Goal: Task Accomplishment & Management: Complete application form

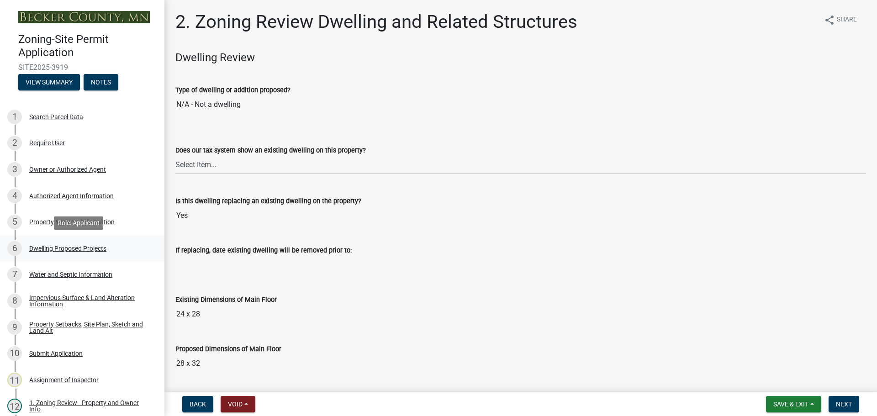
click at [68, 249] on div "Dwelling Proposed Projects" at bounding box center [67, 248] width 77 height 6
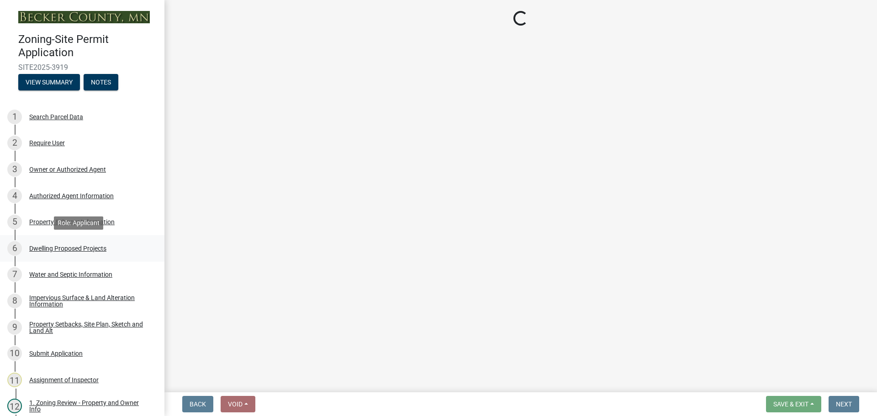
select select "a5b58647-72e6-4a45-9816-4b1990647a33"
select select "ba56d9f6-ced5-4c38-bdcc-33bfa85ac6de"
select select "59a6fdaa-56b6-4bcd-87b7-d867a7d784e6"
select select "0335f861-ace8-4286-9a22-f4eddda41bd9"
select select "a045e8de-0125-48b5-a52c-0705e3235ca5"
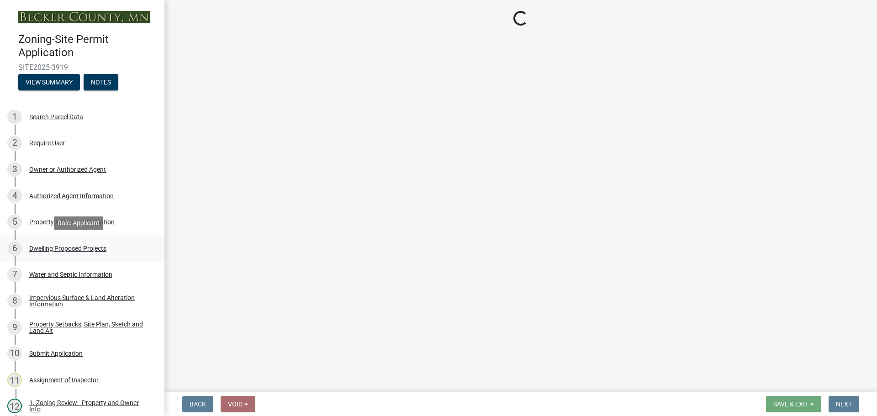
select select "5a3ddd1e-2d3b-44b4-950c-cbdcbc00514f"
select select "5dd6cdd5-8b7d-4534-b791-478230f7b8b7"
select select "11c1c089-3b44-43c0-9549-3c9eeea2451f"
select select "0ceb8b90-6e92-4b1f-be25-acba4c819eff"
select select "b79a4c87-b586-4707-bdcf-d657e3403dad"
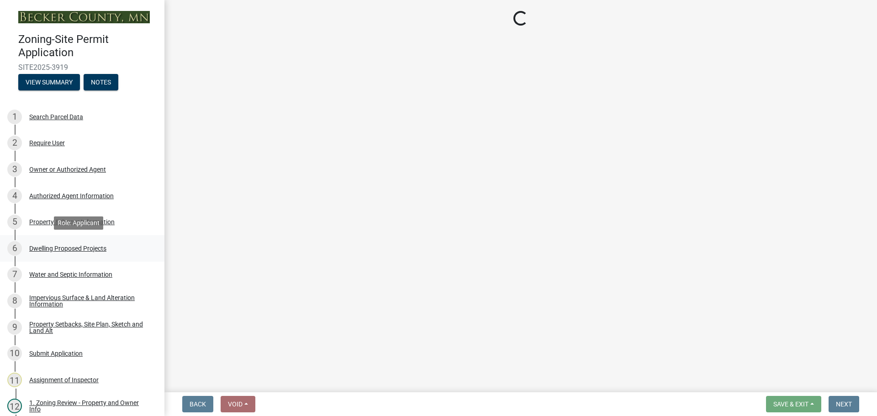
select select "abf7f47e-a3c5-4a81-831e-70160d1653ae"
select select "ab9119d1-7da9-49c4-9fac-8c142204c89d"
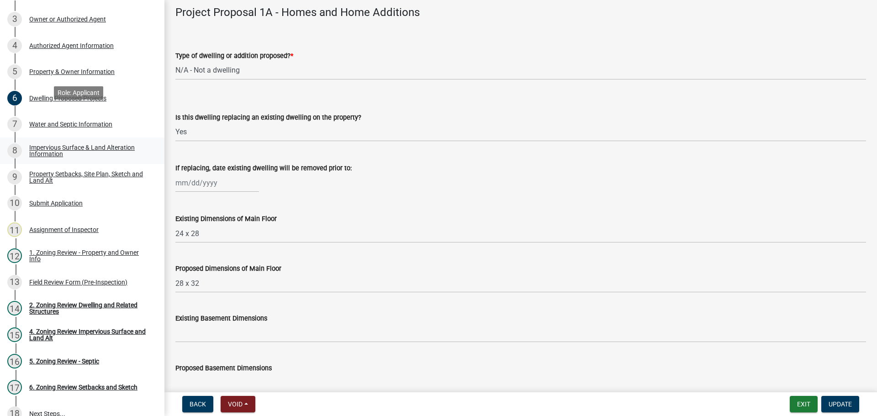
scroll to position [183, 0]
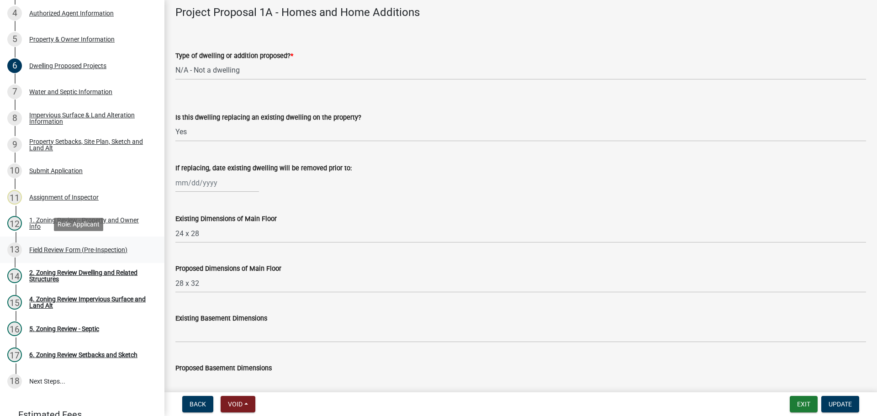
click at [100, 249] on div "Field Review Form (Pre-Inspection)" at bounding box center [78, 250] width 98 height 6
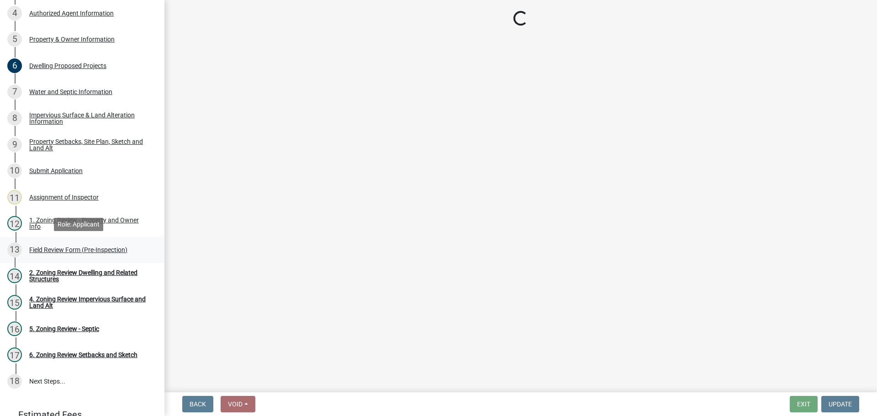
scroll to position [0, 0]
click at [105, 219] on div "1. Zoning Review - Property and Owner Info" at bounding box center [89, 223] width 121 height 13
select select "b279cdb4-a9c7-4e65-a8bd-797316f5be14"
select select "b4f32c46-6248-4748-b47c-fa4933858724"
select select "ab6c2257-4786-48e5-86d0-1194833f57c8"
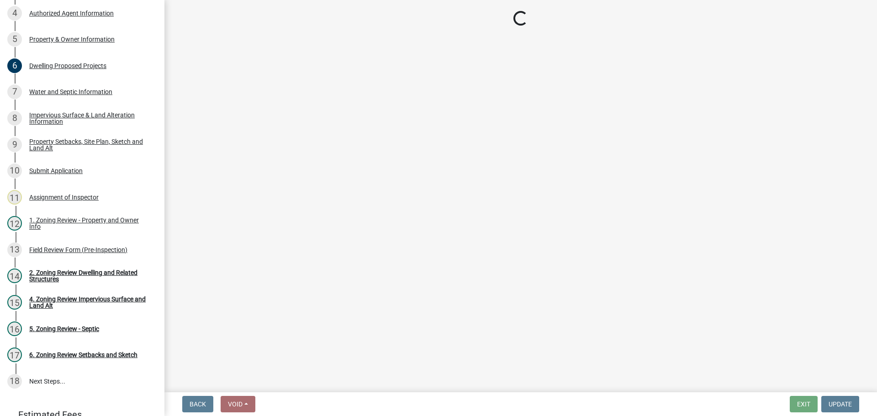
select select "de99b201-fb85-4000-88f5-6f49f4ff2101"
select select "bebe3d63-d6b7-40ee-9a8d-3c7f124c1a67"
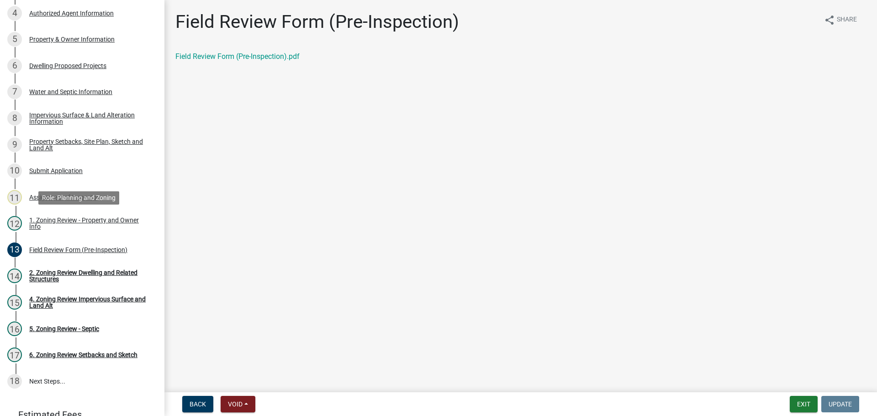
click at [75, 222] on div "1. Zoning Review - Property and Owner Info" at bounding box center [89, 223] width 121 height 13
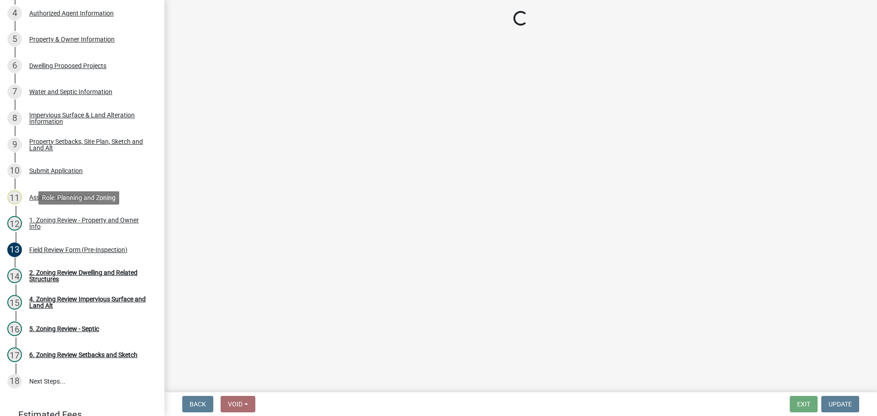
select select "b279cdb4-a9c7-4e65-a8bd-797316f5be14"
select select "b4f32c46-6248-4748-b47c-fa4933858724"
select select "ab6c2257-4786-48e5-86d0-1194833f57c8"
select select "de99b201-fb85-4000-88f5-6f49f4ff2101"
select select "bebe3d63-d6b7-40ee-9a8d-3c7f124c1a67"
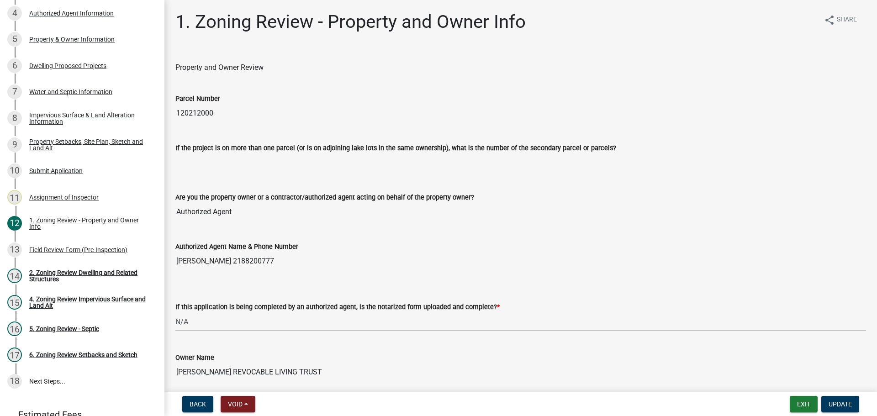
scroll to position [228, 0]
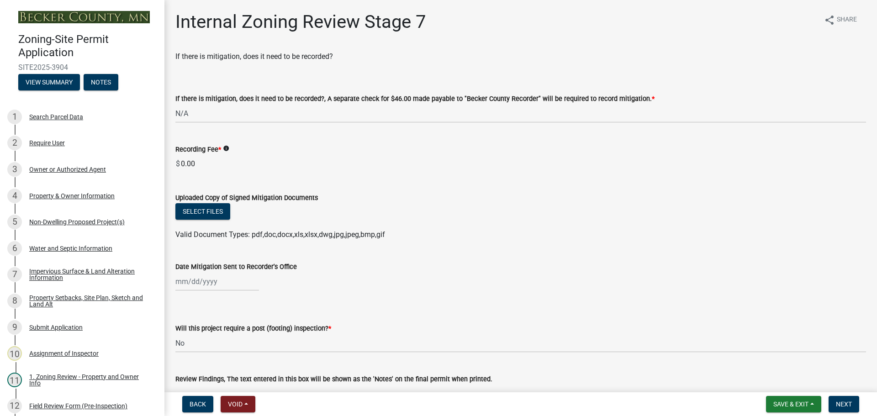
select select "e59fcb53-d9ed-466f-8c3e-33bb35216820"
select select "70fe76f0-d291-438e-ac1a-5869b7b7f697"
select select "bbe3a6c5-1893-4527-8578-ada07a3b8ea5"
select select "c0b6e50c-983d-48c1-a910-e8bd43c13b77"
select select "97c9e5a4-d35f-4903-ad68-b764687ac9e9"
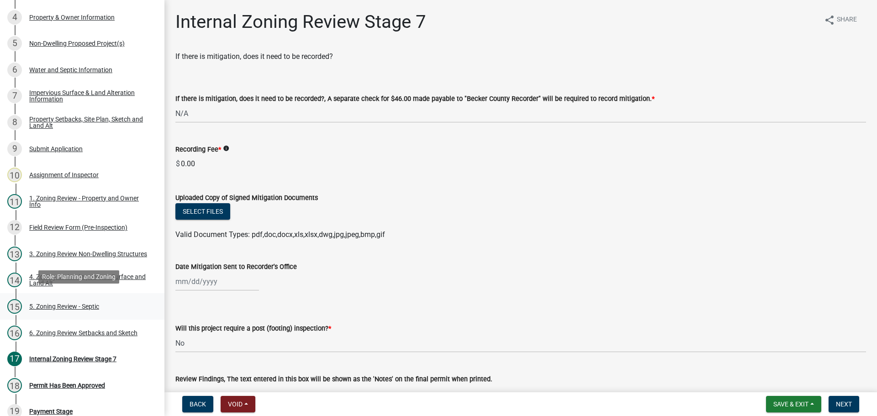
scroll to position [183, 0]
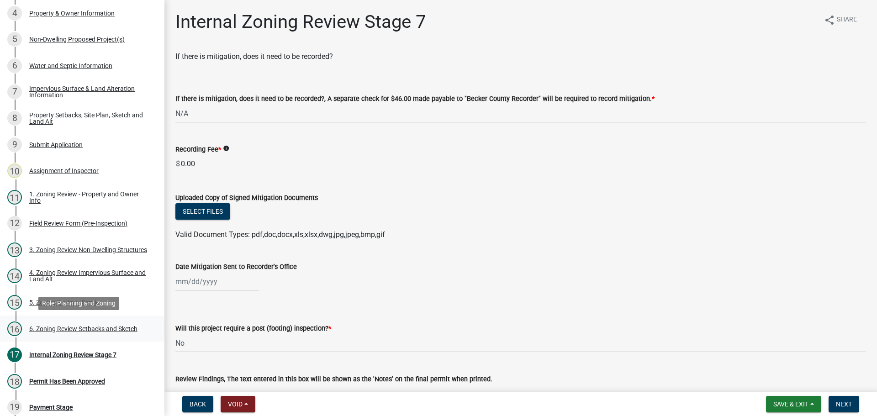
click at [87, 329] on div "6. Zoning Review Setbacks and Sketch" at bounding box center [83, 329] width 108 height 6
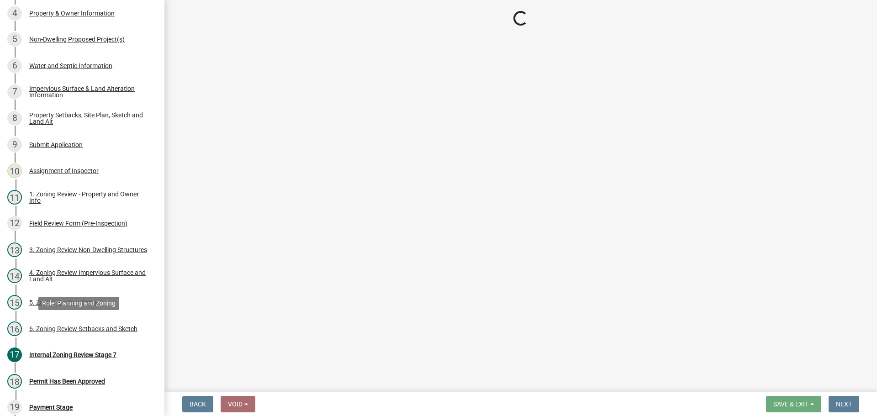
select select "67532522-cdd9-4b58-8c28-493a46ddf41b"
select select "1355ee8a-8cf1-4796-8594-a9df27e9dfb0"
select select "90ee664a-1dc2-440e-be2c-90a87c157e77"
select select "f2187563-aefa-492e-adce-9c256a51e9d2"
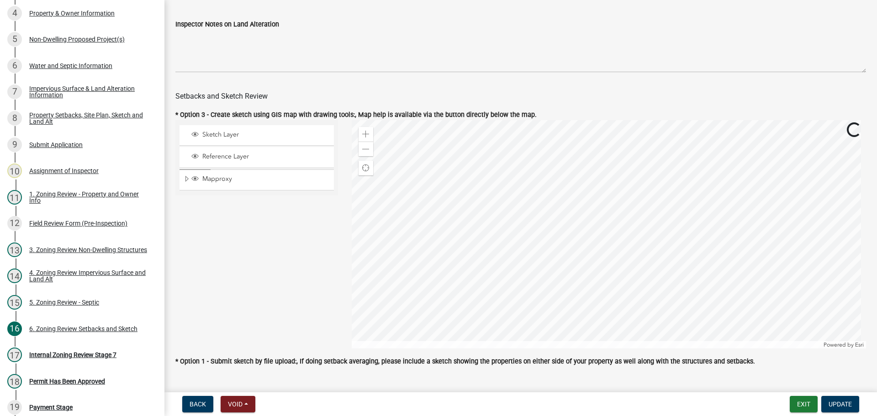
scroll to position [502, 0]
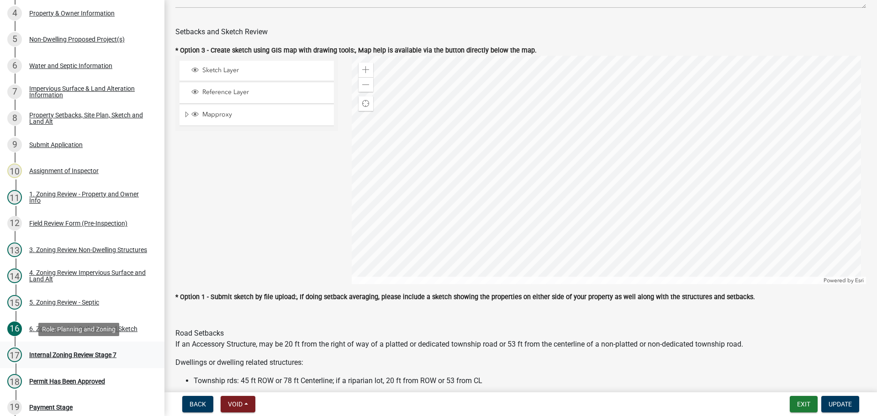
click at [75, 356] on div "Internal Zoning Review Stage 7" at bounding box center [72, 355] width 87 height 6
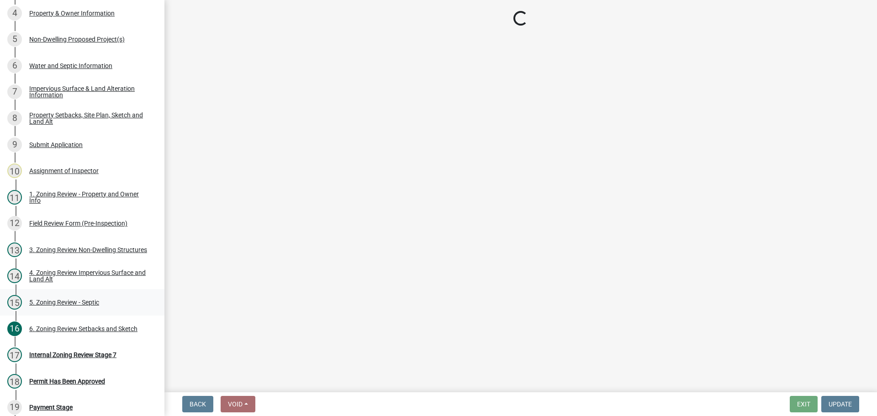
select select "e59fcb53-d9ed-466f-8c3e-33bb35216820"
select select "70fe76f0-d291-438e-ac1a-5869b7b7f697"
select select "bbe3a6c5-1893-4527-8578-ada07a3b8ea5"
select select "c0b6e50c-983d-48c1-a910-e8bd43c13b77"
select select "97c9e5a4-d35f-4903-ad68-b764687ac9e9"
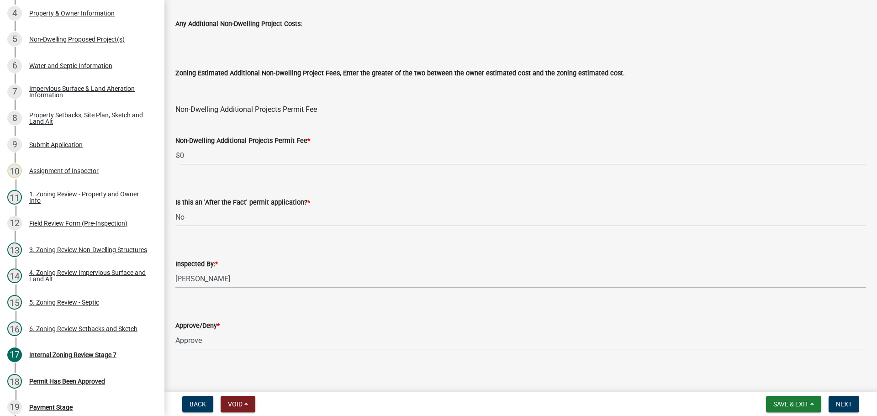
scroll to position [1105, 0]
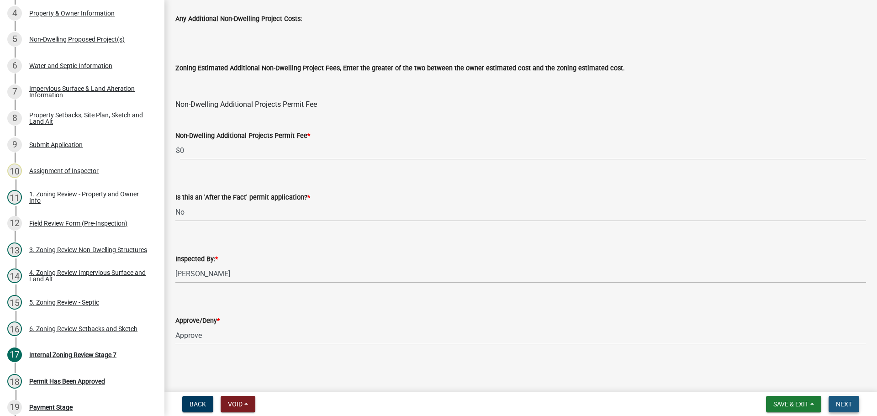
click at [849, 402] on span "Next" at bounding box center [844, 403] width 16 height 7
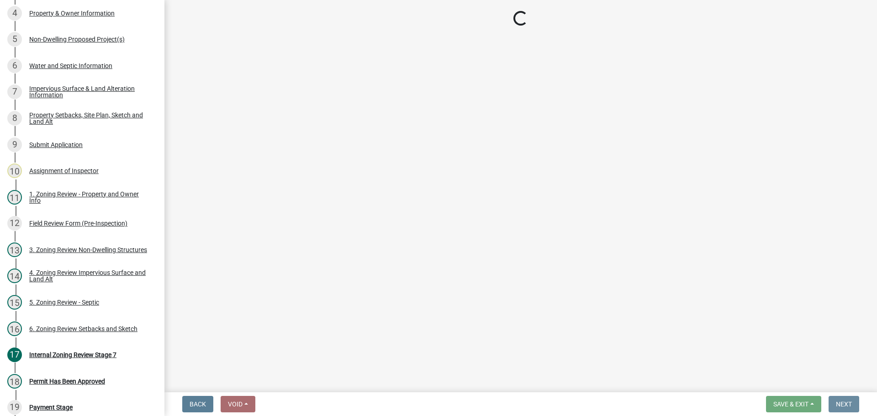
scroll to position [0, 0]
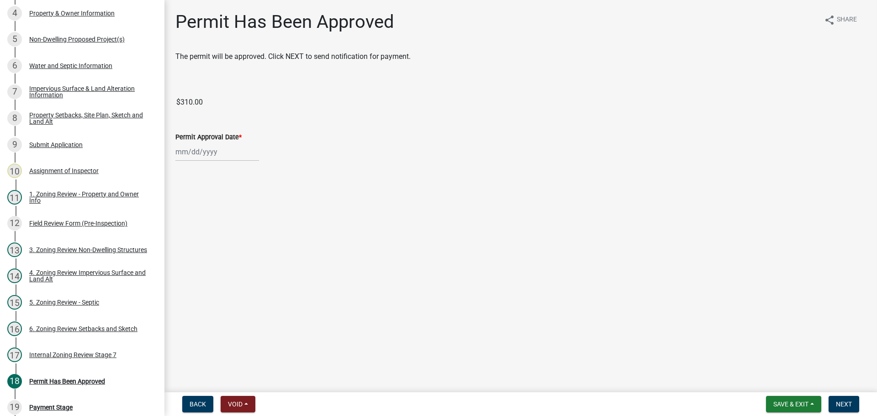
select select "10"
select select "2025"
click at [200, 150] on div "Jan Feb Mar Apr May Jun Jul Aug Sep Oct Nov Dec 1525 1526 1527 1528 1529 1530 1…" at bounding box center [217, 151] width 84 height 19
click at [179, 231] on div "13" at bounding box center [184, 229] width 15 height 15
type input "[DATE]"
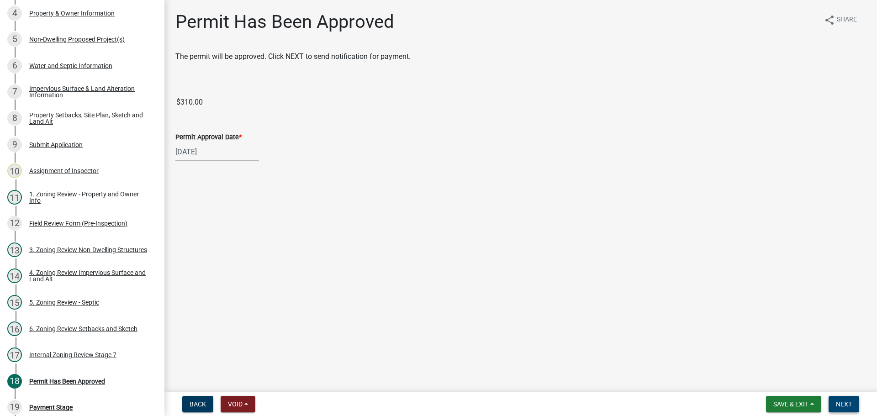
click at [845, 404] on span "Next" at bounding box center [844, 403] width 16 height 7
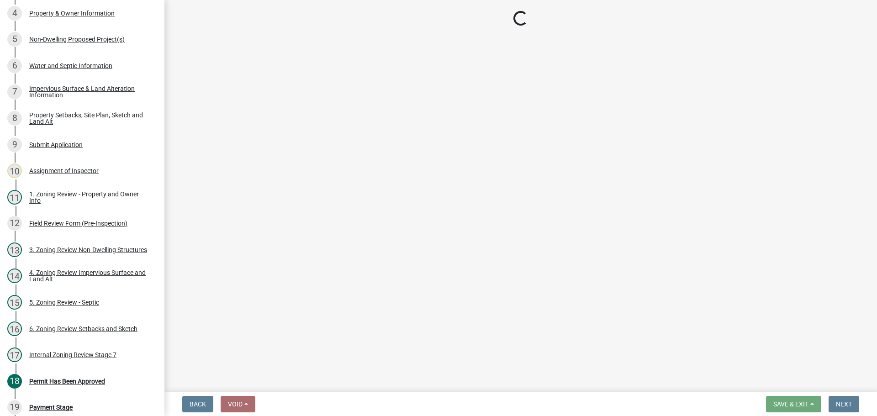
select select "3: 3"
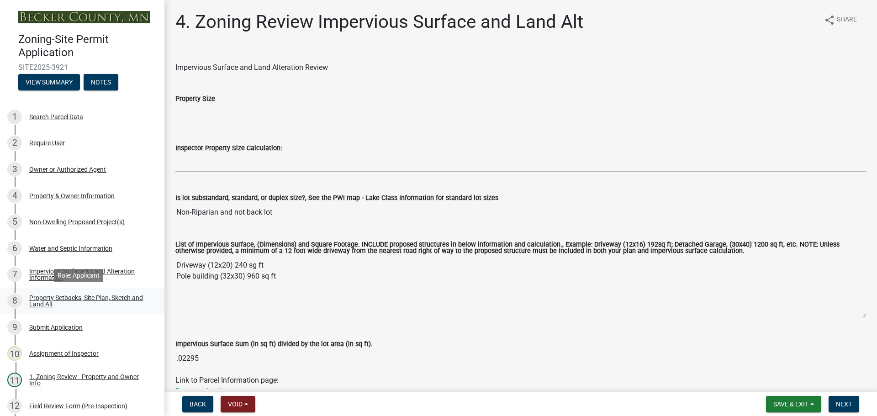
click at [80, 300] on div "Property Setbacks, Site Plan, Sketch and Land Alt" at bounding box center [89, 301] width 121 height 13
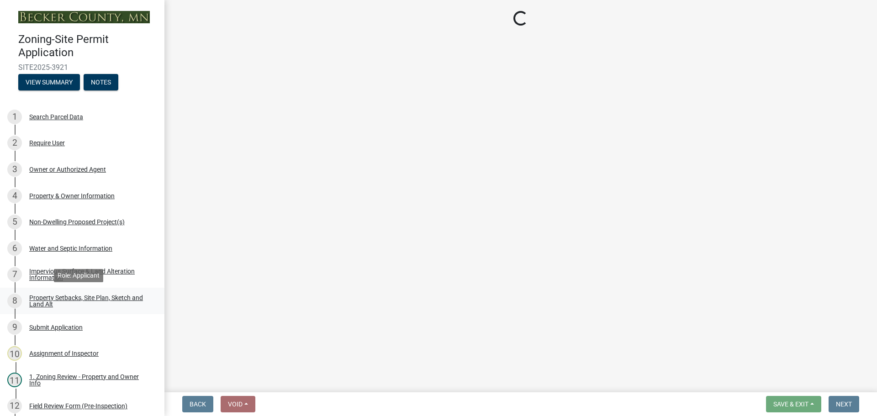
select select "d89fbfa0-1150-4954-b91c-9d482c9530a3"
select select "1b108c74-7388-45a4-b924-e1116e66e0ab"
select select "b56a4575-9846-47cf-8067-c59a4853da22"
select select "12f785fb-c378-4b18-841c-21c73dc99083"
select select "12da6293-5841-4f5c-bd92-3658833964cd"
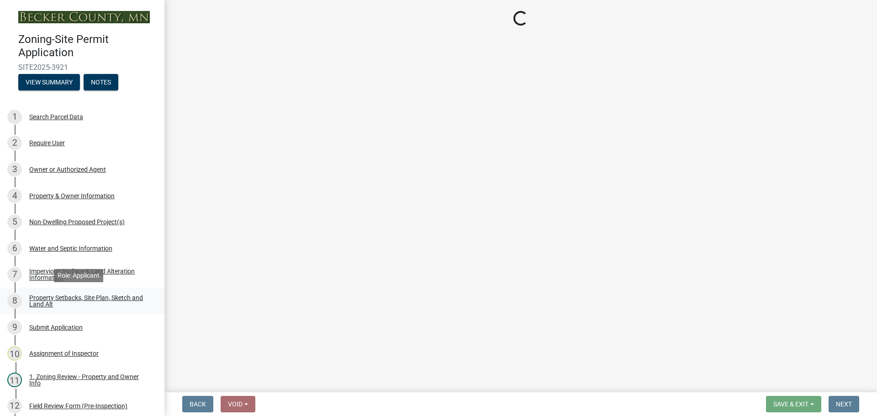
select select "27b2a8b4-abf6-463e-8c0c-7c5d2b4fe26f"
select select "28f6c7b2-2b88-4425-ae15-f67110f778a7"
select select "d61e3758-d187-40af-a435-5e09c3f3d509"
select select "c8b8ea71-7088-4e87-a493-7bc88cc2835b"
select select "133211ff-91ce-4a0a-9235-b48a7e2069a0"
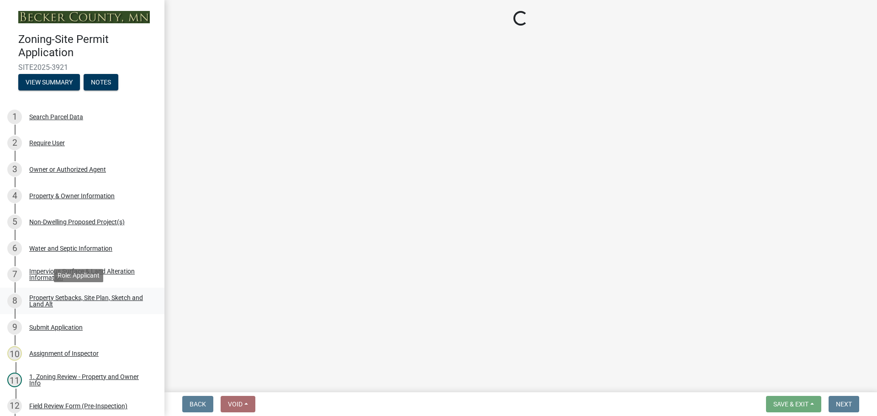
select select "4421853d-5e11-4b64-95ec-6c47066881cc"
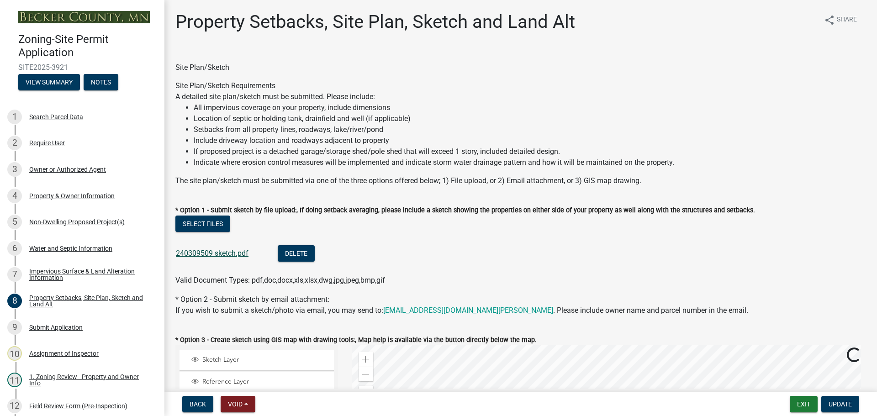
click at [213, 249] on link "240309509 sketch.pdf" at bounding box center [212, 253] width 73 height 9
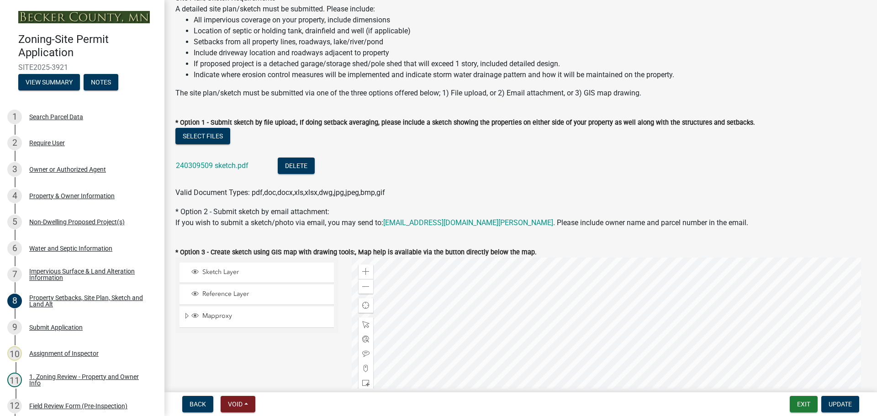
scroll to position [228, 0]
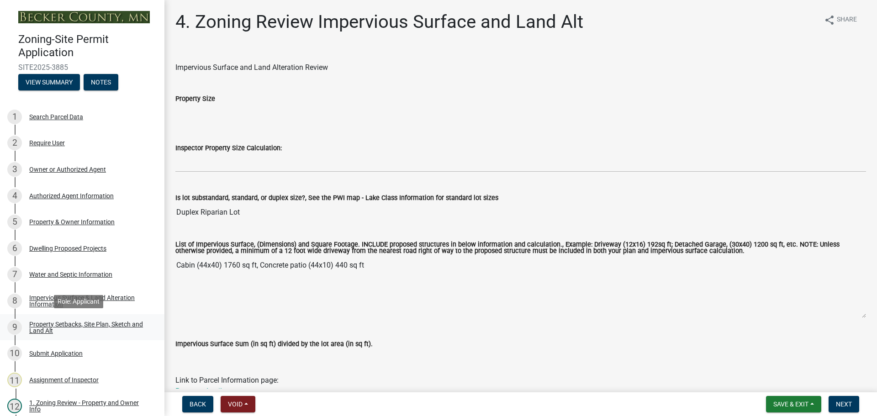
click at [80, 326] on div "Property Setbacks, Site Plan, Sketch and Land Alt" at bounding box center [89, 327] width 121 height 13
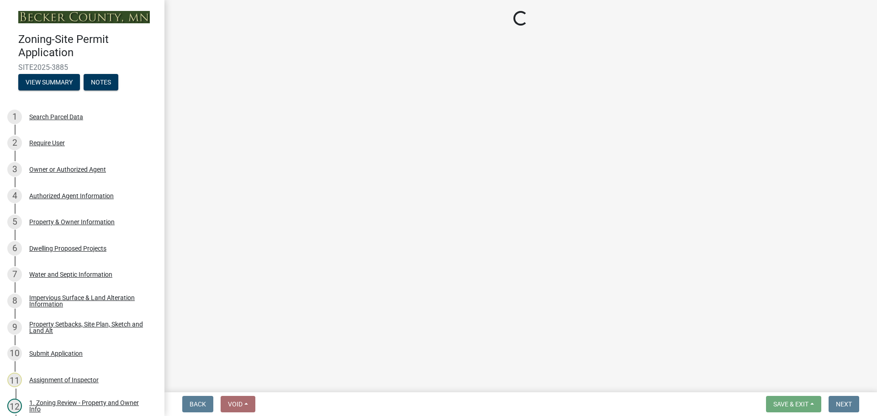
select select "bc359128-44fe-43a6-b559-d4174f4d38cf"
select select "23d9b77f-888b-4fb8-92b8-bb321afa0fee"
select select "fd58f24c-a096-4195-863e-b494ea1fd324"
select select "e8ab2dc3-aa3f-46f3-9b4a-37eb25ad84af"
select select "b98836ba-4715-455d-97ab-be9a9df498a8"
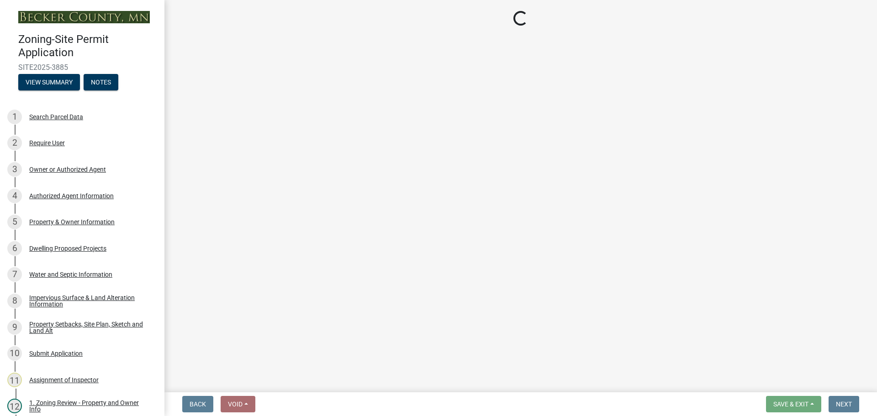
select select "e019de12-4845-45f2-ad10-5fb76eee0e55"
select select "c8b8ea71-7088-4e87-a493-7bc88cc2835b"
select select "ff457040-d2bf-49fa-a716-aef4a9c76f60"
select select "19d13e65-c93d-443e-910a-7a17299544cc"
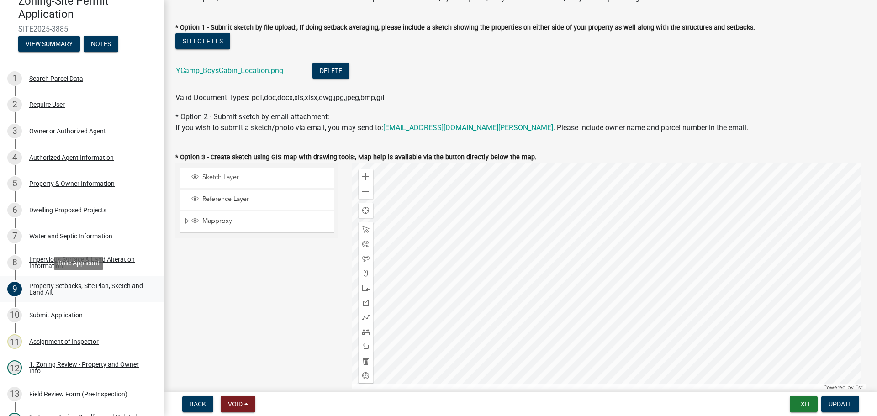
scroll to position [91, 0]
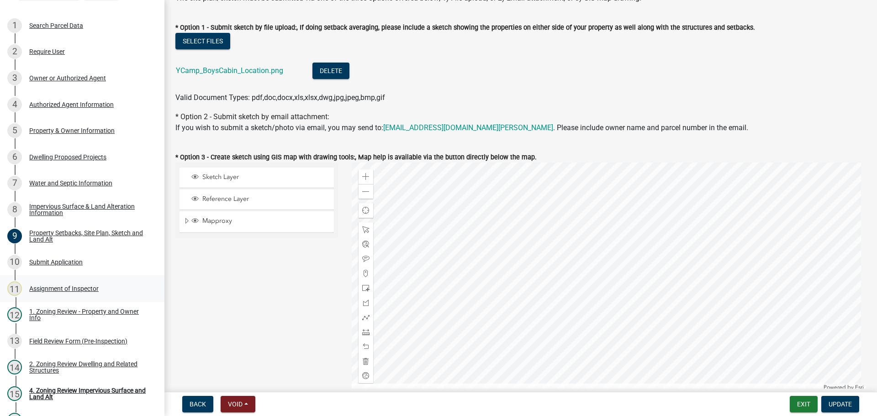
click at [68, 290] on div "Assignment of Inspector" at bounding box center [63, 288] width 69 height 6
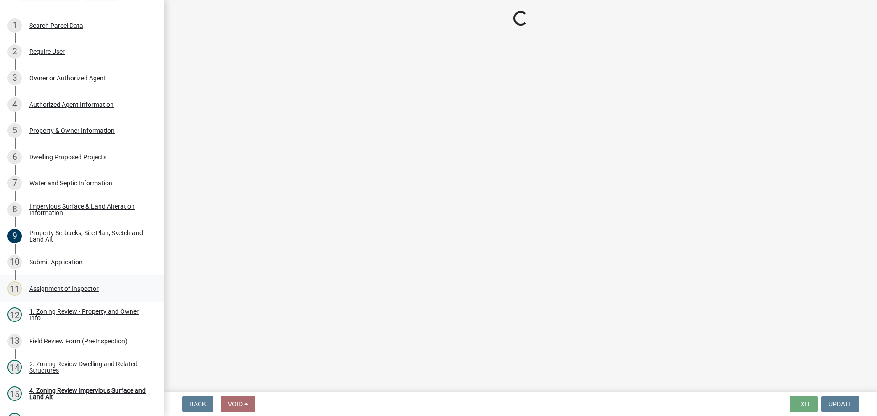
scroll to position [0, 0]
select select "ebd8400e-d8d5-49f8-911f-e671eb76408a"
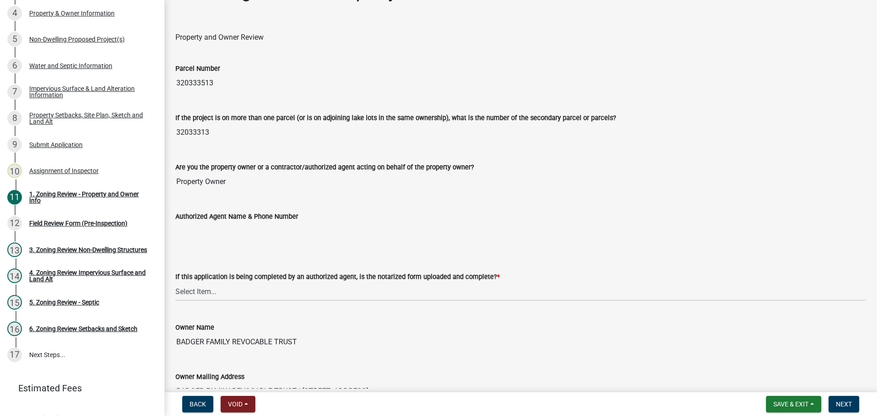
scroll to position [46, 0]
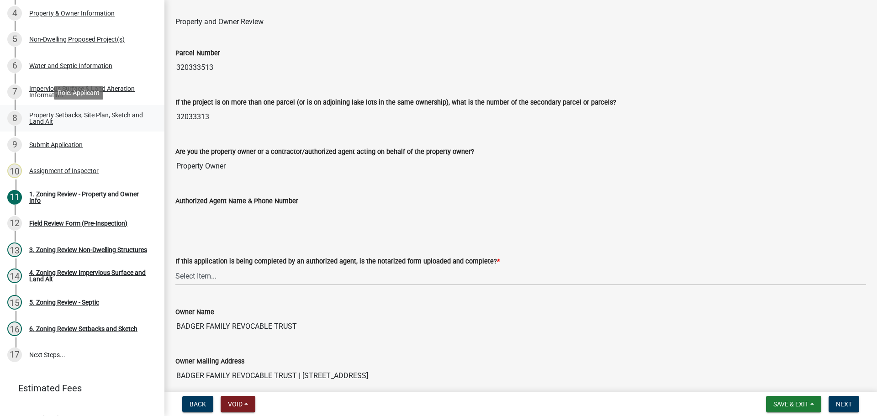
click at [92, 115] on div "Property Setbacks, Site Plan, Sketch and Land Alt" at bounding box center [89, 118] width 121 height 13
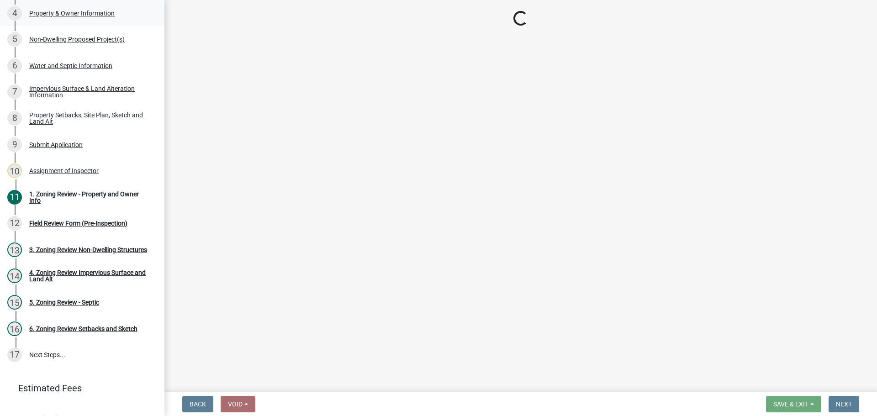
select select "7b13c63f-e699-4112-b373-98fbd28ec536"
select select "61e50a0f-d34a-406c-8f1e-40c7e543f5ce"
select select "b56a4575-9846-47cf-8067-c59a4853da22"
select select "b9185151-7fec-488a-a719-f11a93338dbd"
select select "e8ab2dc3-aa3f-46f3-9b4a-37eb25ad84af"
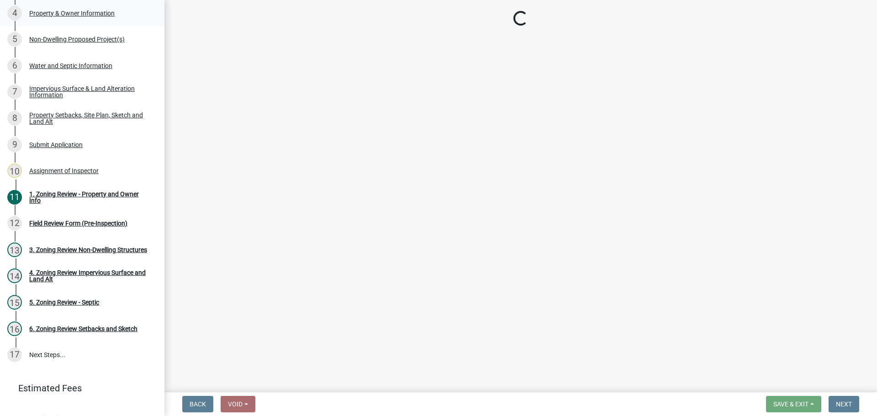
select select "5ad4ab64-b44e-481c-9000-9e5907aa74e1"
select select "d61e3758-d187-40af-a435-5e09c3f3d509"
select select "c8b8ea71-7088-4e87-a493-7bc88cc2835b"
select select "1418c7e3-4054-4b00-84b5-d09b9560f30a"
select select "19d13e65-c93d-443e-910a-7a17299544cc"
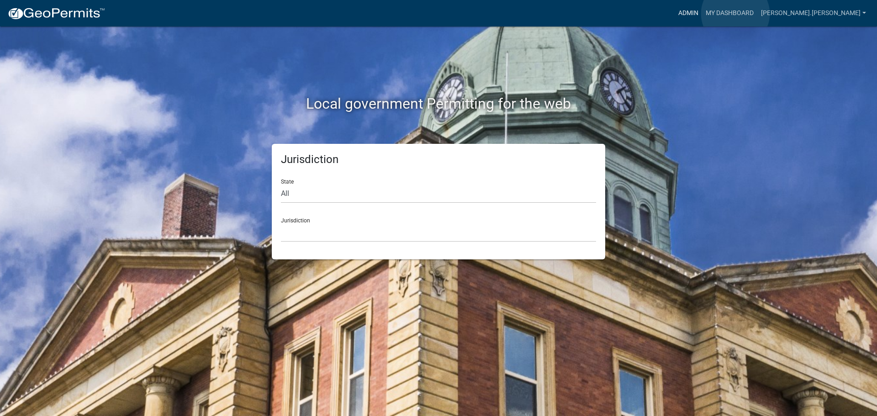
click at [702, 14] on link "Admin" at bounding box center [687, 13] width 27 height 17
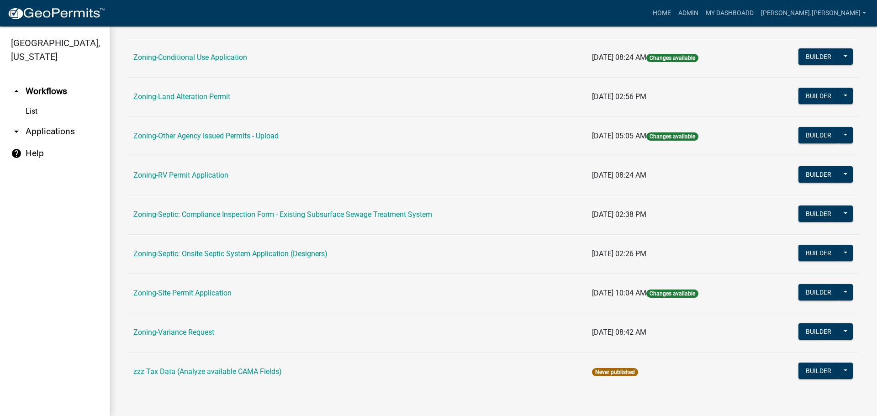
scroll to position [278, 0]
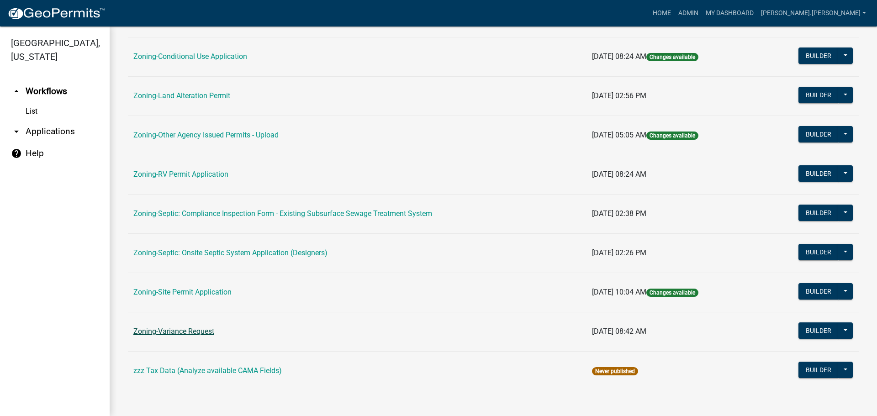
click at [185, 328] on link "Zoning-Variance Request" at bounding box center [173, 331] width 81 height 9
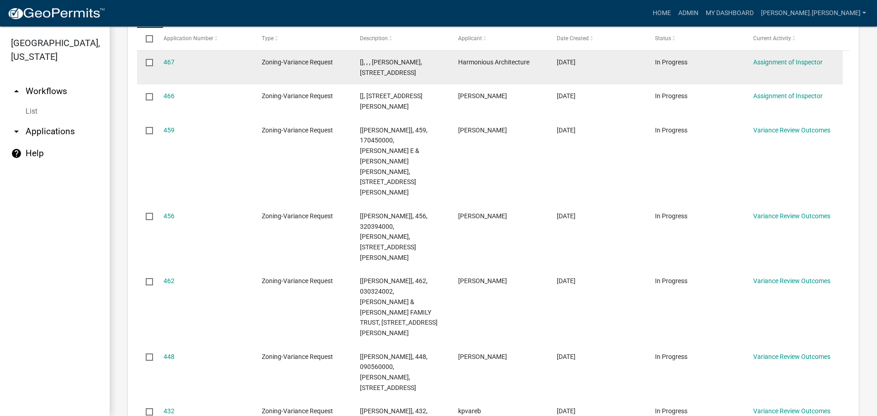
scroll to position [274, 0]
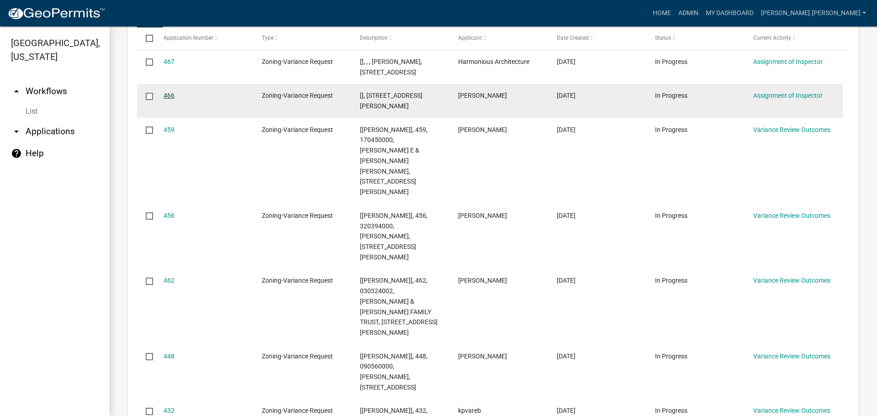
click at [170, 95] on link "466" at bounding box center [168, 95] width 11 height 7
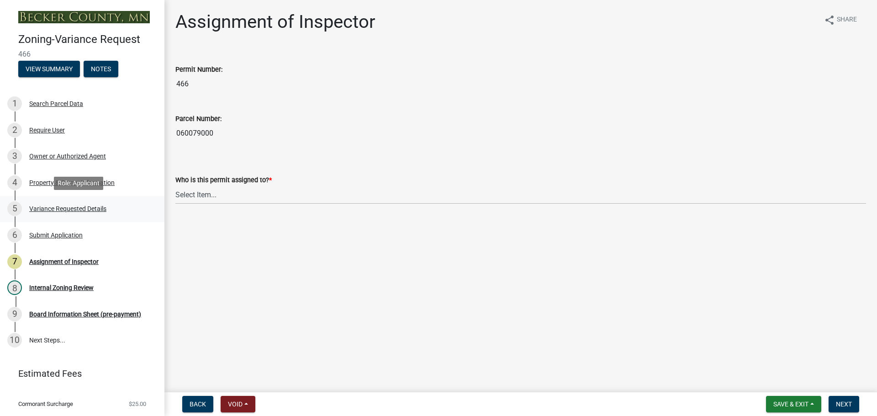
click at [89, 213] on div "5 Variance Requested Details" at bounding box center [78, 208] width 142 height 15
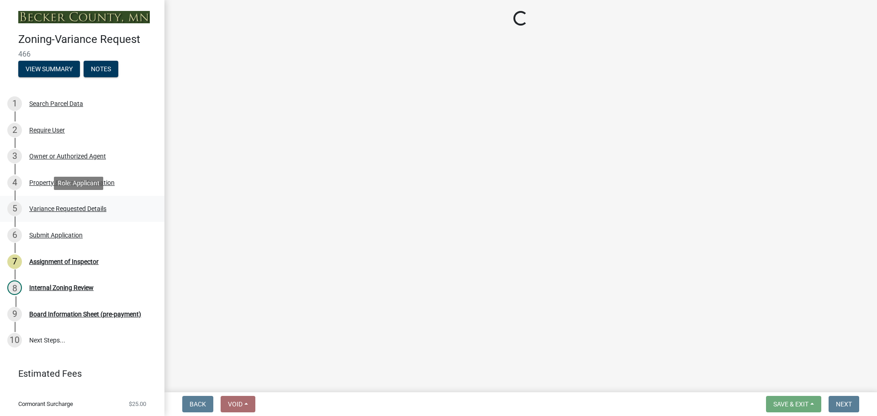
select select "bb2b5e43-03c1-4874-9abf-a65f400af928"
select select "8ea3e6c3-8fed-4904-aa20-2f643744aa0c"
select select "860afd09-da87-482b-bca4-413f5cf53582"
select select "7ceadfd0-f0c9-4b9c-a53d-dc82f9dbdebf"
select select "1aa51e34-4f0a-4095-a3f3-287665056048"
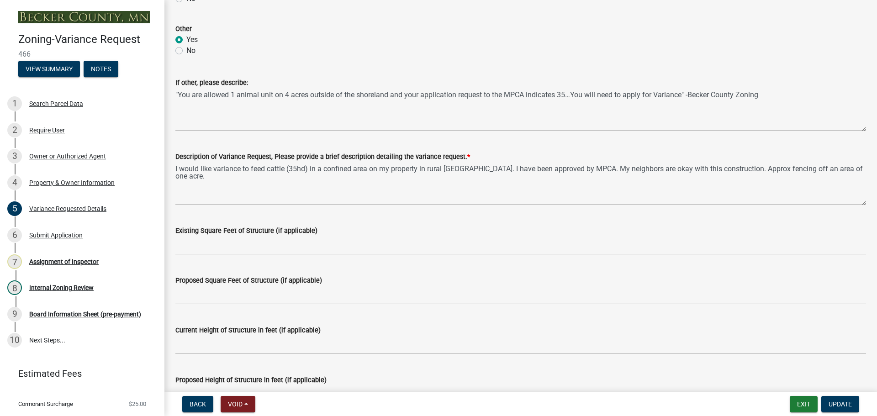
scroll to position [502, 0]
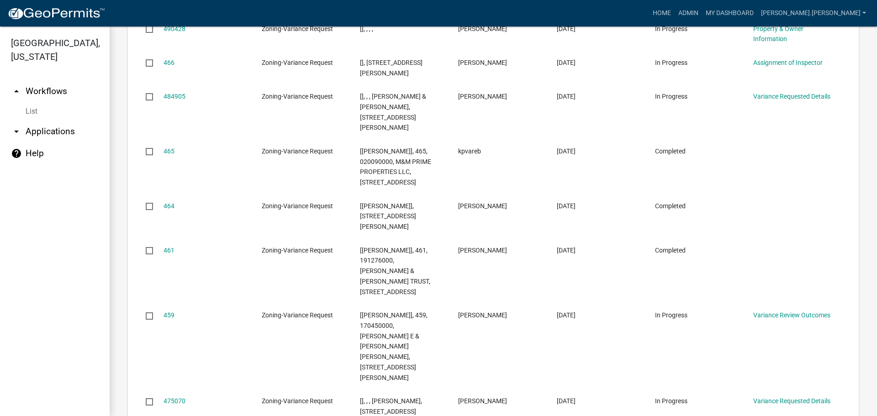
scroll to position [1203, 0]
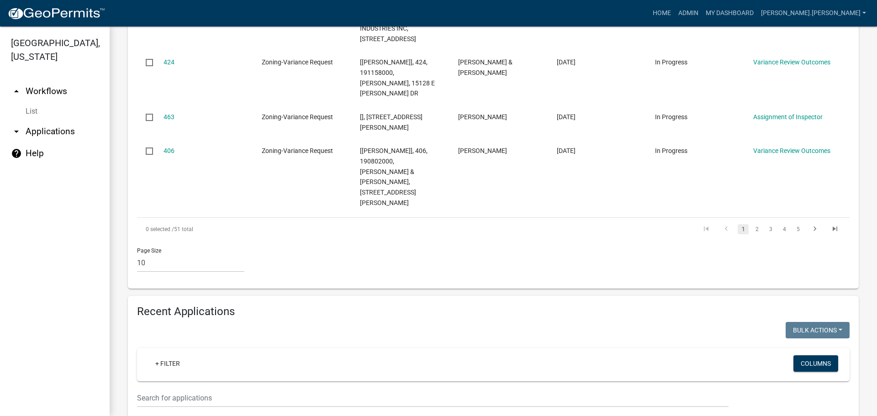
scroll to position [585, 0]
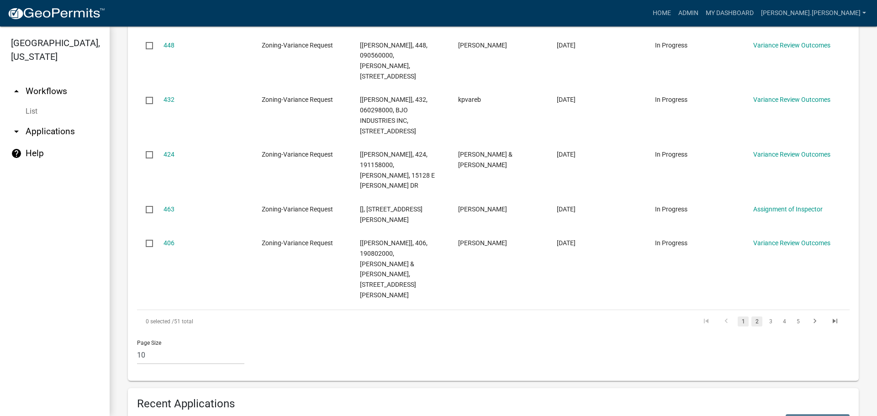
click at [752, 316] on link "2" at bounding box center [756, 321] width 11 height 10
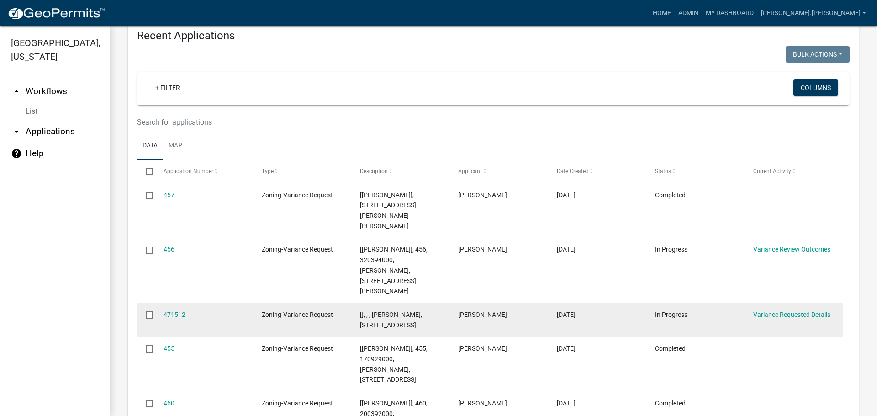
scroll to position [959, 0]
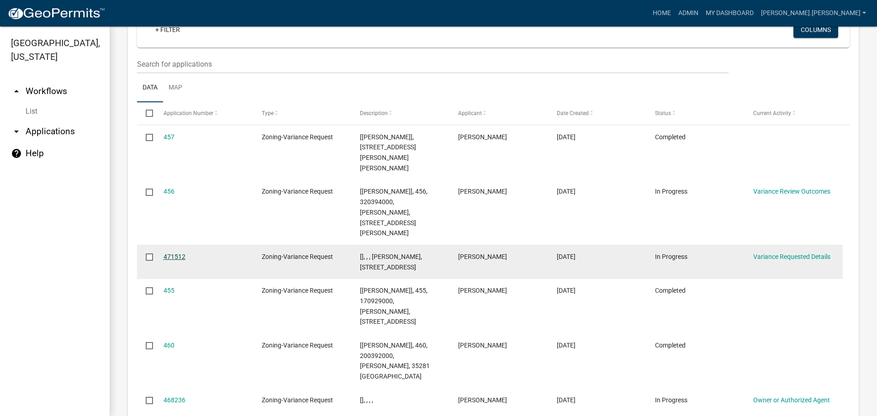
click at [179, 253] on link "471512" at bounding box center [174, 256] width 22 height 7
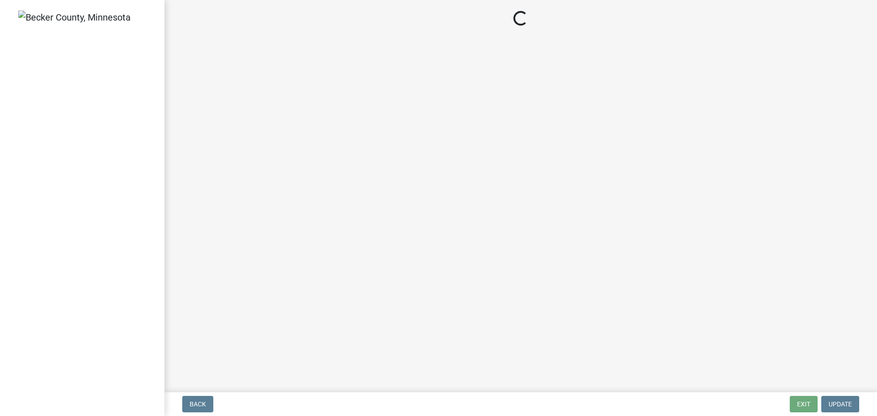
select select "edc6b78d-c029-41a6-a436-e6f76b5f0855"
select select "a5c6235c-6fe0-43e3-9b64-f3566618e99d"
select select "a60f612c-e64d-4767-92b2-cb2f842b6e0b"
select select "bb2b5e43-03c1-4874-9abf-a65f400af928"
select select "8ea3e6c3-8fed-4904-aa20-2f643744aa0c"
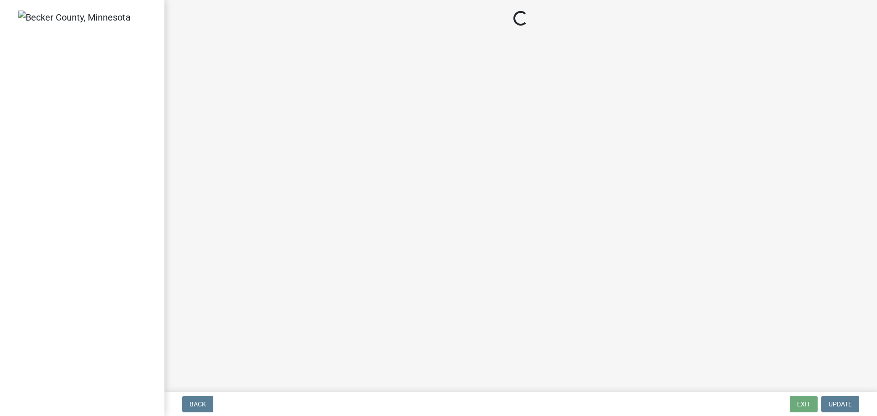
select select "860afd09-da87-482b-bca4-413f5cf53582"
select select "ee8740c3-f4d5-48cf-ad42-c8f7342b480c"
select select "1aa51e34-4f0a-4095-a3f3-287665056048"
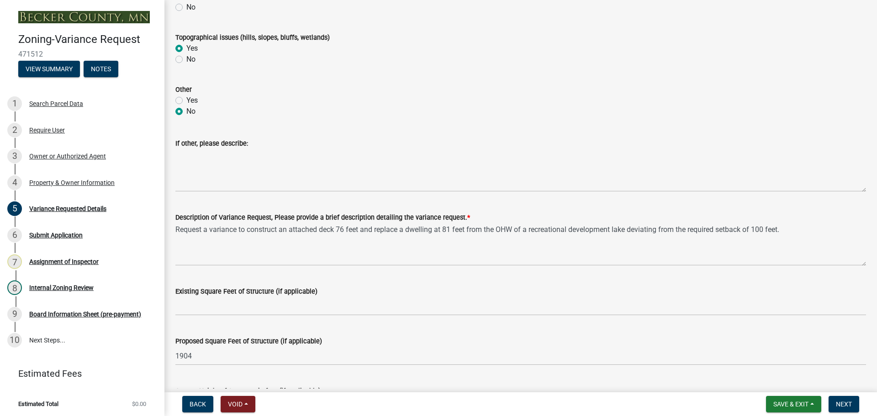
drag, startPoint x: 408, startPoint y: 133, endPoint x: 386, endPoint y: 225, distance: 94.4
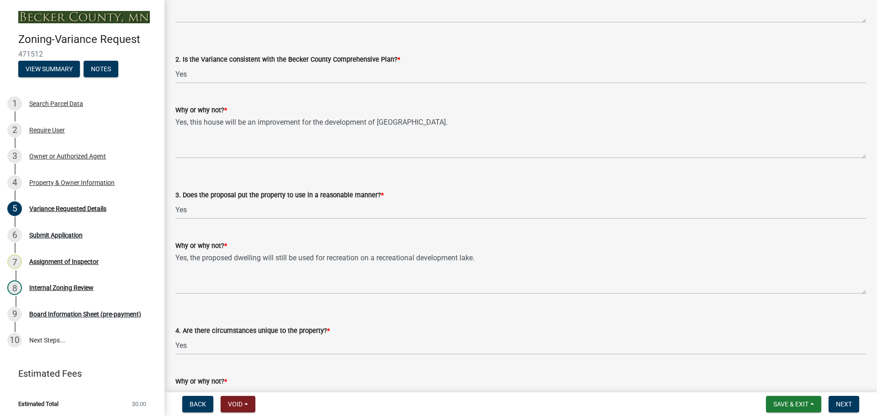
drag, startPoint x: 405, startPoint y: 119, endPoint x: 407, endPoint y: 221, distance: 101.4
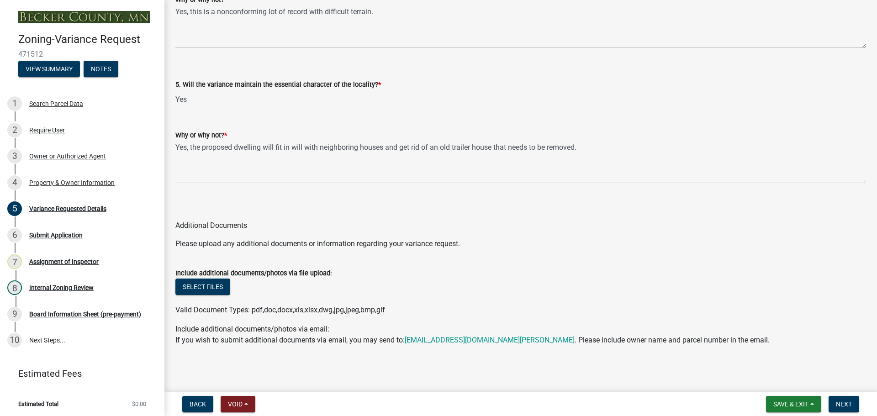
drag, startPoint x: 411, startPoint y: 122, endPoint x: 409, endPoint y: 195, distance: 73.1
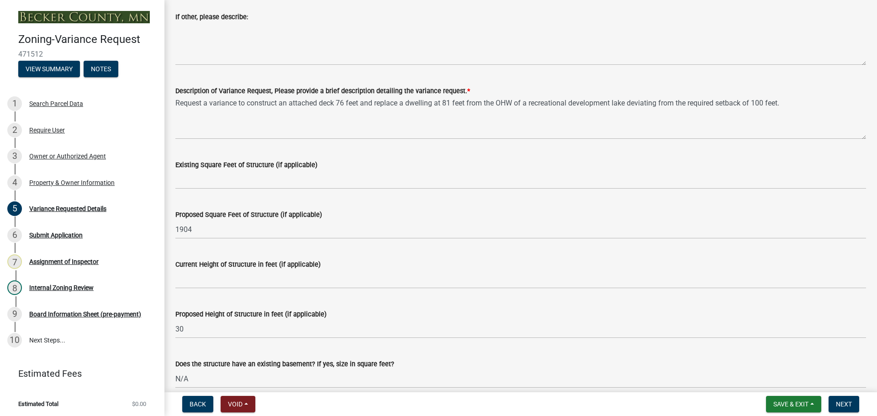
scroll to position [582, 0]
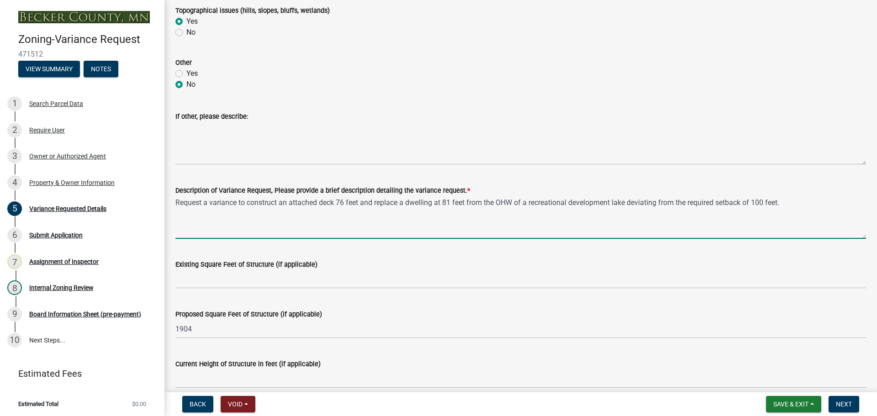
click at [338, 201] on textarea "Request a variance to construct an attached deck 76 feet and replace a dwelling…" at bounding box center [520, 217] width 690 height 43
click at [494, 202] on textarea "Request a variance to construct an attached deck seventy-six (76) feet and repl…" at bounding box center [520, 217] width 690 height 43
click at [234, 210] on textarea "Request a variance to construct an attached deck seventy-six (76) feet and repl…" at bounding box center [520, 217] width 690 height 43
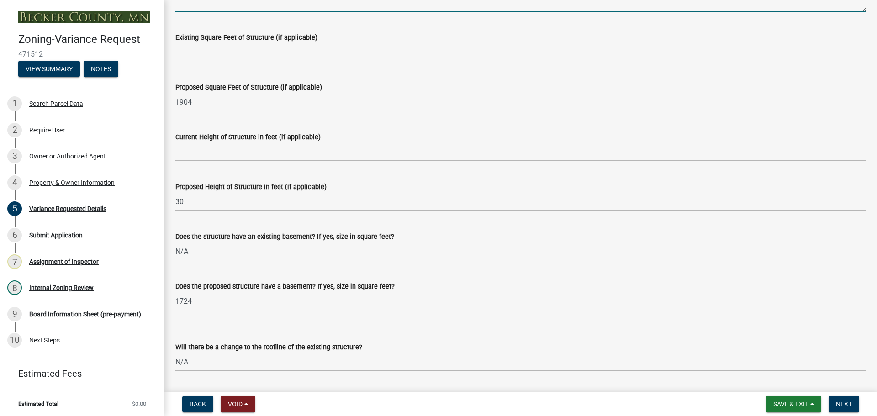
scroll to position [810, 0]
type textarea "Request a variance to construct an attached deck seventy-six (76) feet and repl…"
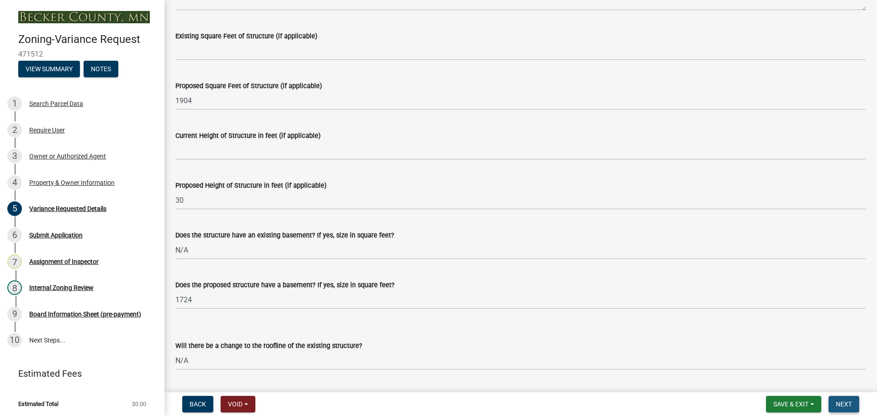
click at [839, 400] on span "Next" at bounding box center [844, 403] width 16 height 7
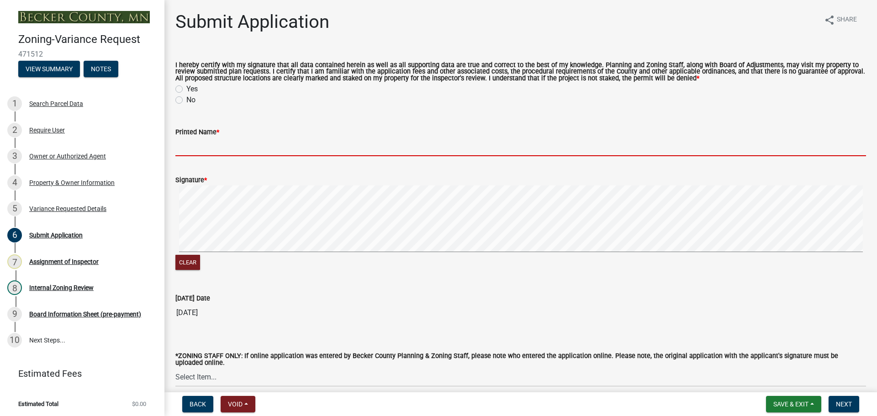
click at [204, 142] on input "Printed Name *" at bounding box center [520, 146] width 690 height 19
click at [81, 175] on div "4 Property & Owner Information" at bounding box center [78, 182] width 142 height 15
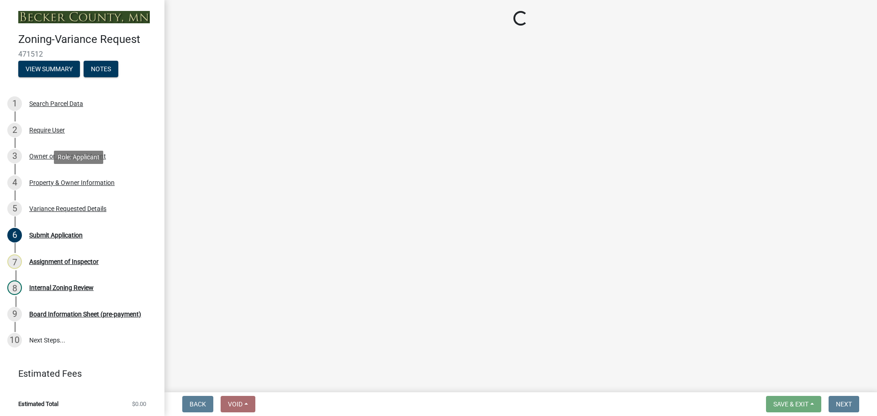
select select "303247f2-d14b-4cd3-9fdc-6e6670bf7763"
select select "8d5cb961-90f6-4593-998a-e9fa792b70fb"
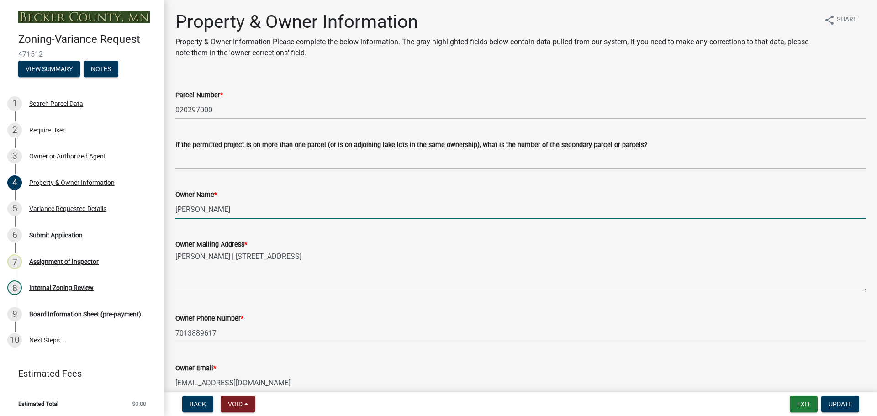
drag, startPoint x: 240, startPoint y: 210, endPoint x: 165, endPoint y: 209, distance: 74.4
click at [74, 236] on div "Submit Application" at bounding box center [55, 235] width 53 height 6
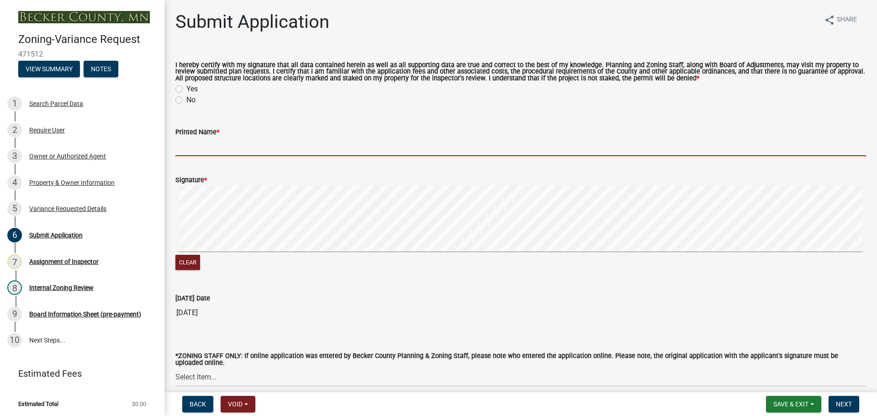
click at [199, 145] on input "Printed Name *" at bounding box center [520, 146] width 690 height 19
paste input "SHANE ESKELSON"
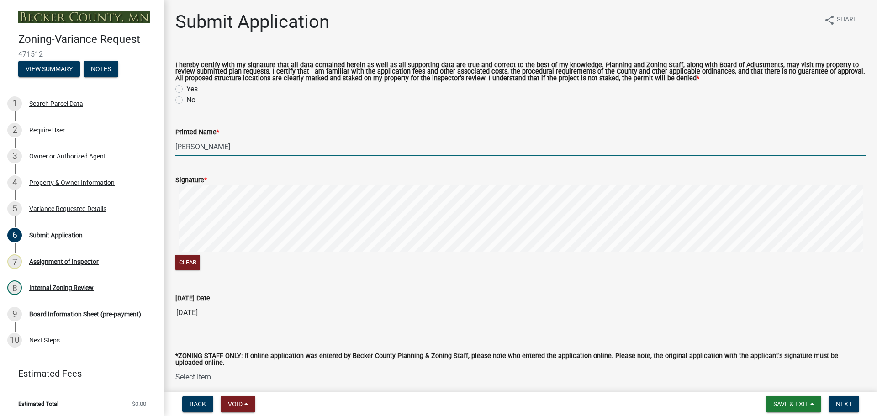
type input "SHANE ESKELSON"
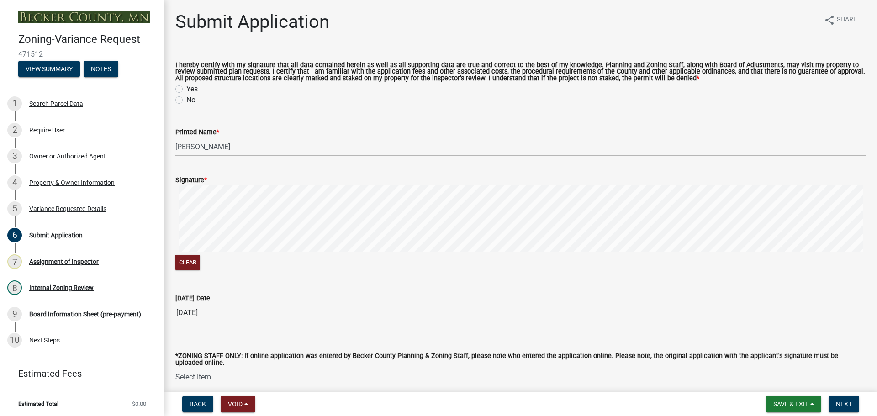
click at [186, 89] on label "Yes" at bounding box center [191, 89] width 11 height 11
click at [186, 89] on input "Yes" at bounding box center [189, 87] width 6 height 6
radio input "true"
click at [193, 264] on button "Clear" at bounding box center [187, 262] width 25 height 15
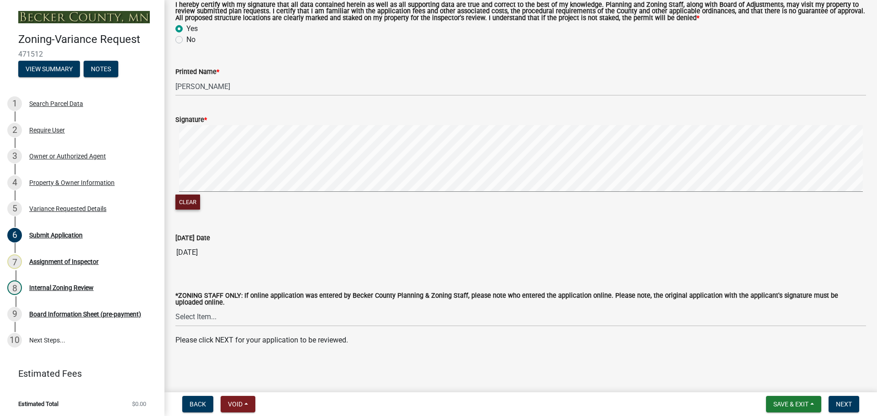
scroll to position [61, 0]
click at [848, 405] on span "Next" at bounding box center [844, 403] width 16 height 7
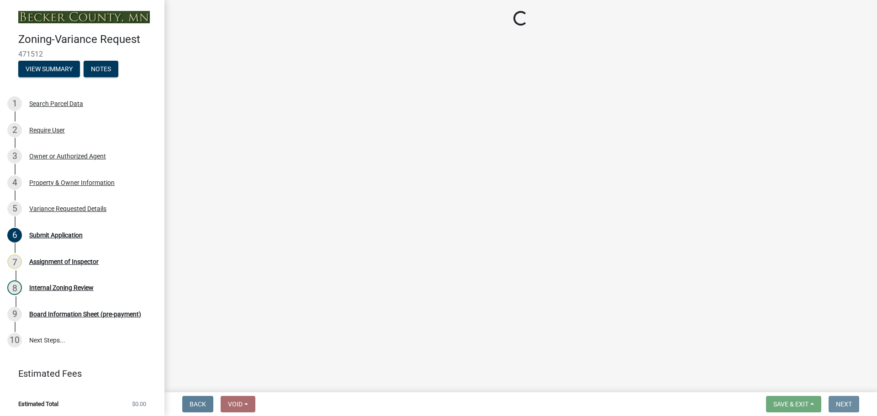
scroll to position [0, 0]
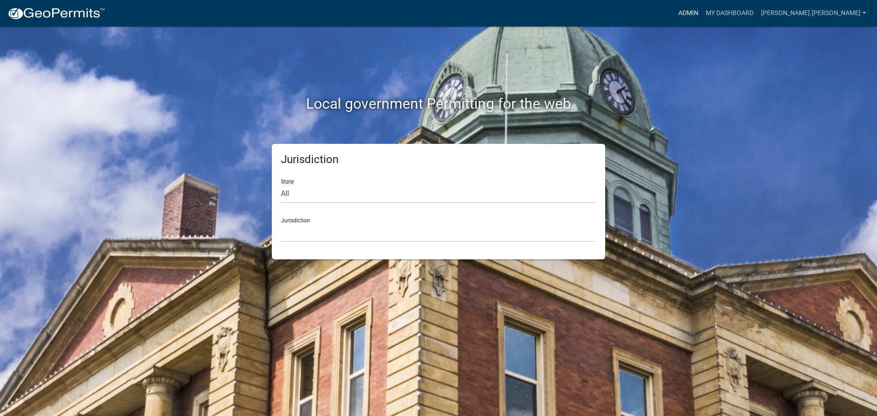
click at [702, 11] on link "Admin" at bounding box center [687, 13] width 27 height 17
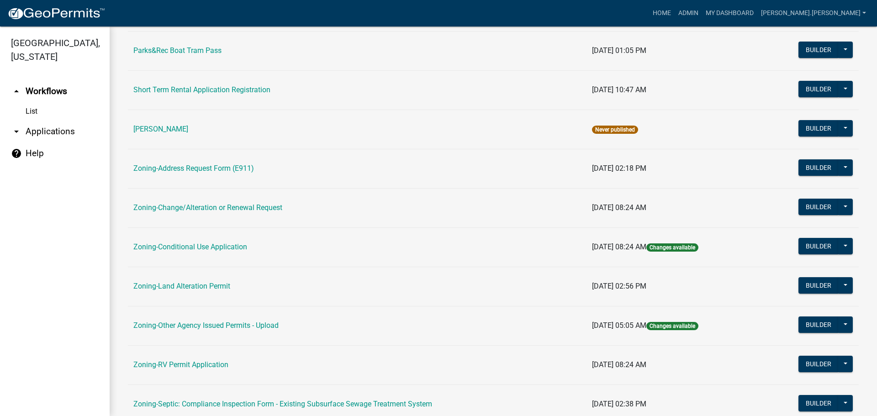
scroll to position [228, 0]
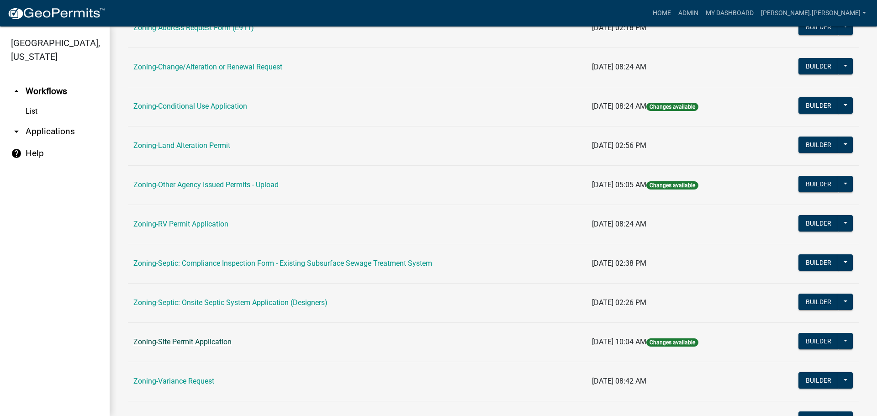
click at [193, 339] on link "Zoning-Site Permit Application" at bounding box center [182, 341] width 98 height 9
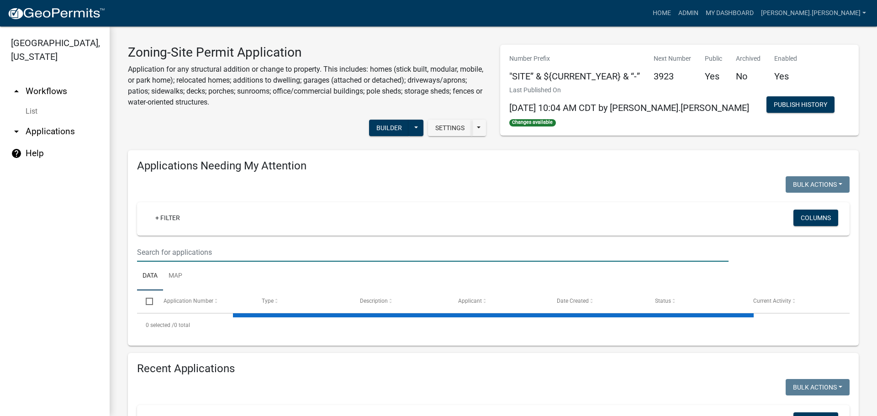
click at [300, 245] on input "text" at bounding box center [432, 252] width 591 height 19
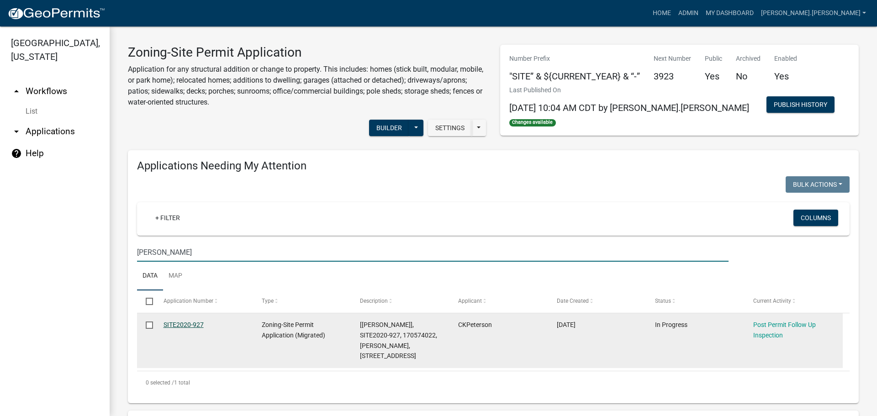
type input "[PERSON_NAME]"
click at [200, 322] on link "SITE2020-927" at bounding box center [183, 324] width 40 height 7
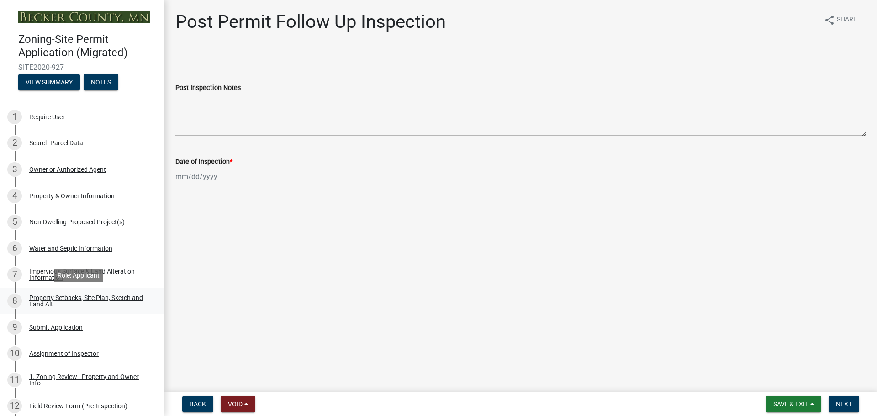
click at [107, 301] on div "Property Setbacks, Site Plan, Sketch and Land Alt" at bounding box center [89, 301] width 121 height 13
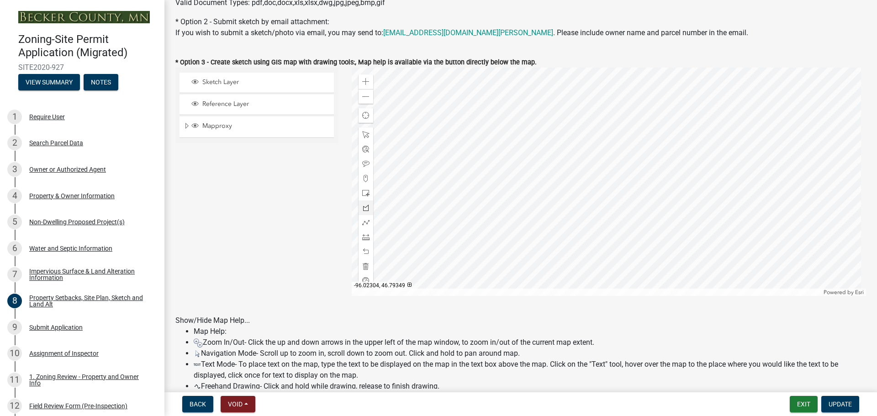
scroll to position [320, 0]
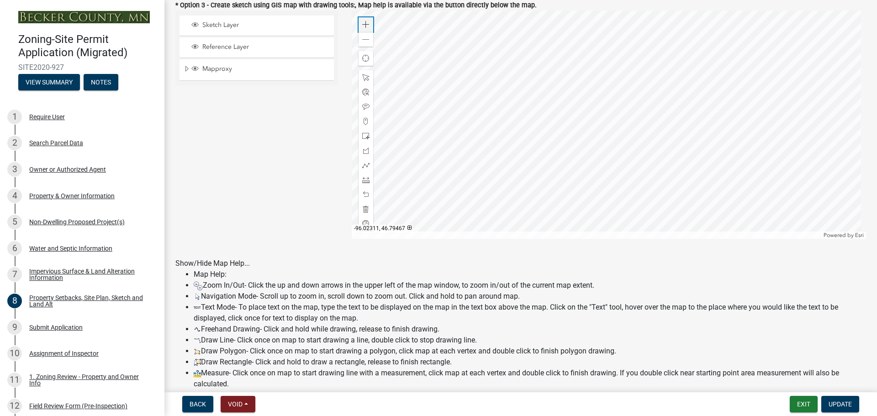
click at [364, 21] on div "Zoom in" at bounding box center [365, 24] width 15 height 15
click at [437, 94] on div at bounding box center [609, 125] width 515 height 228
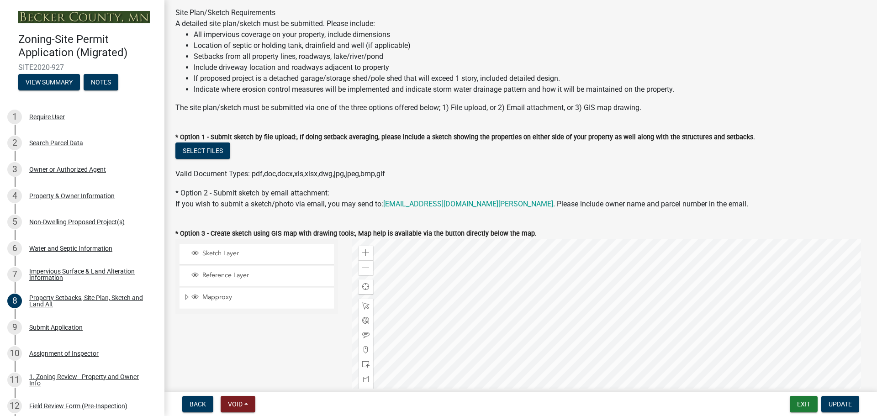
scroll to position [228, 0]
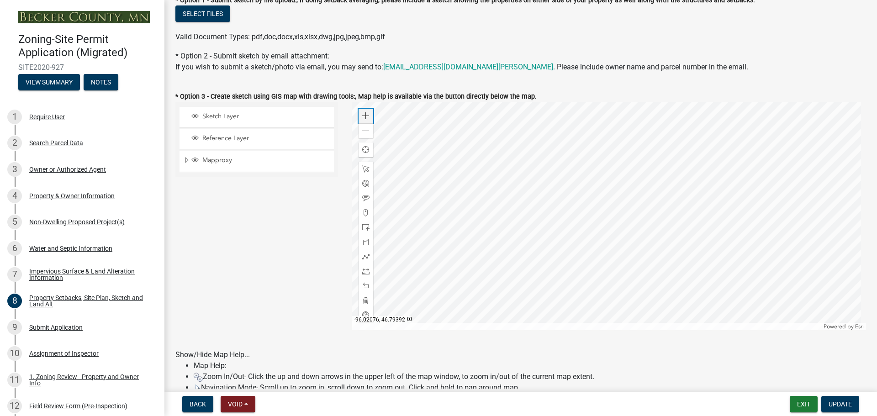
click at [362, 115] on span at bounding box center [365, 115] width 7 height 7
click at [548, 127] on div at bounding box center [609, 216] width 515 height 228
click at [542, 198] on div at bounding box center [609, 216] width 515 height 228
click at [496, 231] on div at bounding box center [609, 216] width 515 height 228
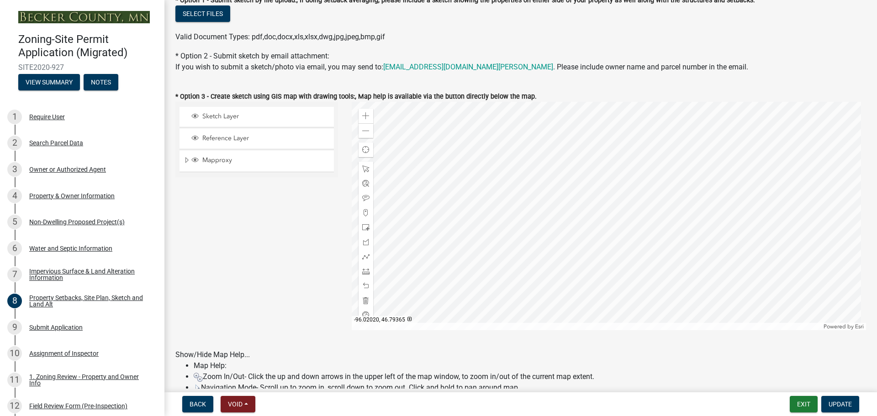
click at [554, 226] on div at bounding box center [609, 216] width 515 height 228
click at [363, 115] on span at bounding box center [365, 115] width 7 height 7
click at [550, 249] on div at bounding box center [609, 216] width 515 height 228
click at [529, 178] on div at bounding box center [609, 216] width 515 height 228
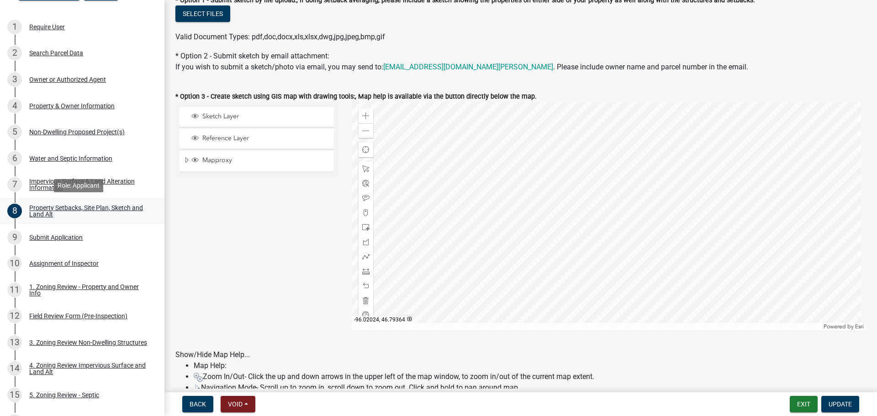
scroll to position [46, 0]
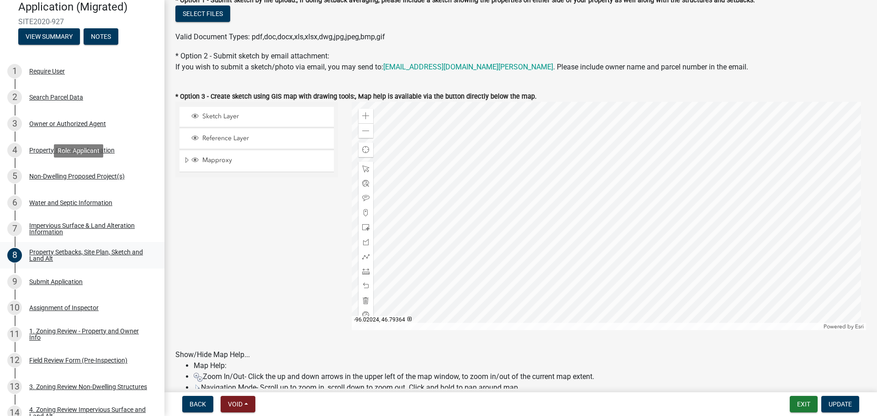
click at [70, 174] on div "Non-Dwelling Proposed Project(s)" at bounding box center [76, 176] width 95 height 6
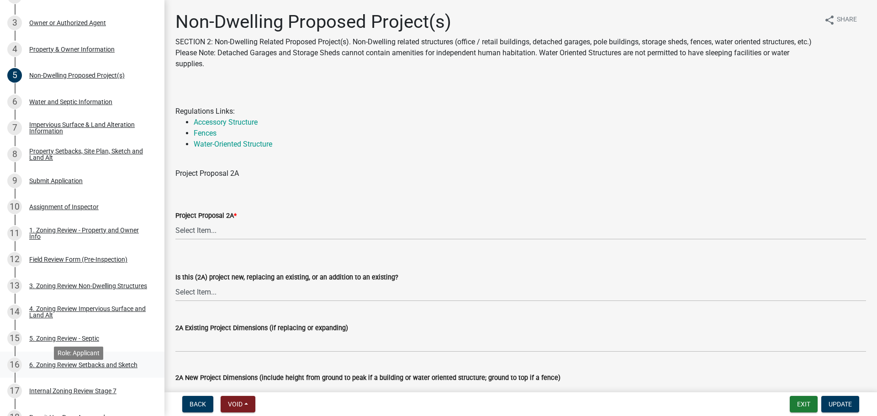
scroll to position [131, 0]
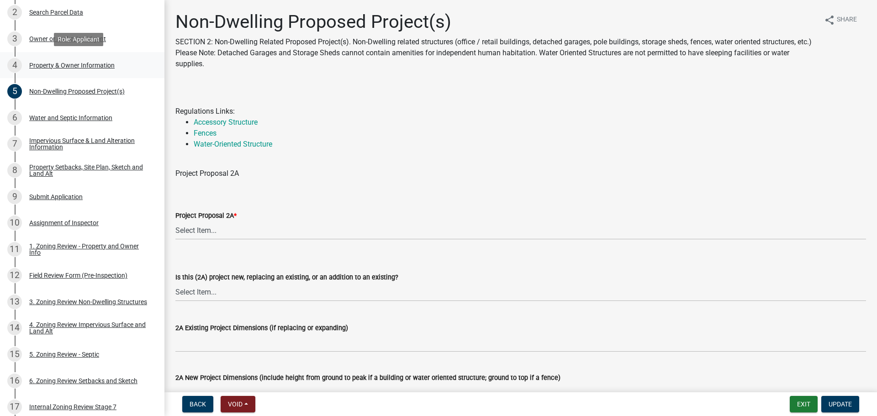
click at [81, 66] on div "Property & Owner Information" at bounding box center [71, 65] width 85 height 6
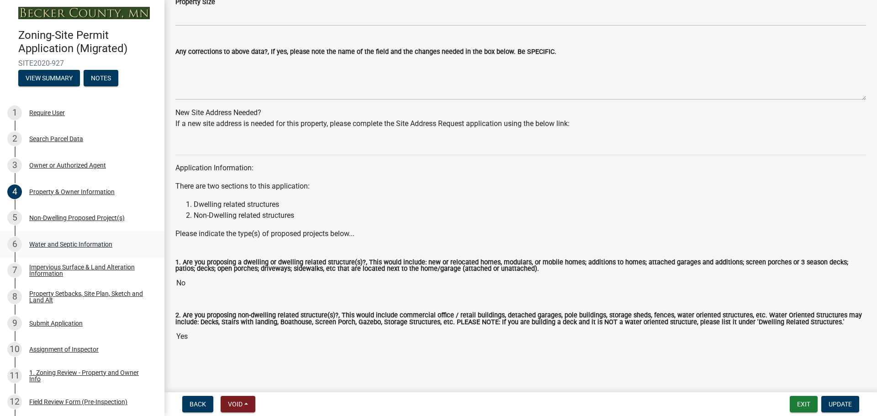
scroll to position [0, 0]
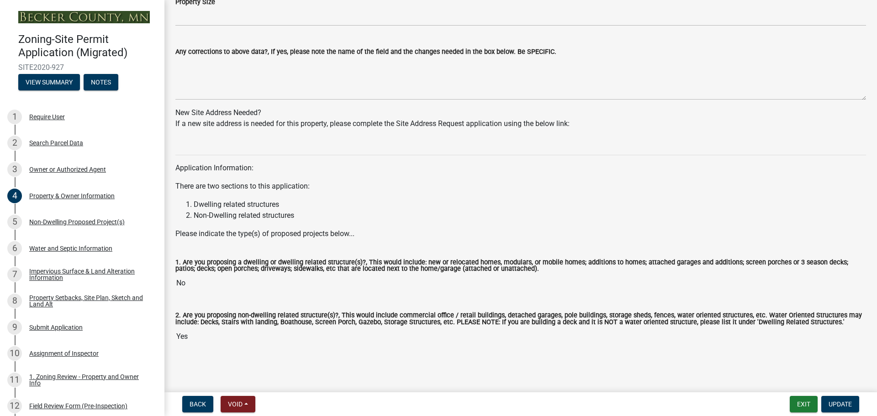
click at [200, 292] on input "No" at bounding box center [520, 283] width 690 height 18
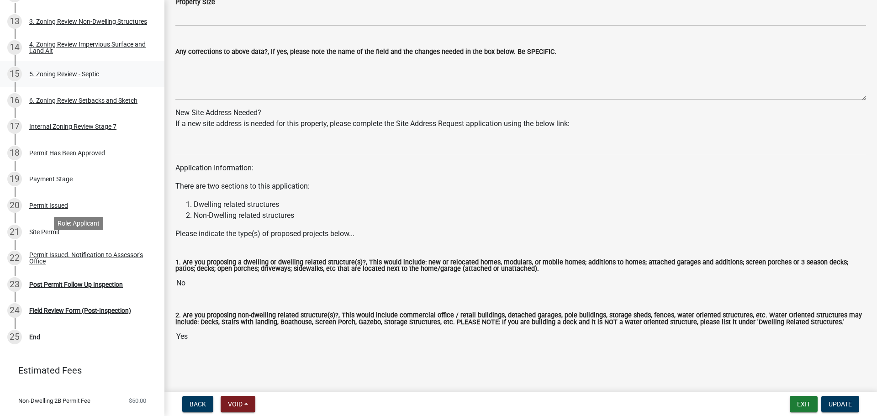
scroll to position [450, 0]
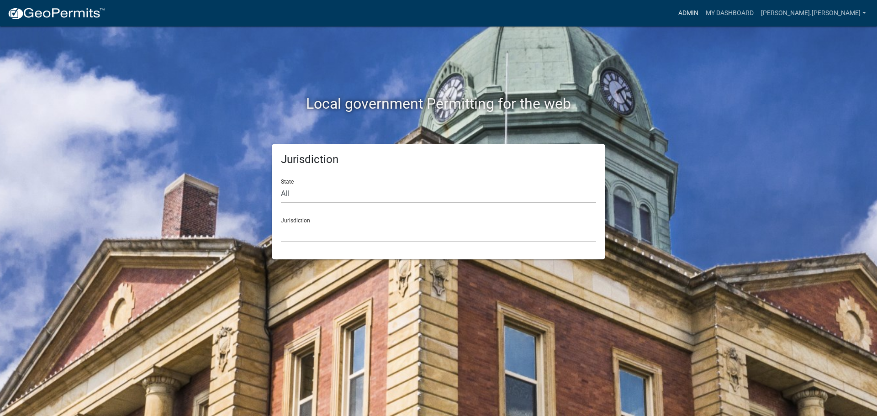
click at [702, 11] on link "Admin" at bounding box center [687, 13] width 27 height 17
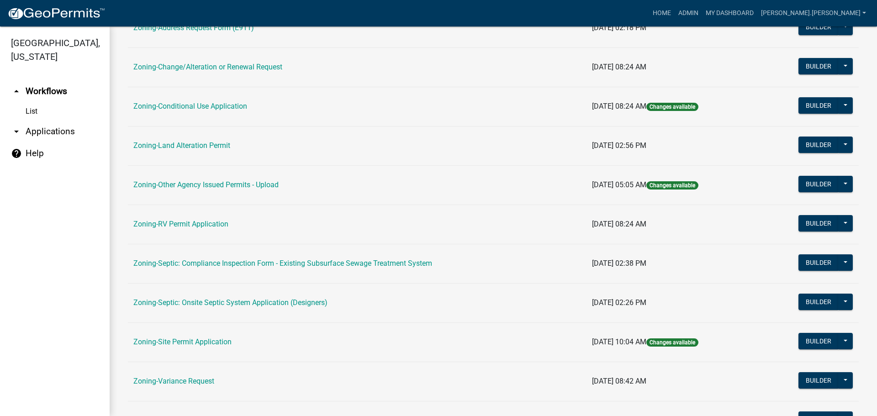
scroll to position [278, 0]
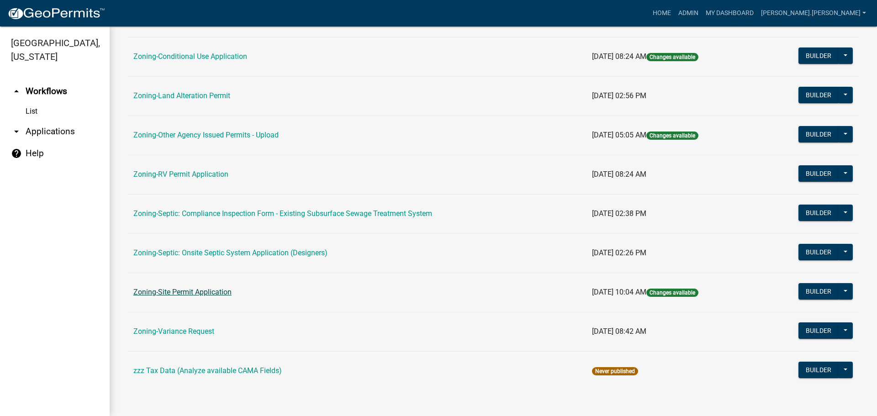
click at [182, 292] on link "Zoning-Site Permit Application" at bounding box center [182, 292] width 98 height 9
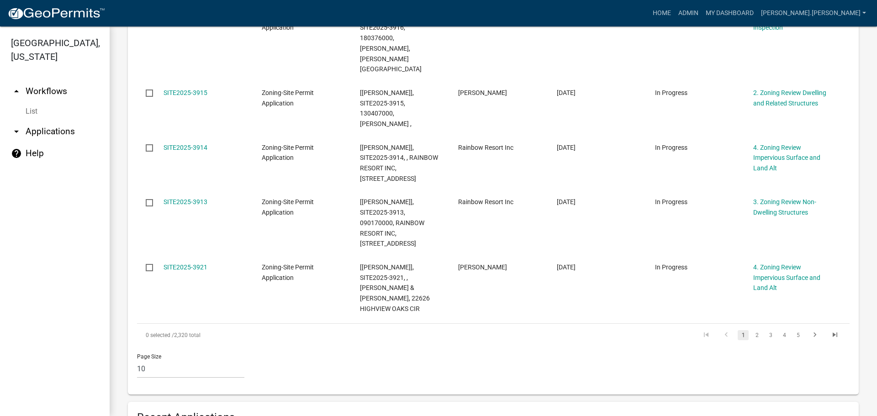
scroll to position [776, 0]
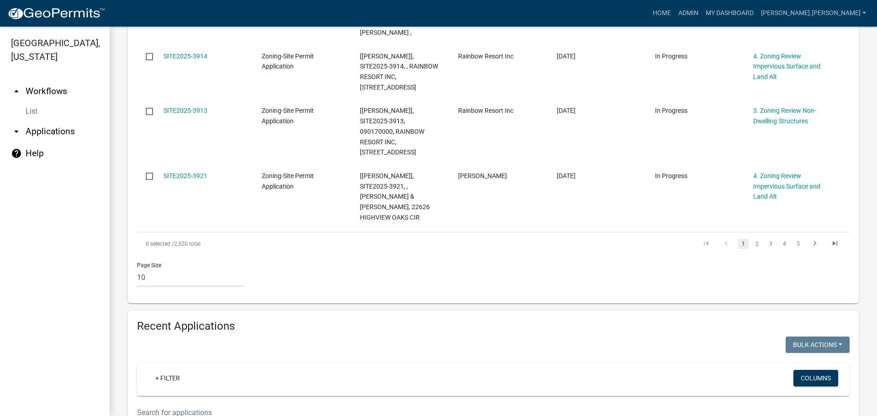
click at [213, 403] on input "text" at bounding box center [432, 412] width 591 height 19
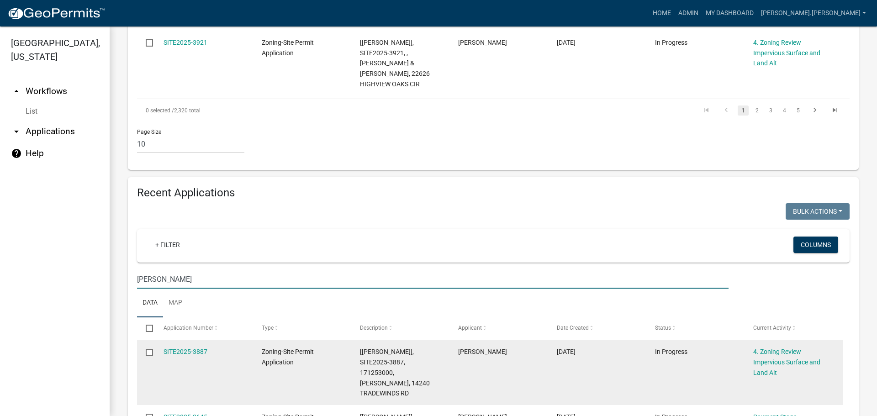
scroll to position [913, 0]
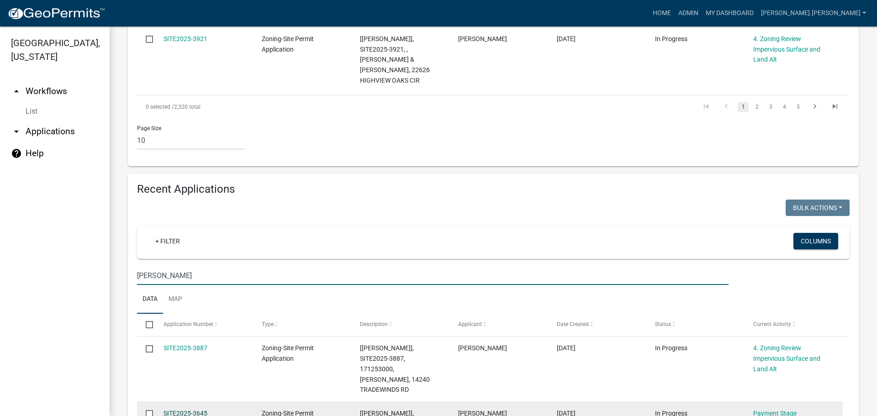
type input "kari"
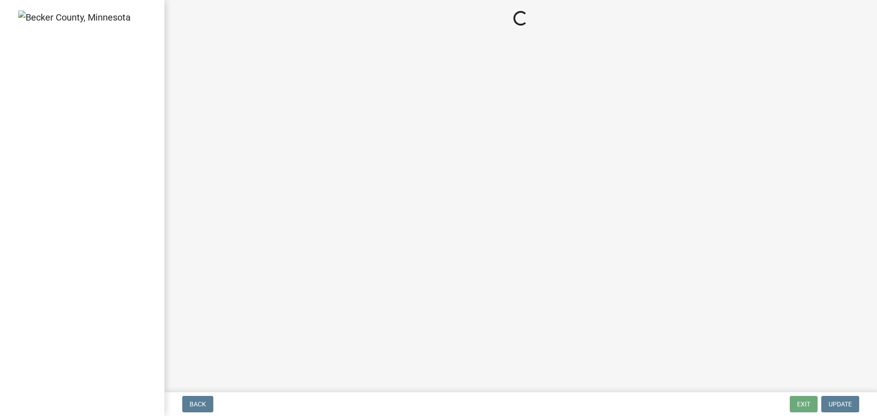
select select "3: 3"
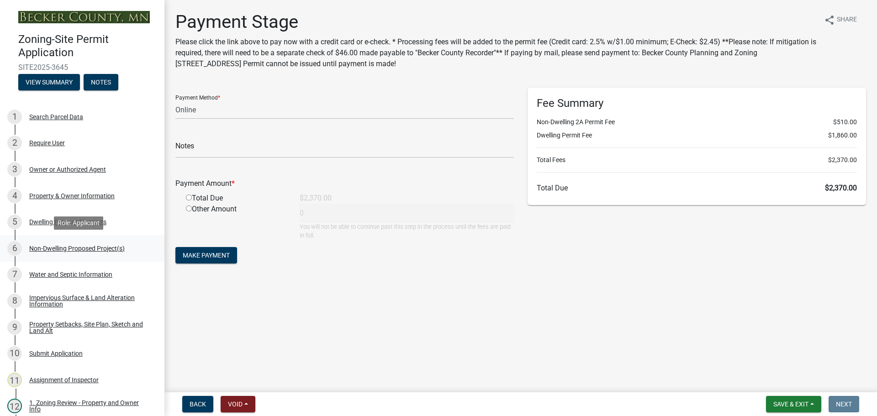
click at [71, 254] on div "6 Non-Dwelling Proposed Project(s)" at bounding box center [78, 248] width 142 height 15
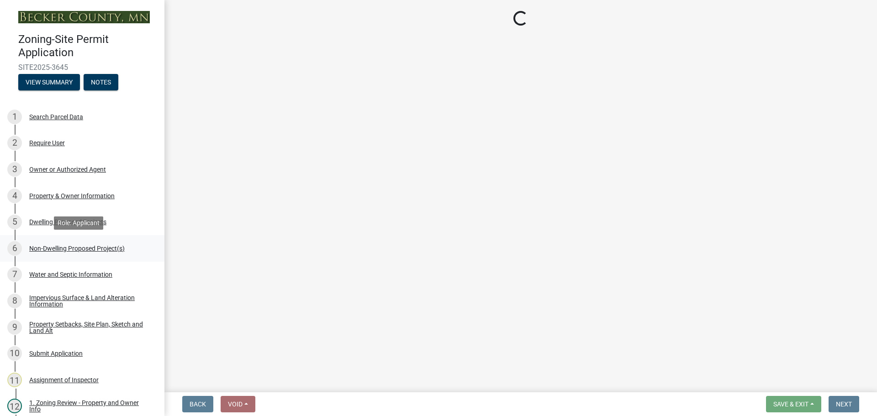
select select "273652f8-2357-47c0-90cc-77e373caeeb7"
select select "3a2d96d3-fd69-4ed9-bae4-7a5aa03a7e58"
select select "c901b724-8e9a-499b-811d-f72064c7192a"
select select "d5258256-81e9-4688-bc84-b01445ee29b6"
select select "258cbdbc-8629-455d-9fed-6a57bf82144e"
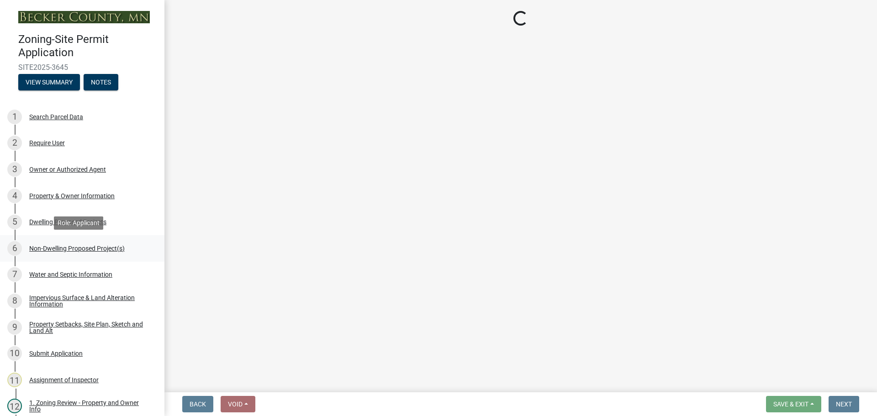
select select "a9a8393f-3c28-47b8-b6d9-84c94641c3fc"
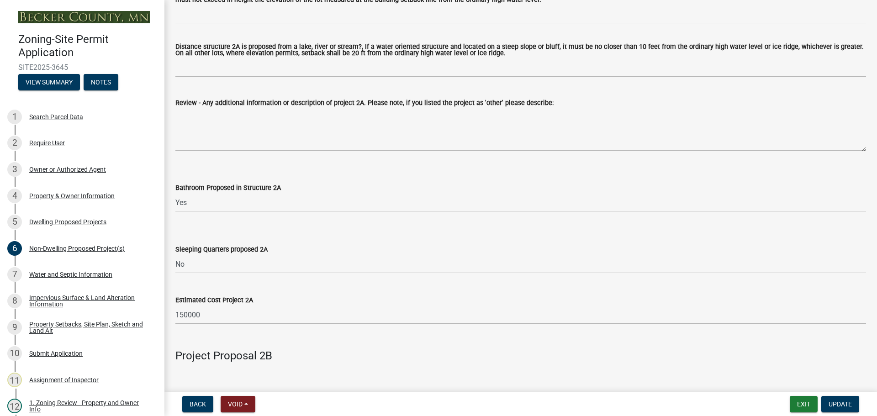
scroll to position [418, 0]
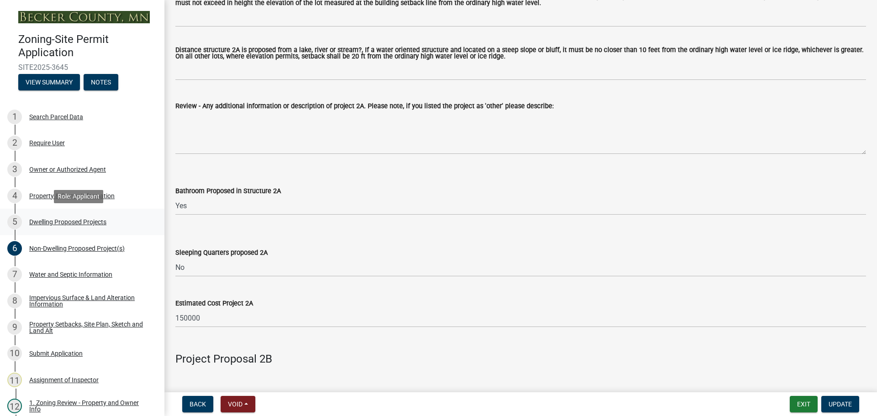
click at [80, 221] on div "Dwelling Proposed Projects" at bounding box center [67, 222] width 77 height 6
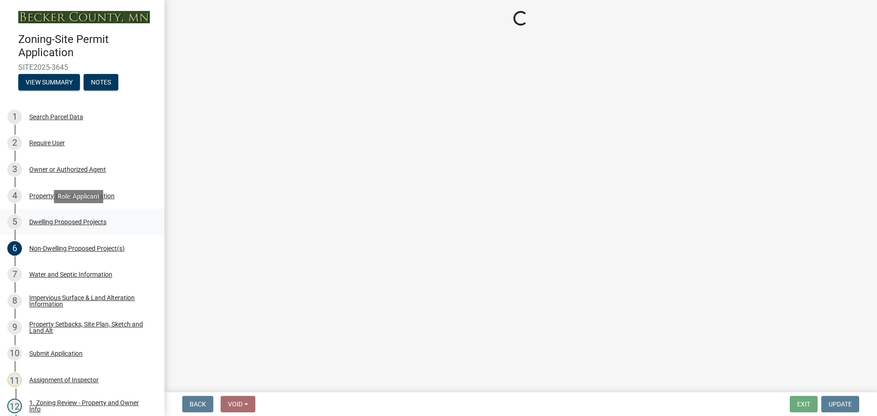
scroll to position [0, 0]
select select "5b8abcc6-67f7-49fb-8f25-c295ccc2b339"
select select "ba56d9f6-ced5-4c38-bdcc-33bfa85ac6de"
select select "f4ae0446-41fa-4afd-99aa-409617c58827"
select select "e13aacd2-5b16-46a8-9c16-26b3d7b1c810"
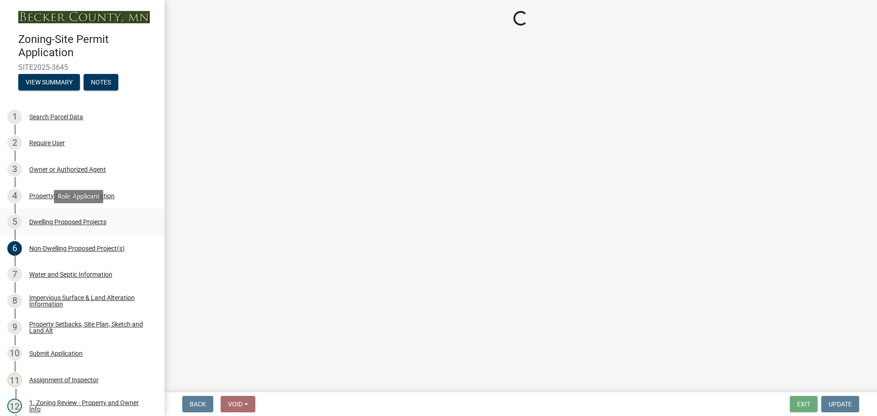
select select "ad00b568-f24f-4dc2-90df-cb5d16449c52"
select select "1a903929-ca60-4f1e-8afa-8a841f04a978"
select select "c6a0a915-8859-4117-97a8-42e675f9bace"
select select "11c1c089-3b44-43c0-9549-3c9eeea2451f"
select select "0ceb8b90-6e92-4b1f-be25-acba4c819eff"
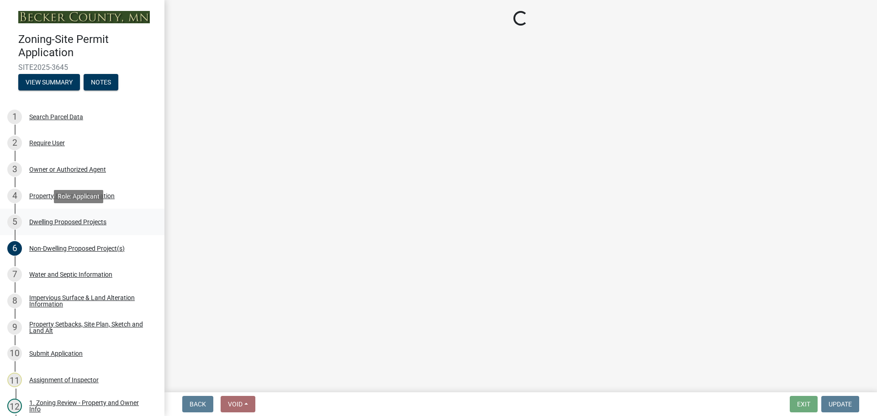
select select "ab9119d1-7da9-49c4-9fac-8c142204c89d"
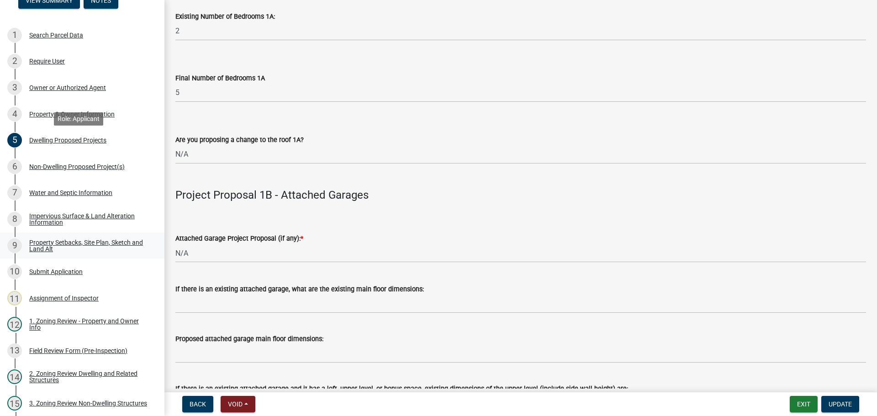
scroll to position [183, 0]
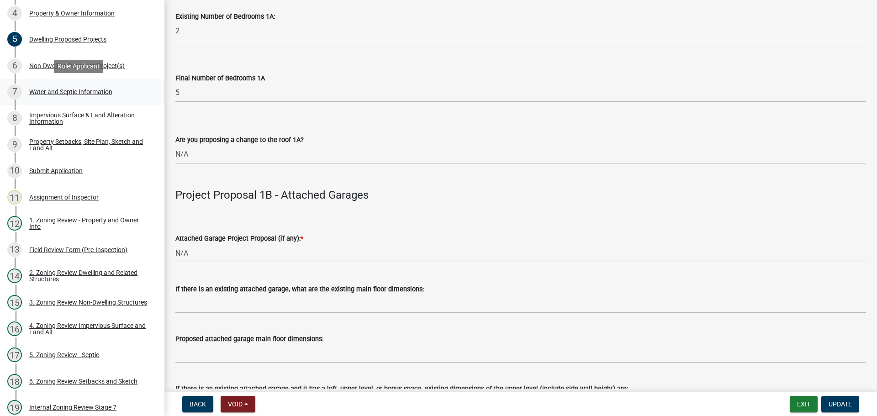
click at [62, 94] on div "Water and Septic Information" at bounding box center [70, 92] width 83 height 6
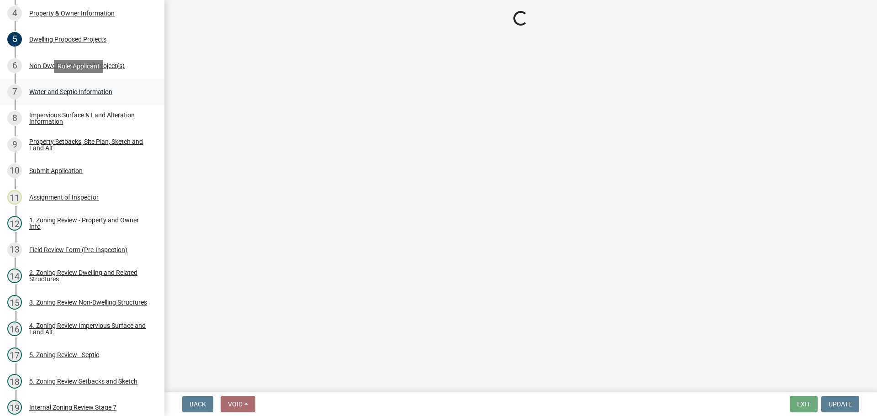
scroll to position [0, 0]
select select "9c51a48b-0bee-4836-8d5c-beab6e77ad2a"
select select "bb0103e2-6f27-4335-a860-183be8d3b6e1"
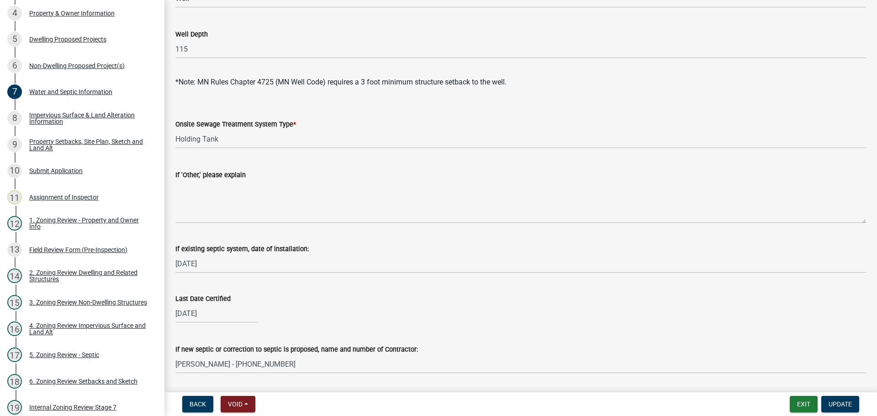
scroll to position [228, 0]
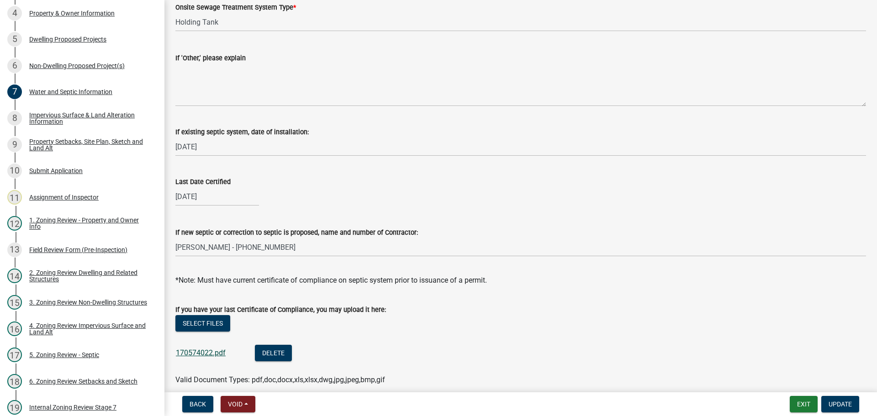
click at [223, 357] on link "170574022.pdf" at bounding box center [201, 352] width 50 height 9
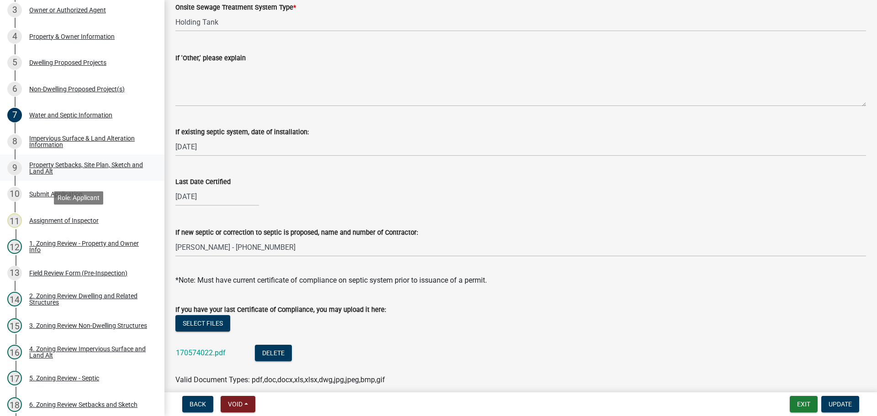
scroll to position [91, 0]
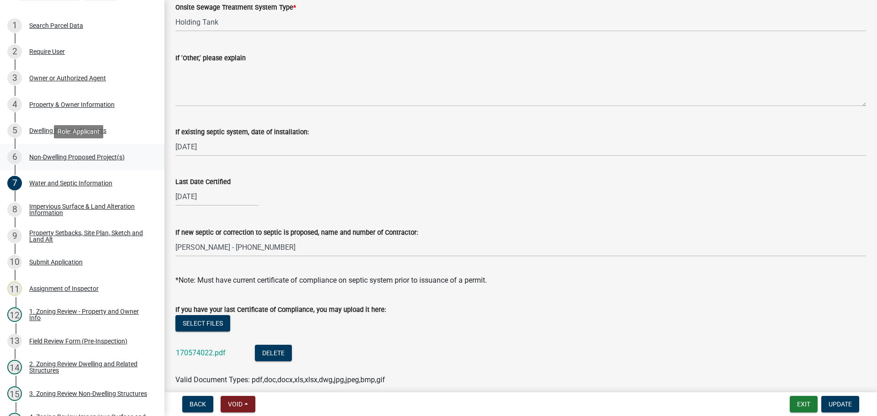
click at [89, 159] on div "Non-Dwelling Proposed Project(s)" at bounding box center [76, 157] width 95 height 6
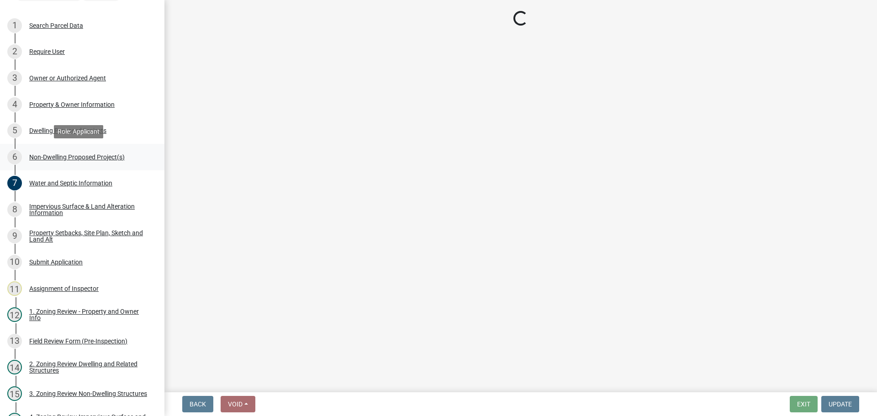
select select "273652f8-2357-47c0-90cc-77e373caeeb7"
select select "3a2d96d3-fd69-4ed9-bae4-7a5aa03a7e58"
select select "c901b724-8e9a-499b-811d-f72064c7192a"
select select "d5258256-81e9-4688-bc84-b01445ee29b6"
select select "258cbdbc-8629-455d-9fed-6a57bf82144e"
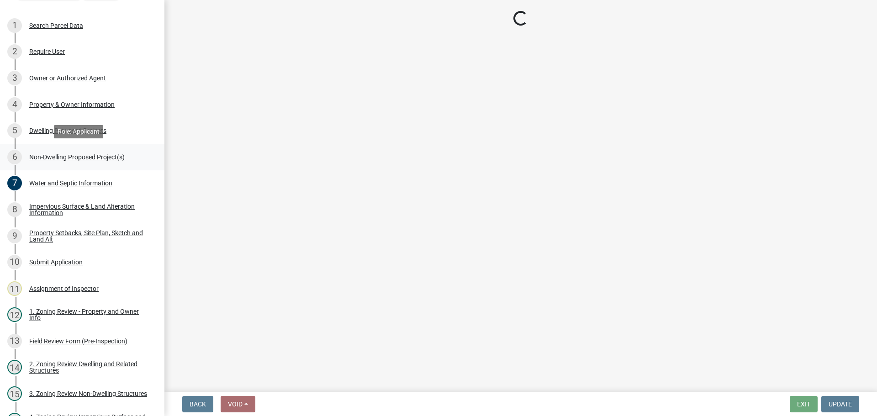
select select "a9a8393f-3c28-47b8-b6d9-84c94641c3fc"
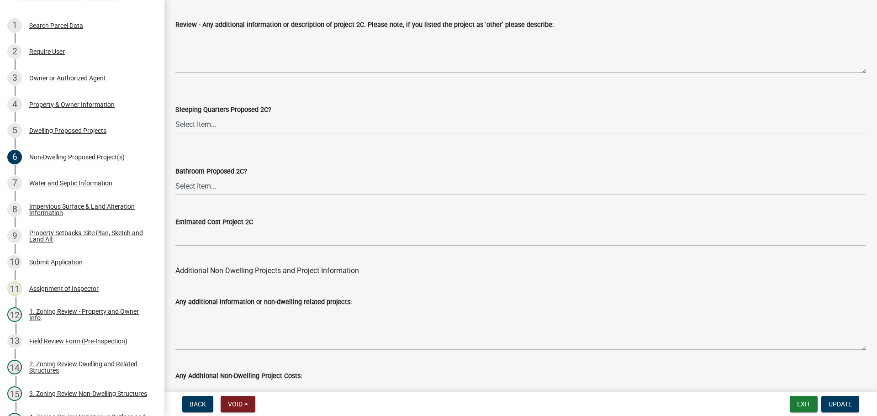
scroll to position [1788, 0]
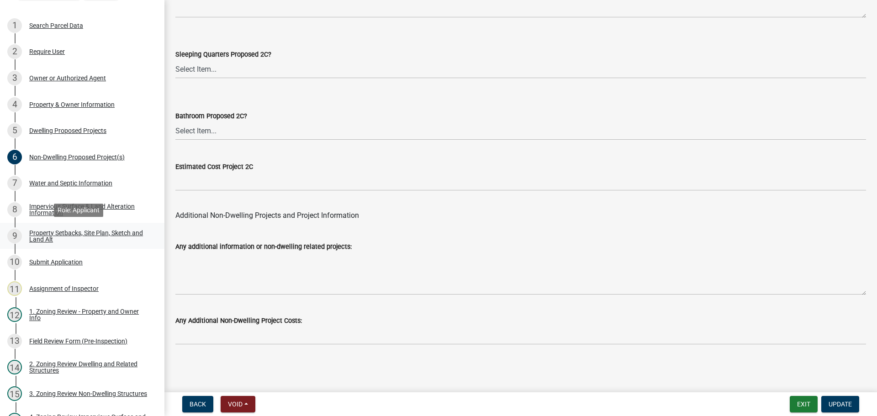
click at [79, 231] on div "Property Setbacks, Site Plan, Sketch and Land Alt" at bounding box center [89, 236] width 121 height 13
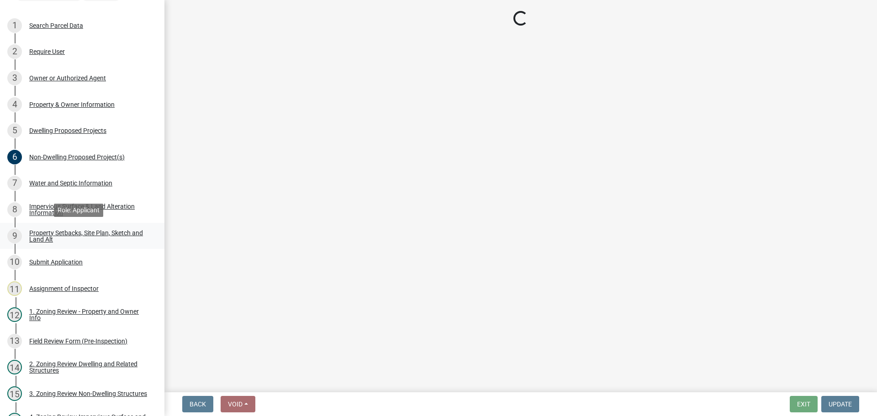
scroll to position [0, 0]
select select "7b13c63f-e699-4112-b373-98fbd28ec536"
select select "c101a5b4-6bb9-4f78-9b05-8a935d0e5ce5"
select select "b56a4575-9846-47cf-8067-c59a4853da22"
select select "b9185151-7fec-488a-a719-f11a93338dbd"
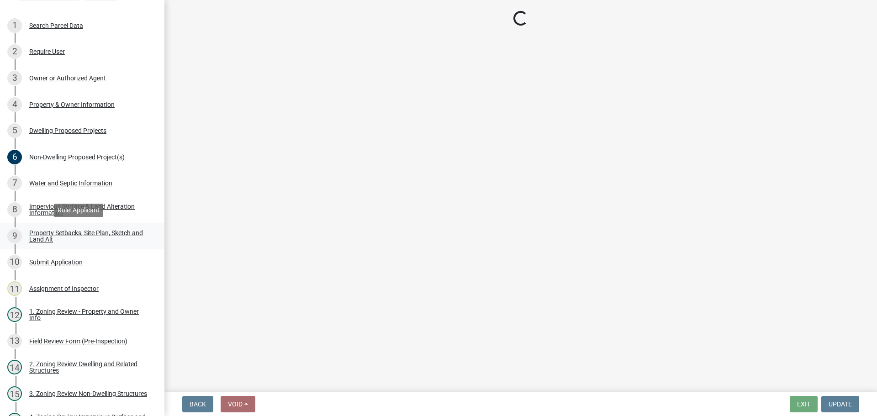
select select "e8ab2dc3-aa3f-46f3-9b4a-37eb25ad84af"
select select "27b2a8b4-abf6-463e-8c0c-7c5d2b4fe26f"
select select "5ad4ab64-b44e-481c-9000-9e5907aa74e1"
select select "e019de12-4845-45f2-ad10-5fb76eee0e55"
select select "c8b8ea71-7088-4e87-a493-7bc88cc2835b"
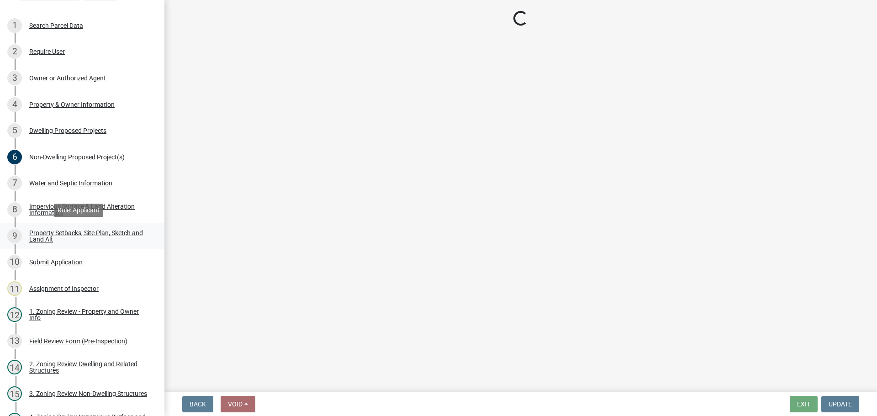
select select "1418c7e3-4054-4b00-84b5-d09b9560f30a"
select select "19d13e65-c93d-443e-910a-7a17299544cc"
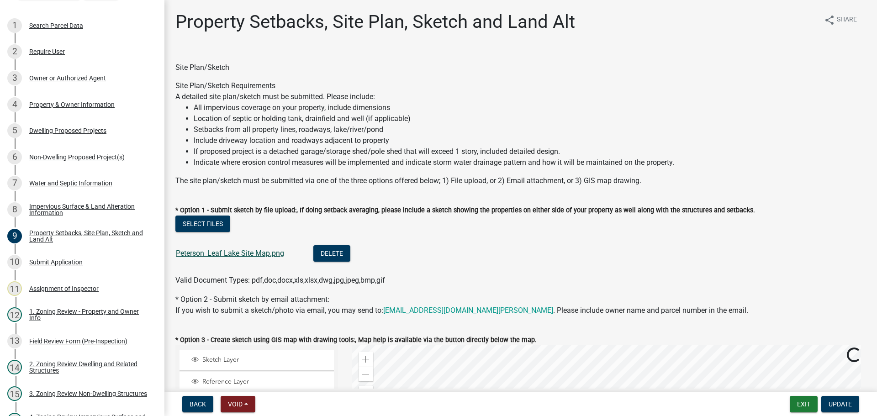
click at [263, 255] on link "Peterson_Leaf Lake Site Map.png" at bounding box center [230, 253] width 108 height 9
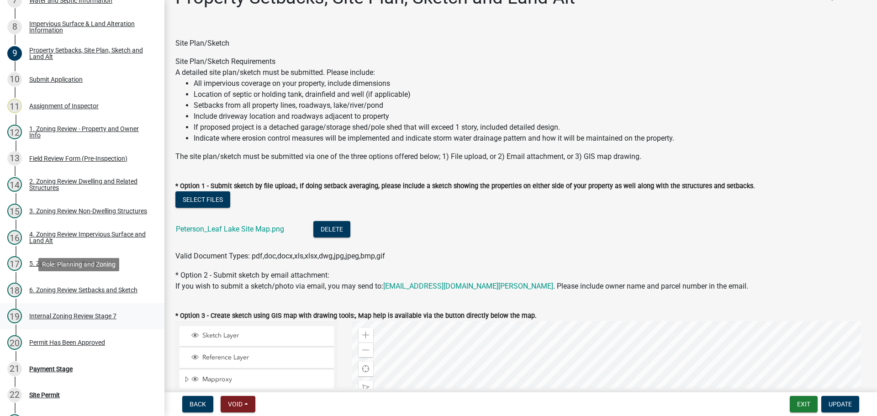
scroll to position [46, 0]
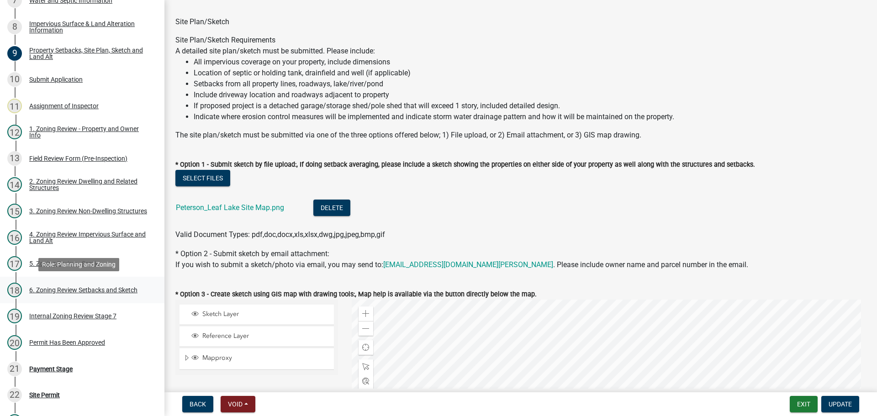
click at [113, 291] on div "6. Zoning Review Setbacks and Sketch" at bounding box center [83, 290] width 108 height 6
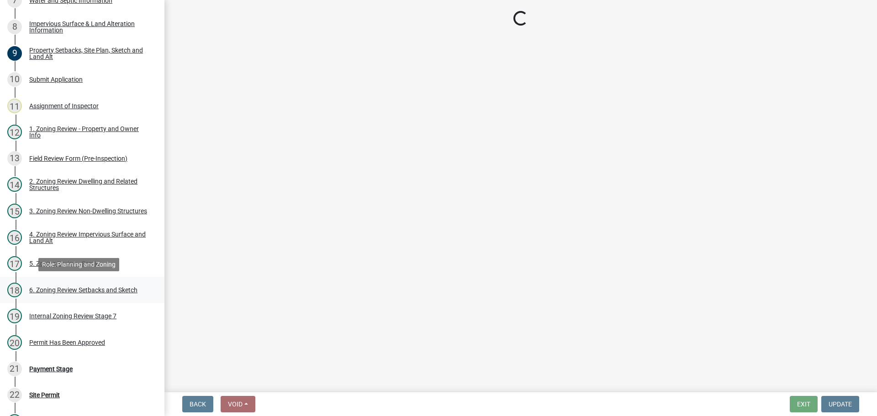
select select "cada6796-d529-4ebb-b6d4-faca8dd705c9"
select select "1355ee8a-8cf1-4796-8594-a9df27e9dfb0"
select select "90ee664a-1dc2-440e-be2c-90a87c157e77"
select select "f2187563-aefa-492e-adce-9c256a51e9d2"
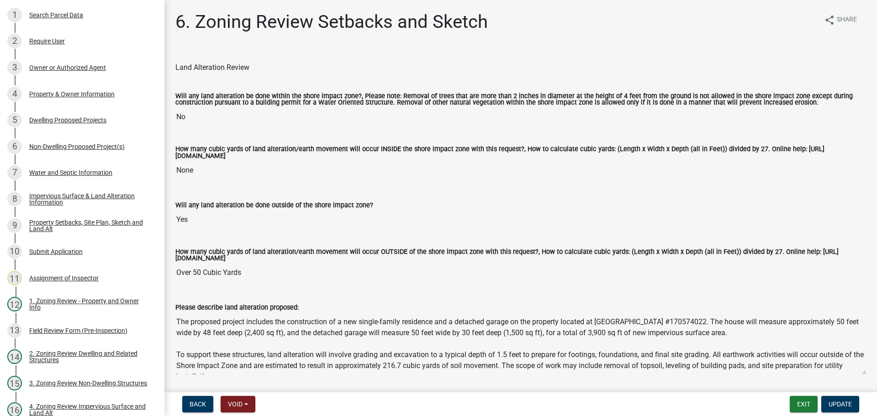
scroll to position [91, 0]
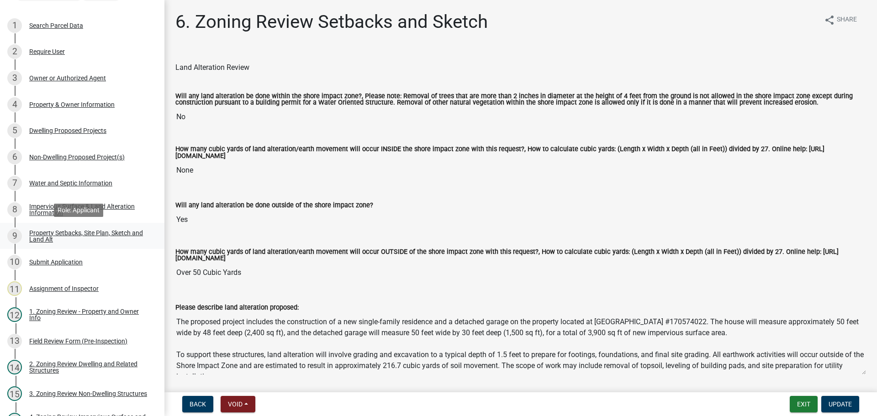
click at [107, 230] on div "Property Setbacks, Site Plan, Sketch and Land Alt" at bounding box center [89, 236] width 121 height 13
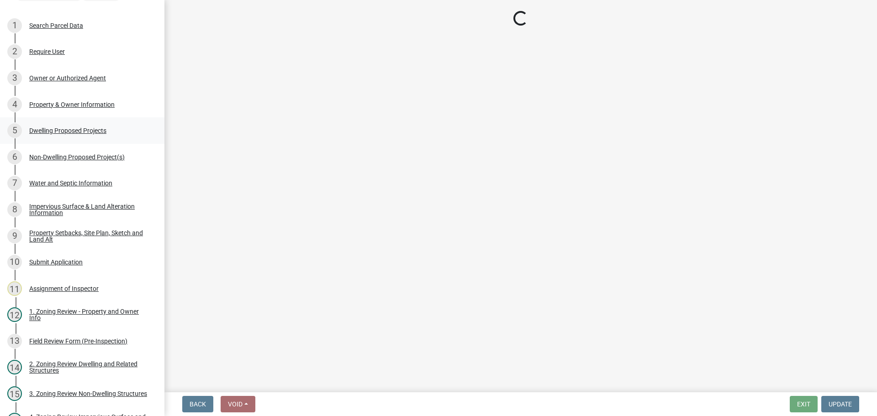
click at [88, 131] on div "Dwelling Proposed Projects" at bounding box center [67, 130] width 77 height 6
select select "7b13c63f-e699-4112-b373-98fbd28ec536"
select select "c101a5b4-6bb9-4f78-9b05-8a935d0e5ce5"
select select "b56a4575-9846-47cf-8067-c59a4853da22"
select select "b9185151-7fec-488a-a719-f11a93338dbd"
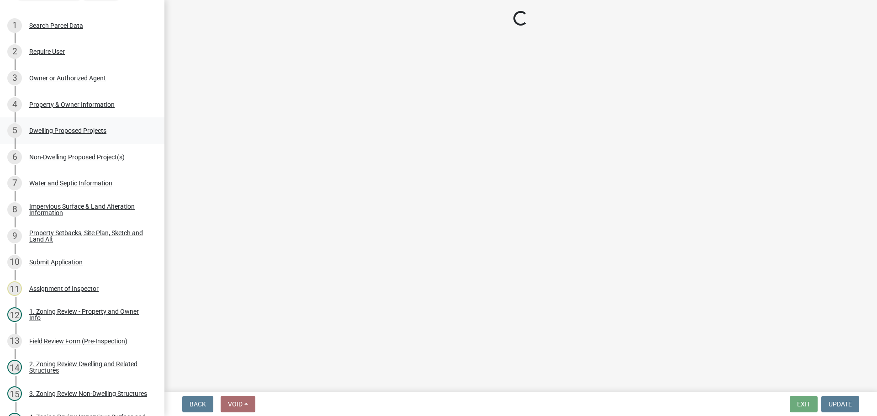
select select "e8ab2dc3-aa3f-46f3-9b4a-37eb25ad84af"
select select "27b2a8b4-abf6-463e-8c0c-7c5d2b4fe26f"
select select "5ad4ab64-b44e-481c-9000-9e5907aa74e1"
select select "e019de12-4845-45f2-ad10-5fb76eee0e55"
select select "c8b8ea71-7088-4e87-a493-7bc88cc2835b"
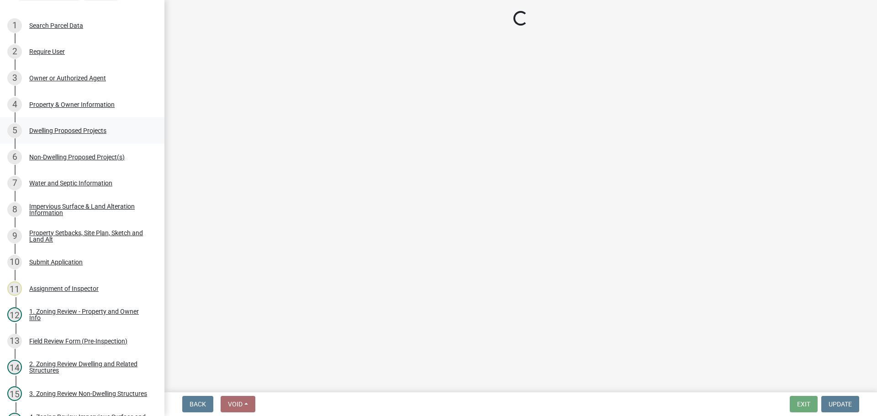
select select "1418c7e3-4054-4b00-84b5-d09b9560f30a"
select select "19d13e65-c93d-443e-910a-7a17299544cc"
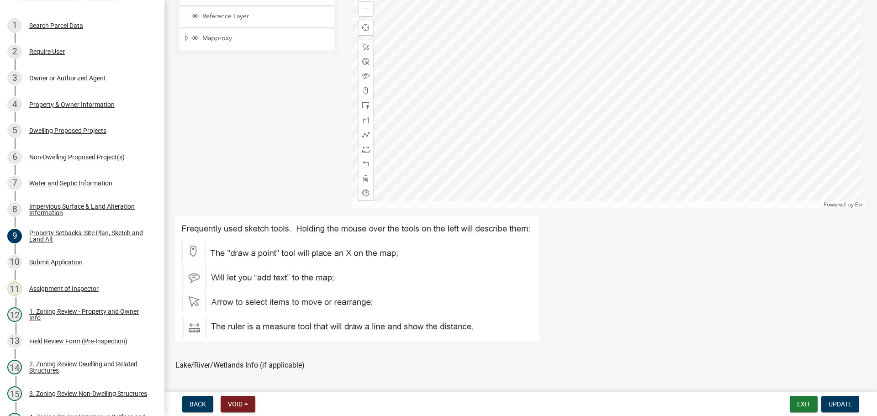
scroll to position [0, 0]
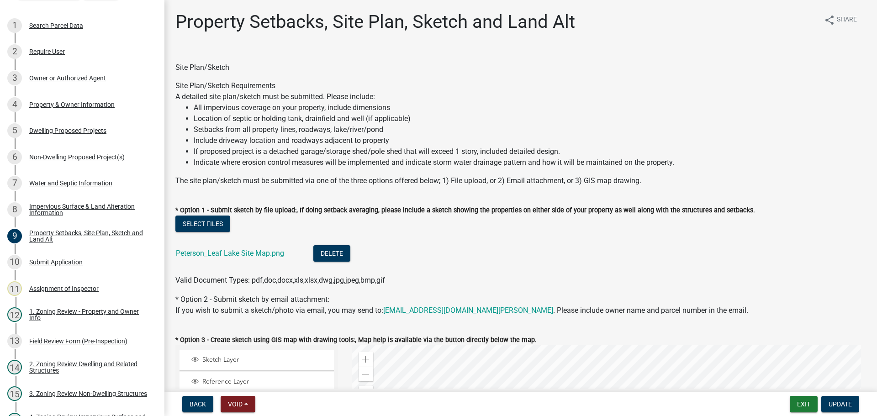
select select "5b8abcc6-67f7-49fb-8f25-c295ccc2b339"
select select "ba56d9f6-ced5-4c38-bdcc-33bfa85ac6de"
select select "f4ae0446-41fa-4afd-99aa-409617c58827"
select select "e13aacd2-5b16-46a8-9c16-26b3d7b1c810"
select select "ad00b568-f24f-4dc2-90df-cb5d16449c52"
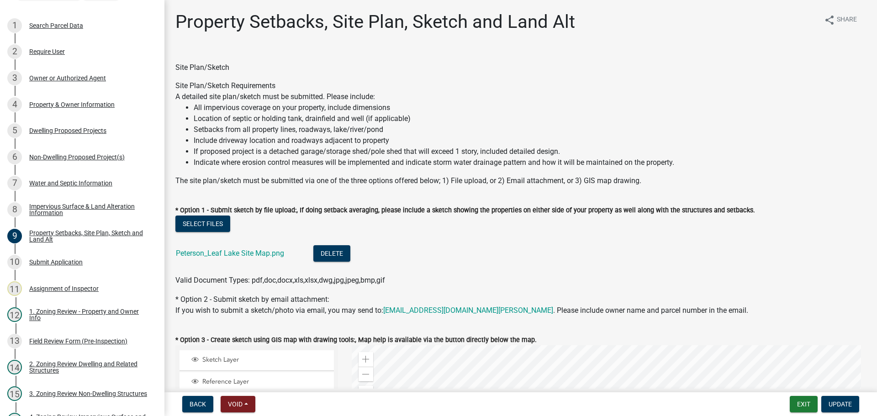
select select "1a903929-ca60-4f1e-8afa-8a841f04a978"
select select "c6a0a915-8859-4117-97a8-42e675f9bace"
select select "11c1c089-3b44-43c0-9549-3c9eeea2451f"
select select "0ceb8b90-6e92-4b1f-be25-acba4c819eff"
select select "ab9119d1-7da9-49c4-9fac-8c142204c89d"
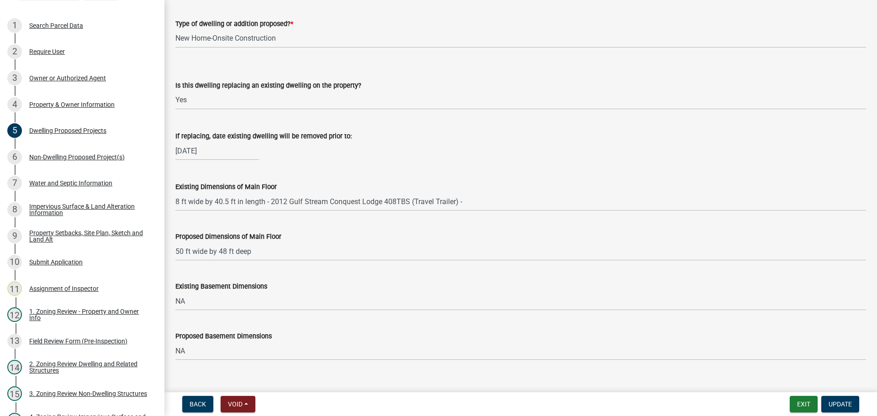
scroll to position [91, 0]
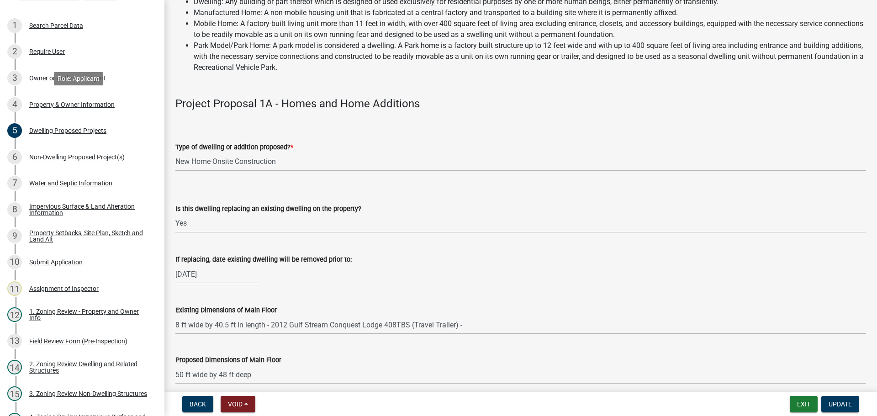
click at [63, 99] on div "4 Property & Owner Information" at bounding box center [78, 104] width 142 height 15
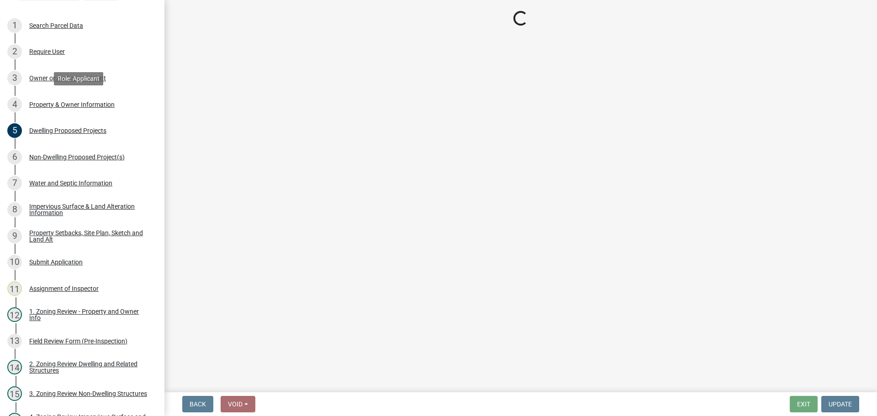
scroll to position [0, 0]
select select "2da4ad59-79e4-4897-a878-b9bb9cb10a27"
select select "9bce286e-d536-49ff-bab3-4b7d67f0814c"
select select "f87eba17-8ed9-4ad8-aefc-fe36a3f3544b"
select select "5a5634ed-f11e-4c7b-90e1-096e6cfd17b9"
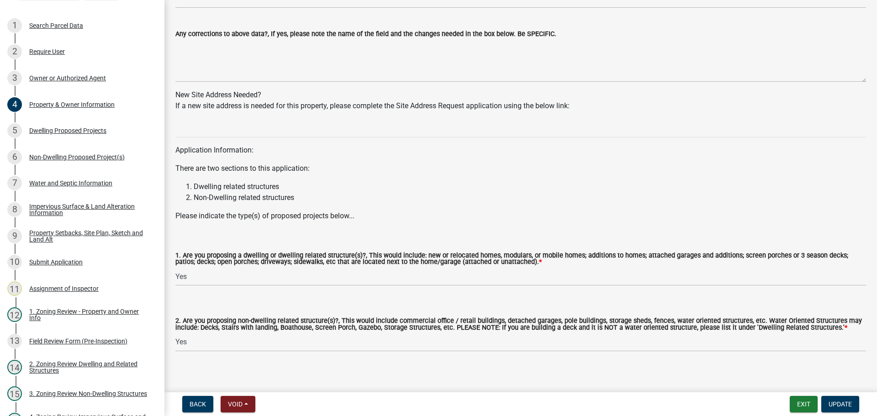
scroll to position [818, 0]
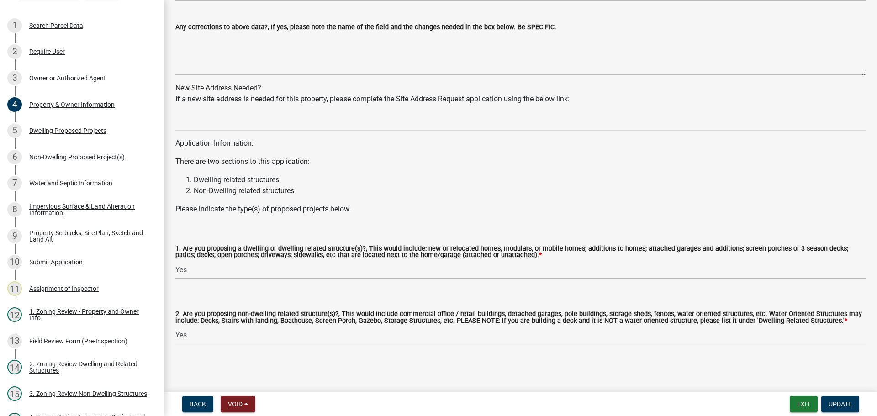
click at [212, 269] on select "Select Item... Yes No" at bounding box center [520, 269] width 690 height 19
click at [175, 260] on select "Select Item... Yes No" at bounding box center [520, 269] width 690 height 19
select select "fcf6d223-6c57-4dc5-b63a-a94704169022"
click at [840, 403] on span "Update" at bounding box center [839, 403] width 23 height 7
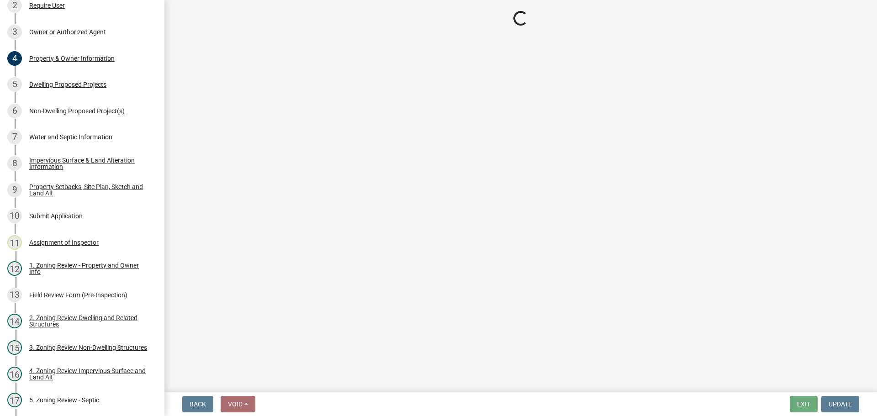
scroll to position [139, 0]
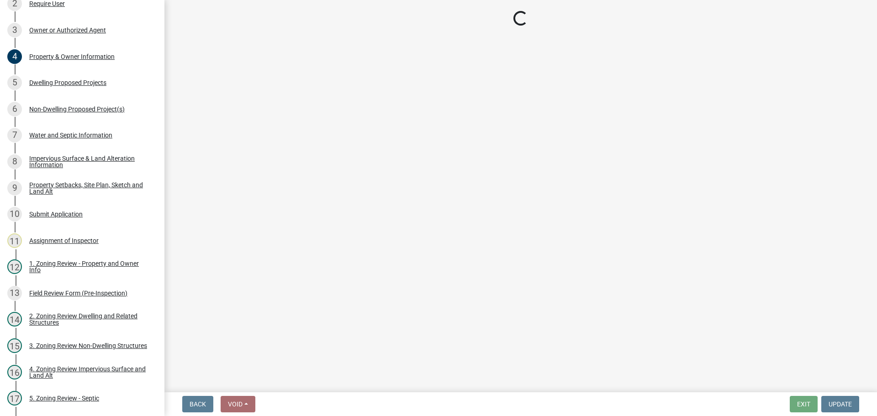
select select "3: 3"
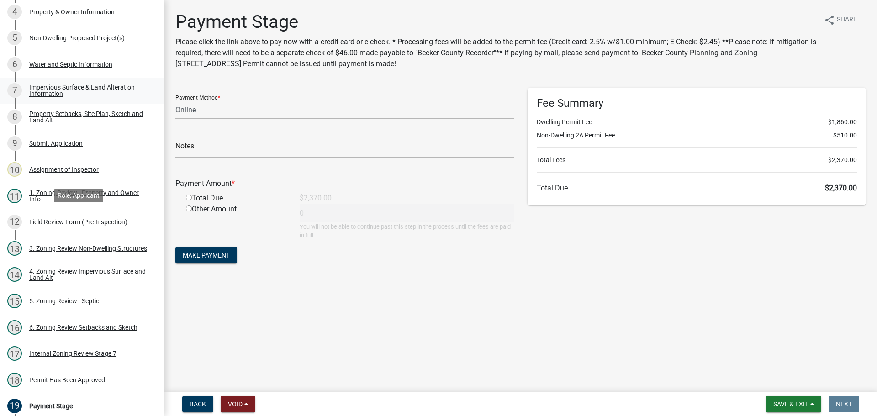
scroll to position [185, 0]
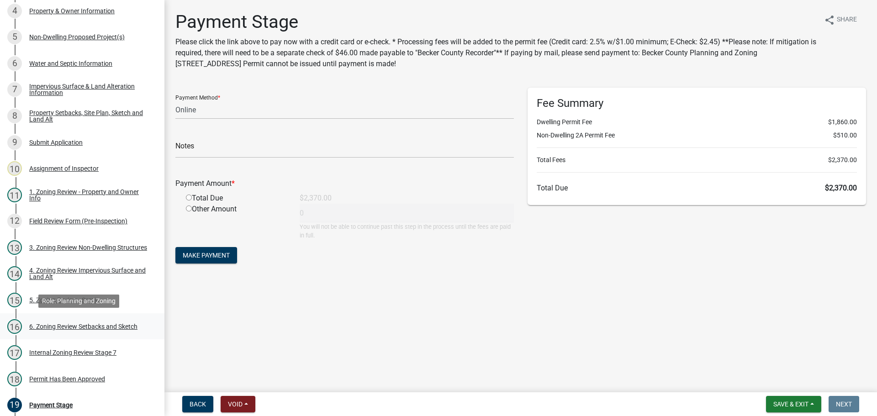
click at [97, 329] on div "6. Zoning Review Setbacks and Sketch" at bounding box center [83, 326] width 108 height 6
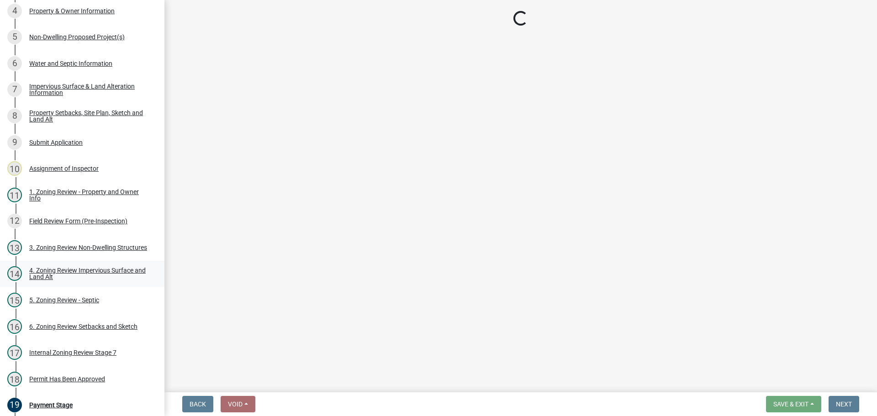
select select "cada6796-d529-4ebb-b6d4-faca8dd705c9"
select select "1355ee8a-8cf1-4796-8594-a9df27e9dfb0"
select select "90ee664a-1dc2-440e-be2c-90a87c157e77"
select select "f2187563-aefa-492e-adce-9c256a51e9d2"
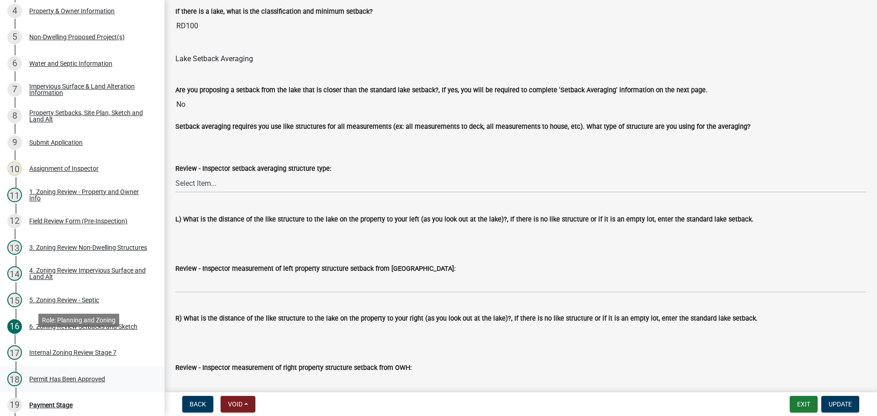
scroll to position [368, 0]
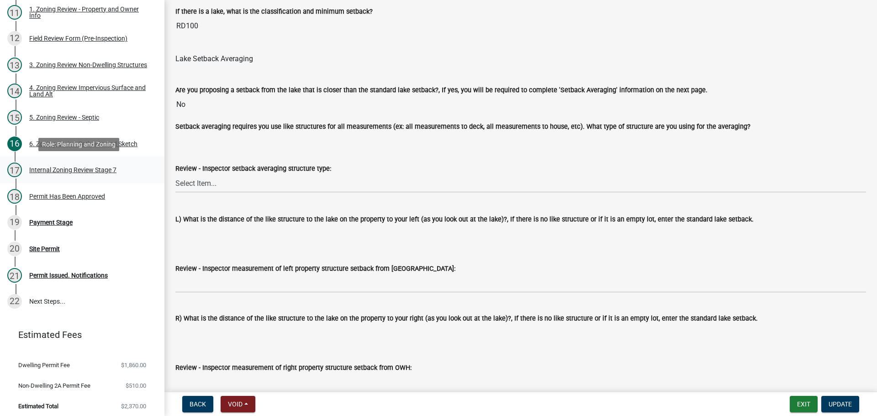
click at [73, 171] on div "Internal Zoning Review Stage 7" at bounding box center [72, 170] width 87 height 6
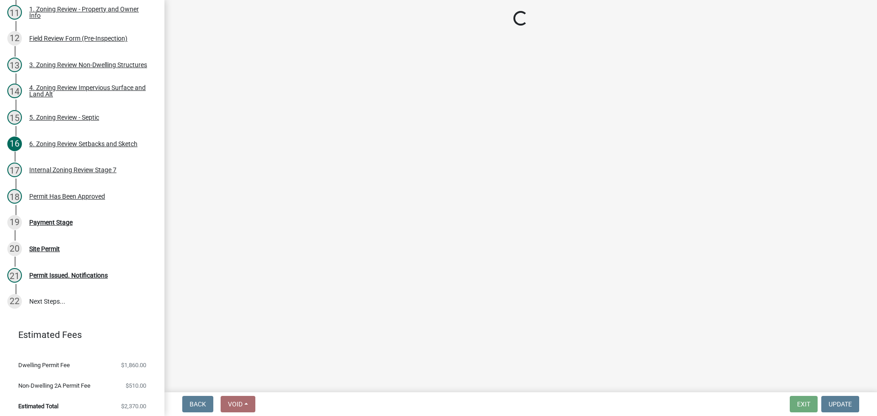
select select "e59fcb53-d9ed-466f-8c3e-33bb35216820"
select select "74b00539-a6f1-4ef6-a890-a22a5fa5fedf"
select select "bbe3a6c5-1893-4527-8578-ada07a3b8ea5"
select select "c0b6e50c-983d-48c1-a910-e8bd43c13b77"
select select "97c9e5a4-d35f-4903-ad68-b764687ac9e9"
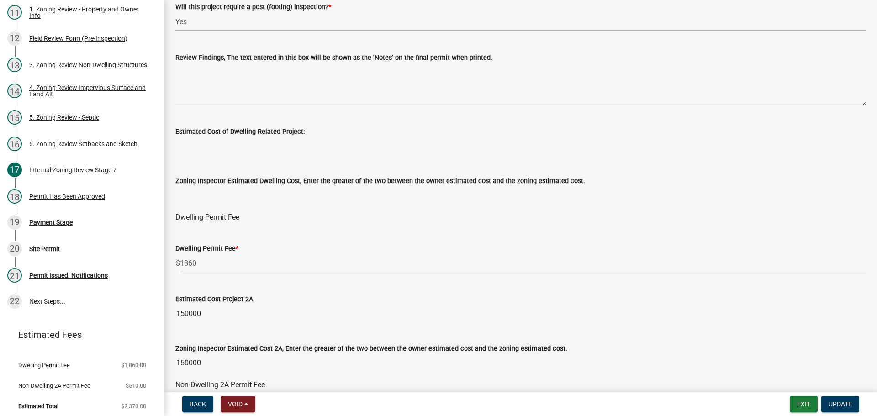
scroll to position [365, 0]
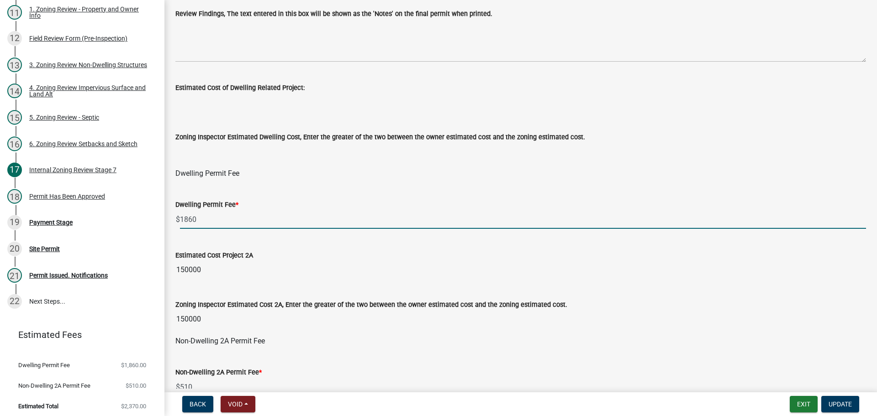
drag, startPoint x: 215, startPoint y: 219, endPoint x: 166, endPoint y: 211, distance: 49.5
click at [166, 211] on div "Internal Zoning Review Stage 7 share Share If there is mitigation, does it need…" at bounding box center [520, 373] width 712 height 1455
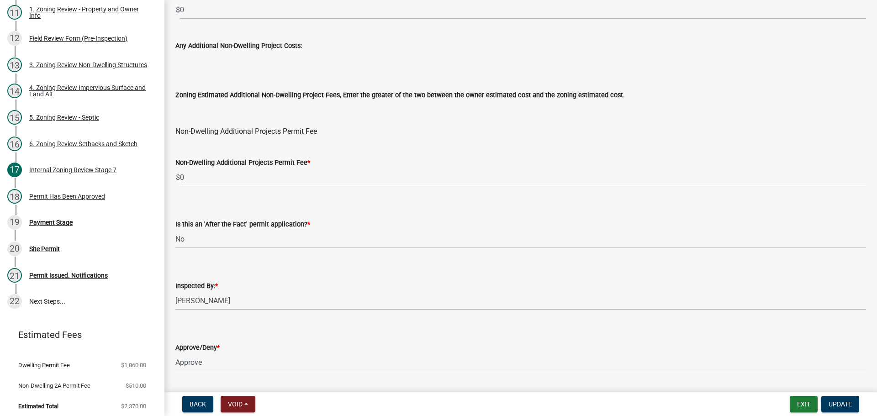
scroll to position [1105, 0]
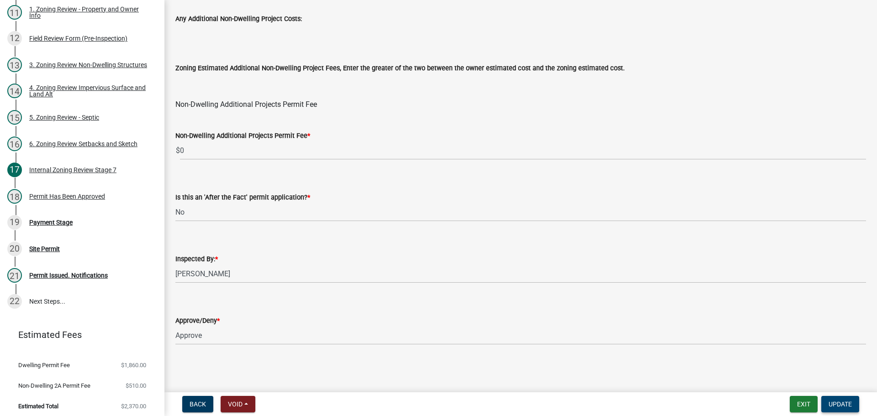
type input "0"
click at [835, 403] on span "Update" at bounding box center [839, 403] width 23 height 7
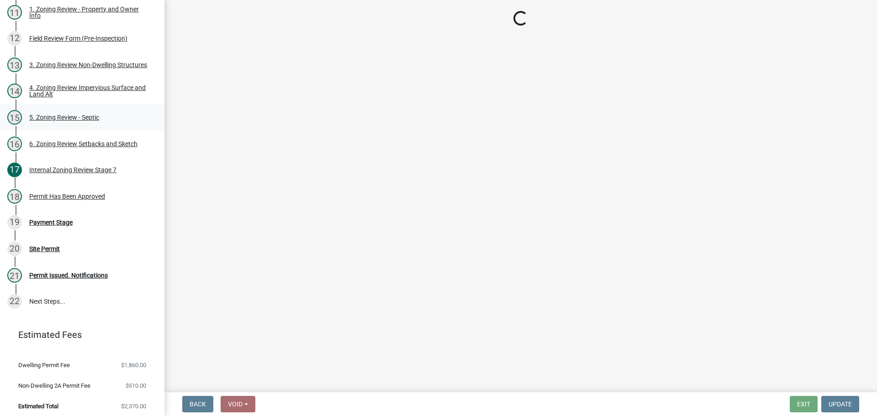
select select "3: 3"
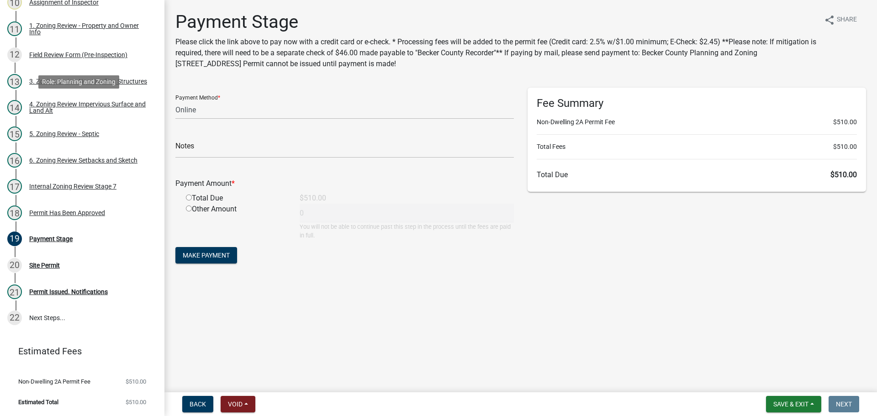
scroll to position [351, 0]
click at [86, 103] on div "4. Zoning Review Impervious Surface and Land Alt" at bounding box center [89, 107] width 121 height 13
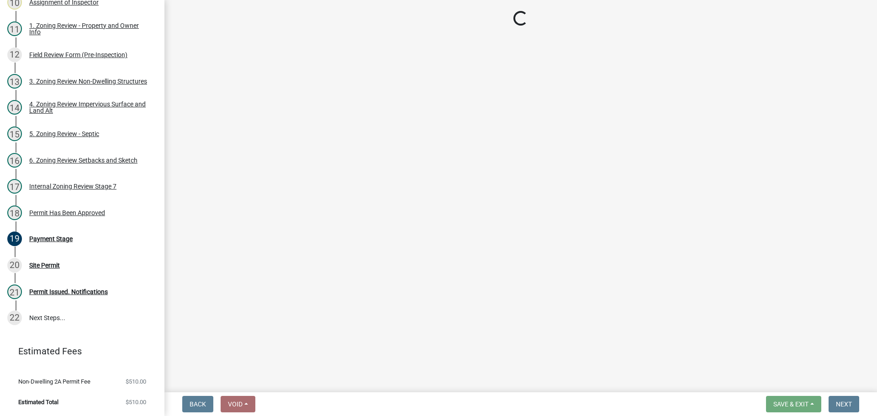
select select "e01e6f83-540c-4684-94c6-de0fe38ded07"
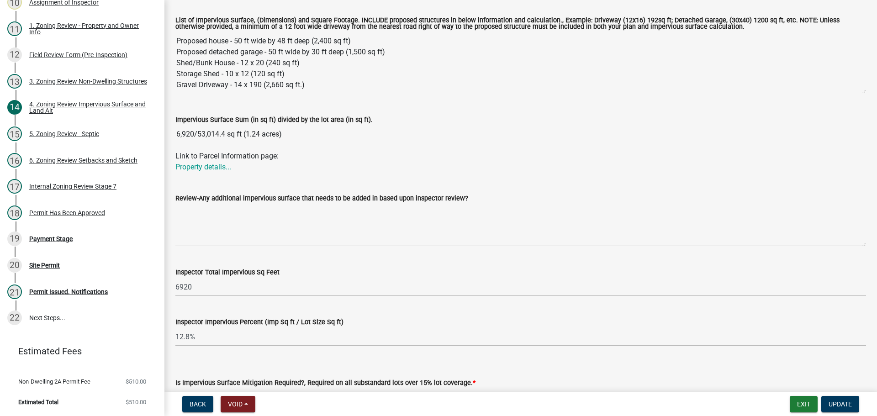
scroll to position [228, 0]
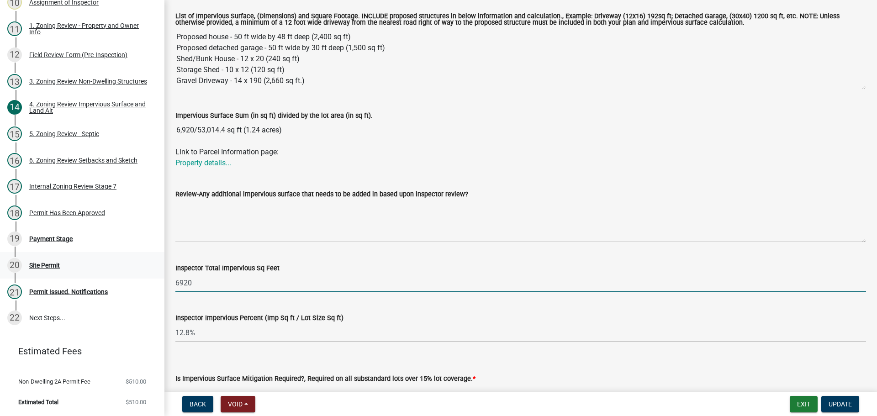
drag, startPoint x: 216, startPoint y: 289, endPoint x: 138, endPoint y: 275, distance: 78.7
click at [138, 275] on div "Zoning-Site Permit Application SITE2025-3645 View Summary Notes 1 Search Parcel…" at bounding box center [438, 208] width 877 height 416
type input "4520"
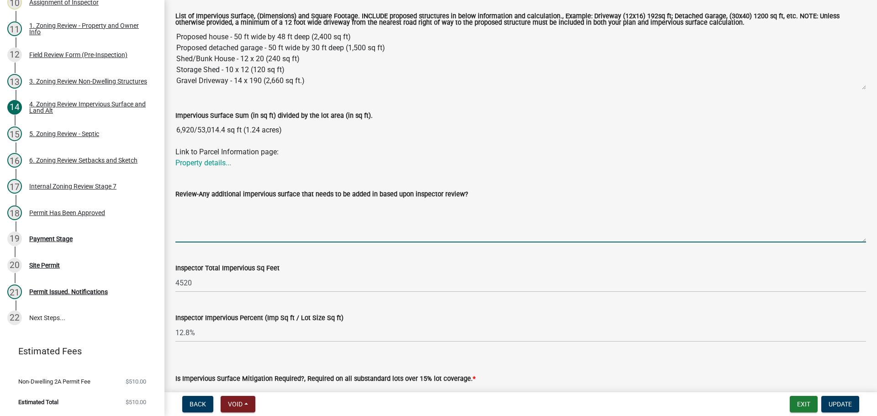
click at [196, 214] on textarea "Review-Any additional impervious surface that needs to be added in based upon i…" at bounding box center [520, 221] width 690 height 43
type textarea "proposed house not being constructed"
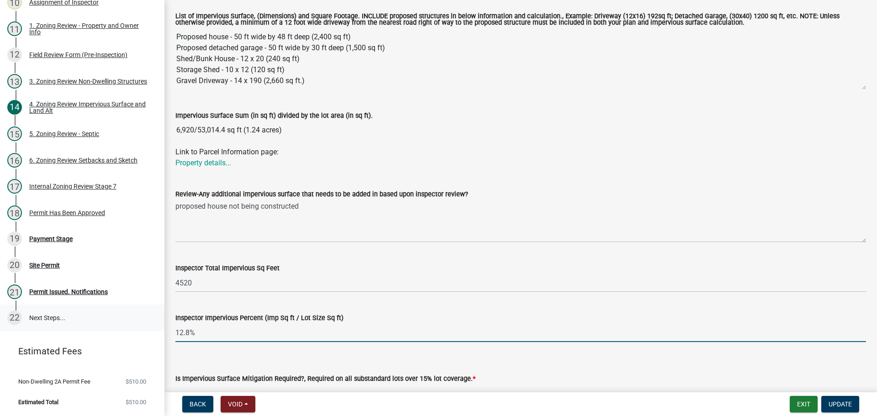
drag, startPoint x: 189, startPoint y: 332, endPoint x: 142, endPoint y: 327, distance: 47.3
click at [142, 327] on div "Zoning-Site Permit Application SITE2025-3645 View Summary Notes 1 Search Parcel…" at bounding box center [438, 208] width 877 height 416
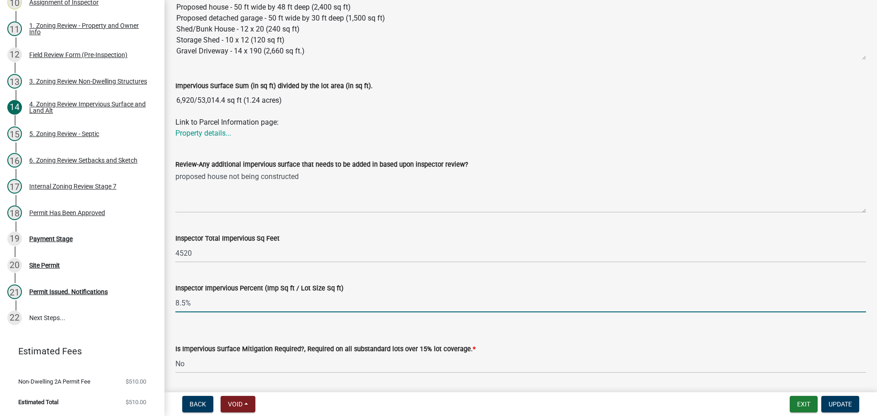
scroll to position [287, 0]
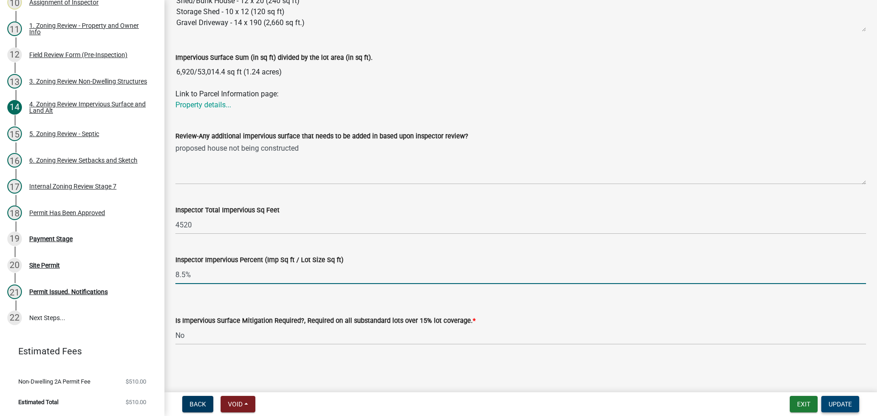
type input "8.5%"
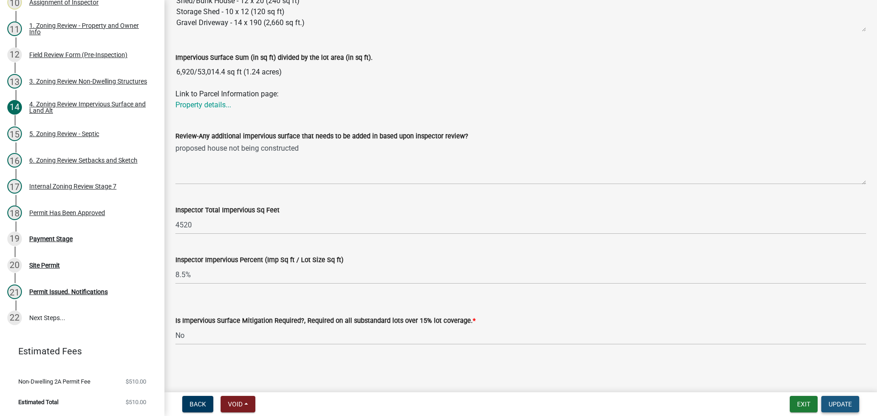
click at [842, 409] on button "Update" at bounding box center [840, 404] width 38 height 16
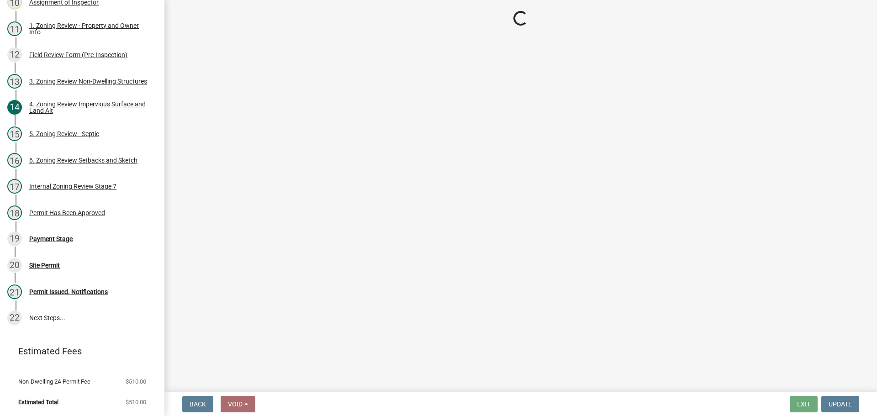
select select "3: 3"
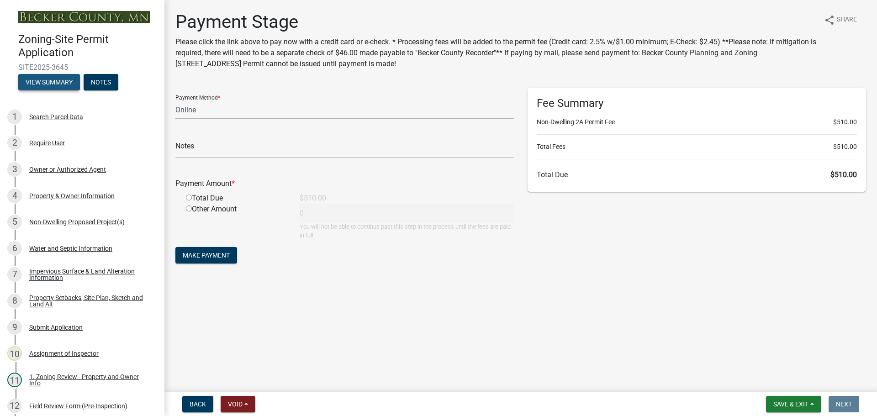
click at [57, 82] on button "View Summary" at bounding box center [49, 82] width 62 height 16
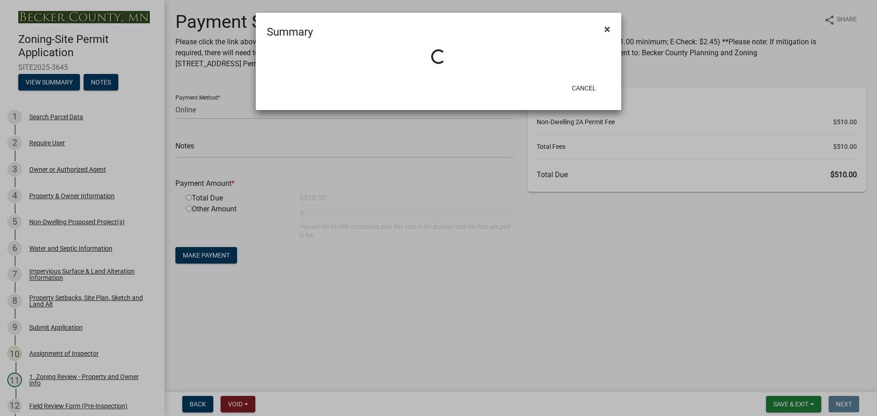
click at [607, 28] on span "×" at bounding box center [607, 29] width 6 height 13
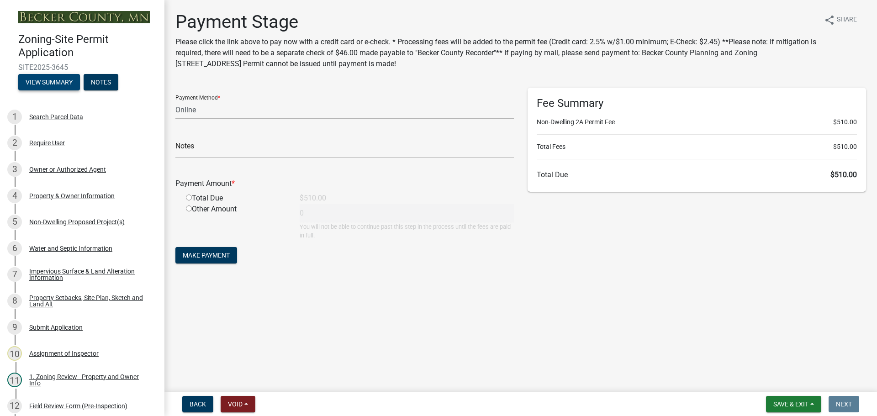
click at [42, 83] on button "View Summary" at bounding box center [49, 82] width 62 height 16
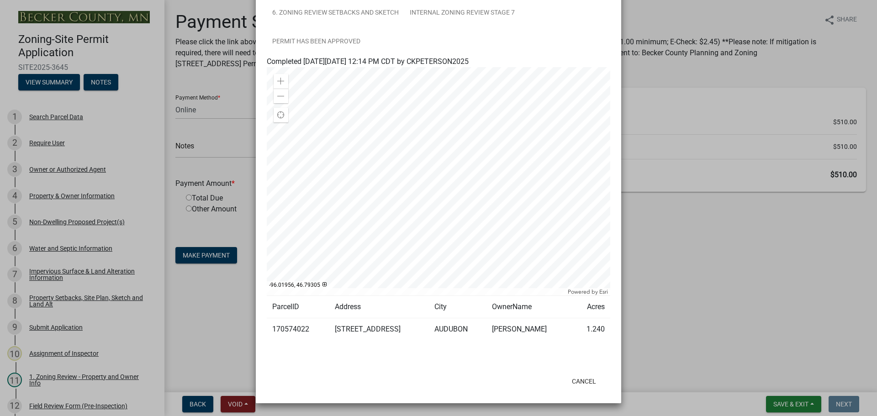
scroll to position [35, 0]
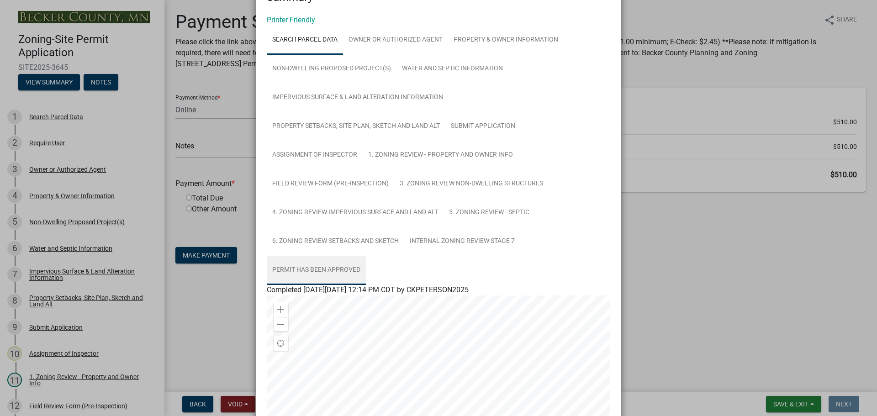
click at [356, 270] on link "Permit Has Been Approved" at bounding box center [316, 270] width 99 height 29
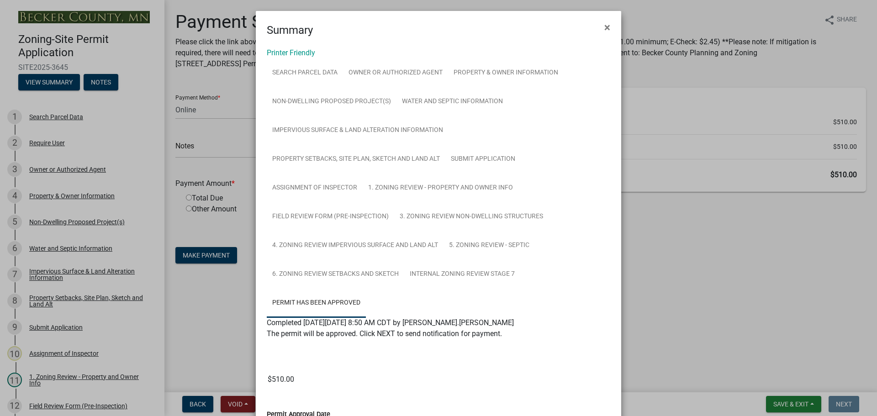
scroll to position [0, 0]
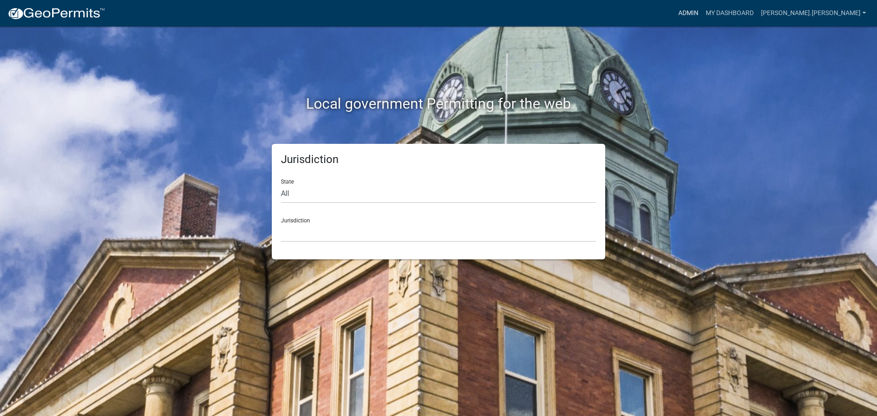
click at [702, 8] on link "Admin" at bounding box center [687, 13] width 27 height 17
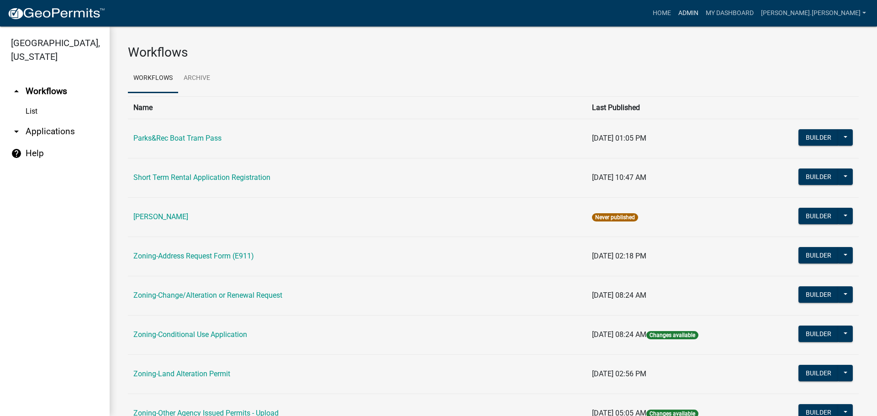
click at [702, 9] on link "Admin" at bounding box center [687, 13] width 27 height 17
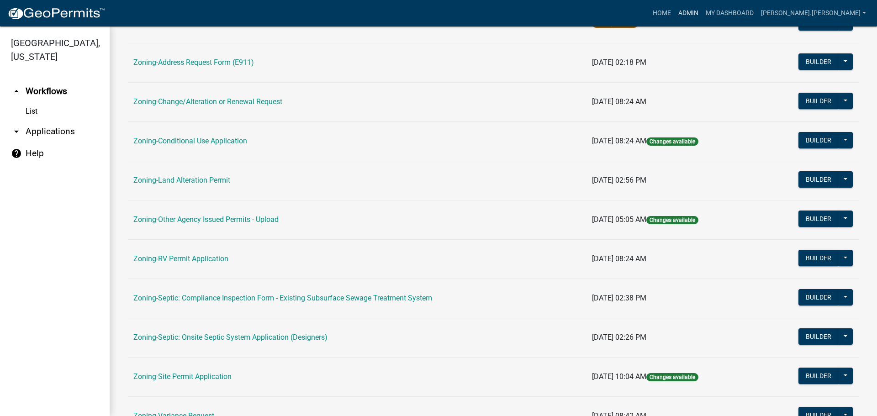
scroll to position [274, 0]
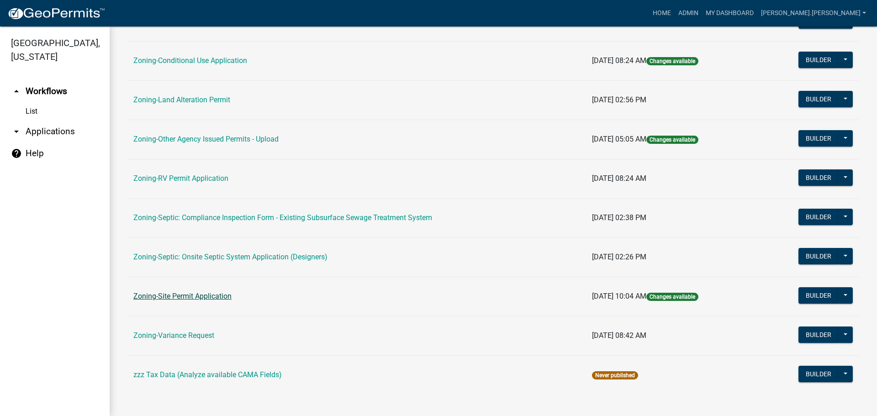
click at [176, 296] on link "Zoning-Site Permit Application" at bounding box center [182, 296] width 98 height 9
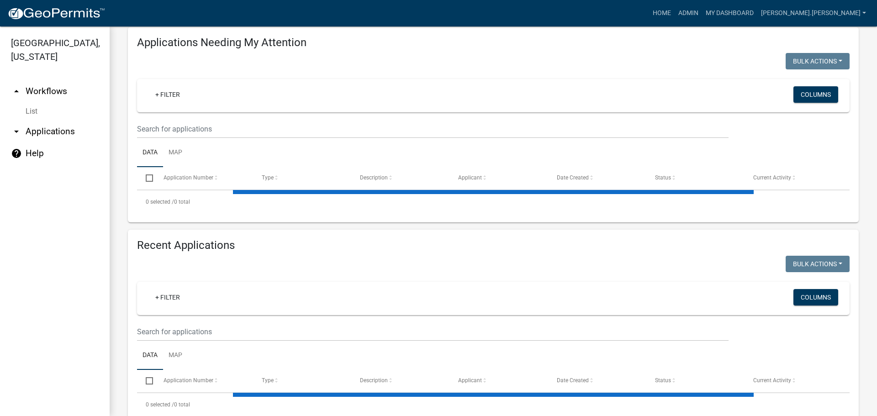
scroll to position [137, 0]
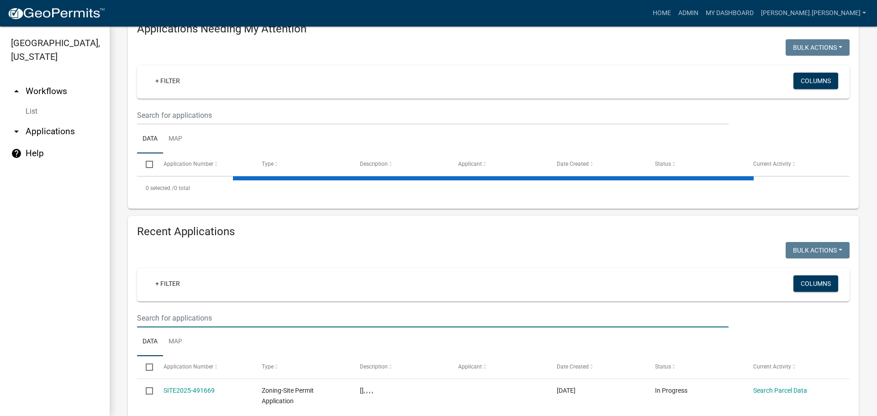
click at [212, 319] on input "text" at bounding box center [432, 318] width 591 height 19
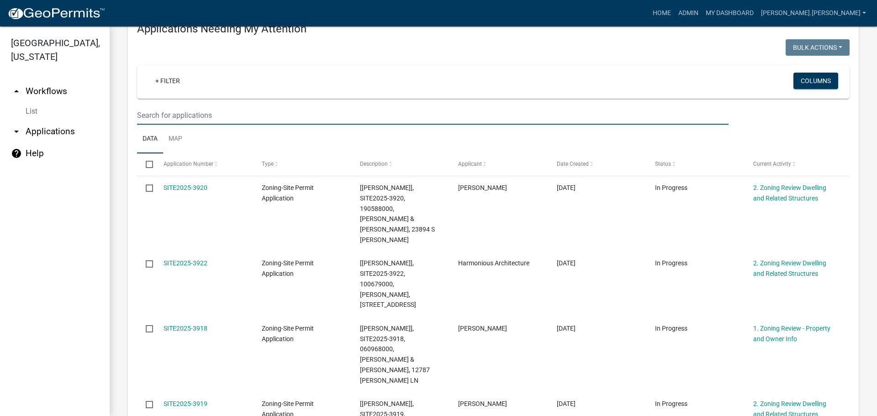
click at [204, 116] on input "text" at bounding box center [432, 115] width 591 height 19
type input "3"
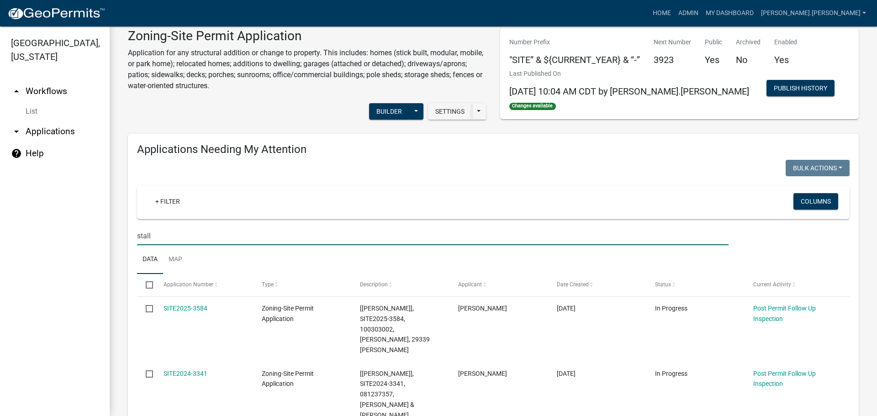
scroll to position [0, 0]
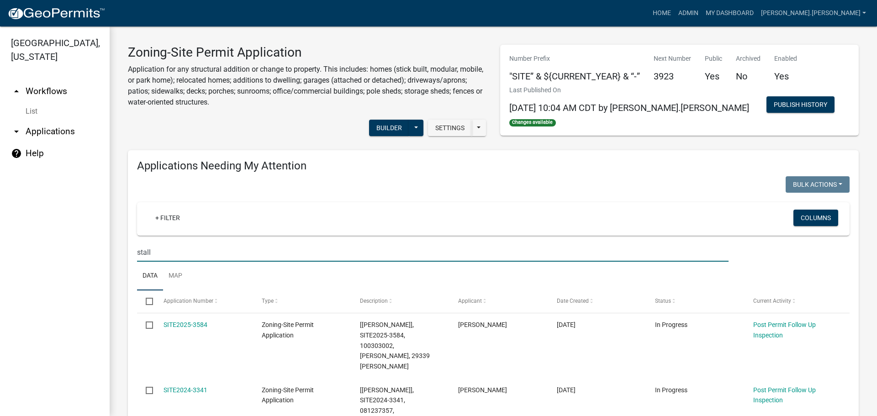
click at [214, 258] on input "stall" at bounding box center [432, 252] width 591 height 19
type input "3830"
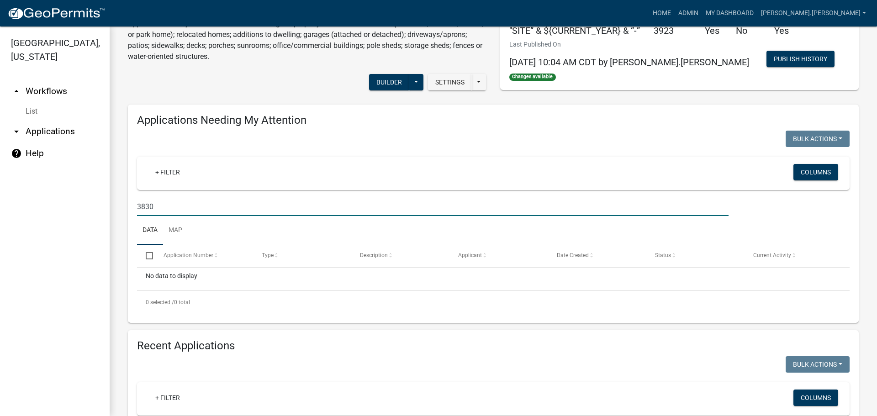
scroll to position [183, 0]
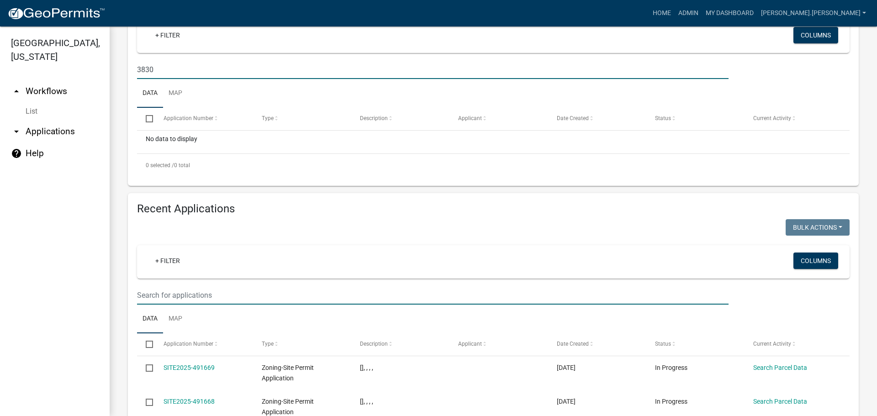
click at [212, 296] on input "text" at bounding box center [432, 295] width 591 height 19
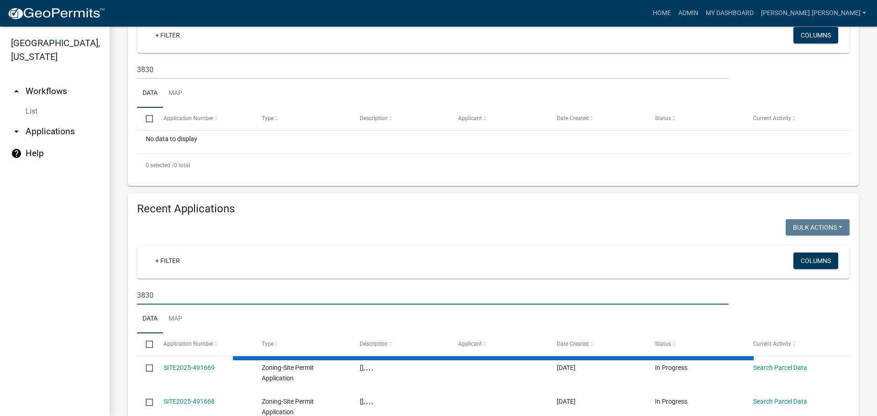
type input "3830"
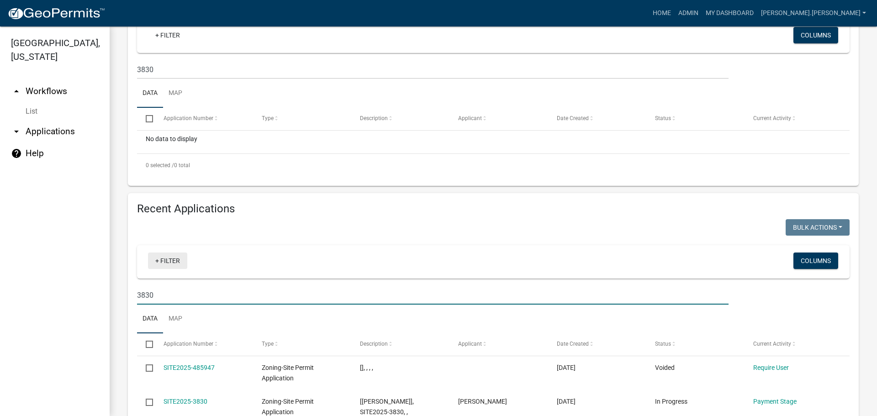
scroll to position [320, 0]
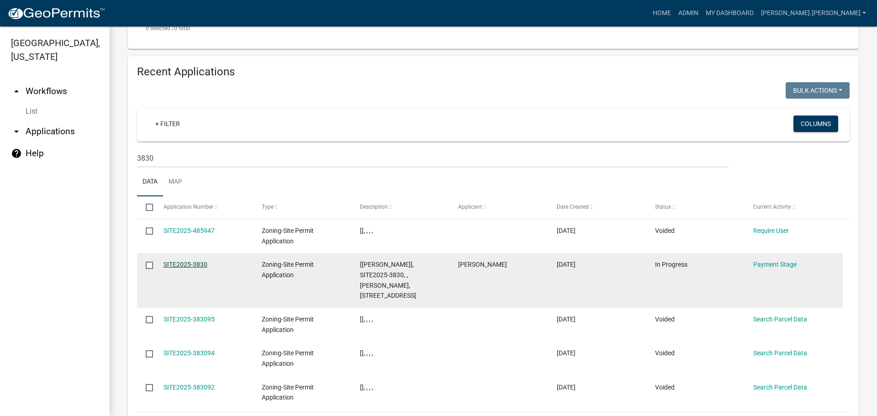
click at [200, 262] on link "SITE2025-3830" at bounding box center [185, 264] width 44 height 7
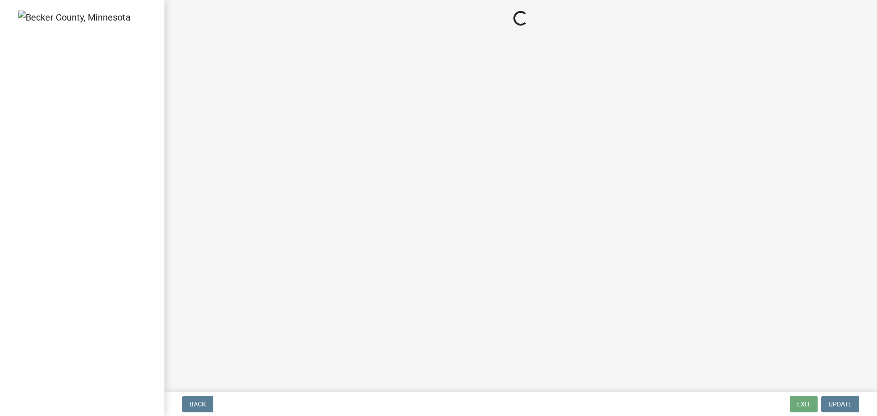
select select "3: 3"
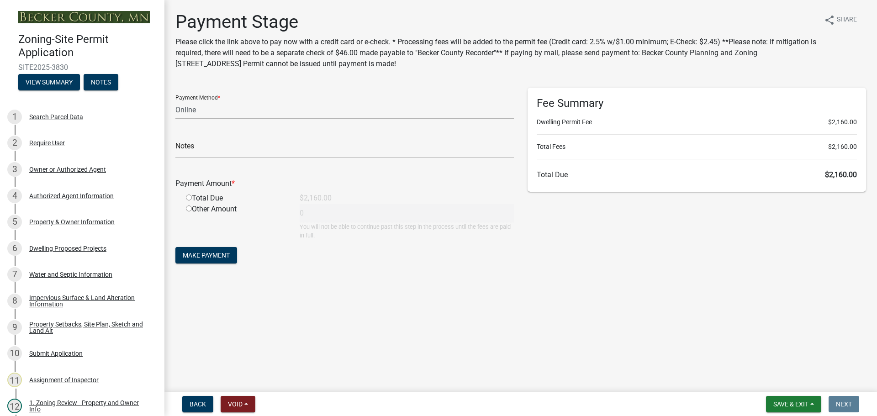
click at [150, 54] on header "Zoning-Site Permit Application SITE2025-3830 View Summary Notes" at bounding box center [82, 50] width 164 height 100
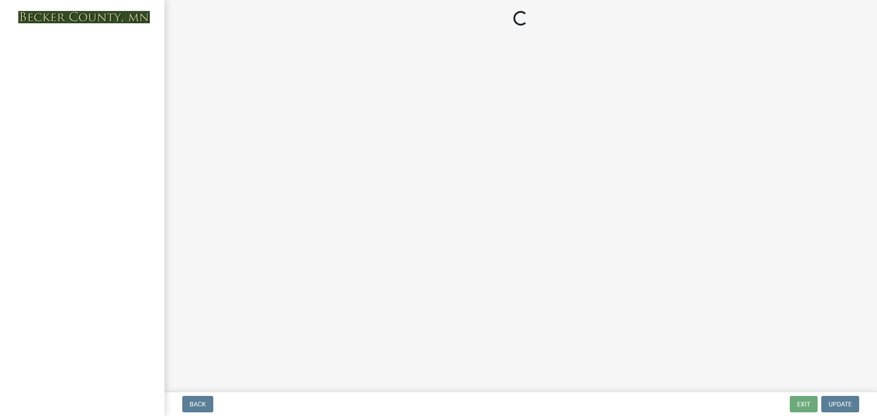
select select "3: 3"
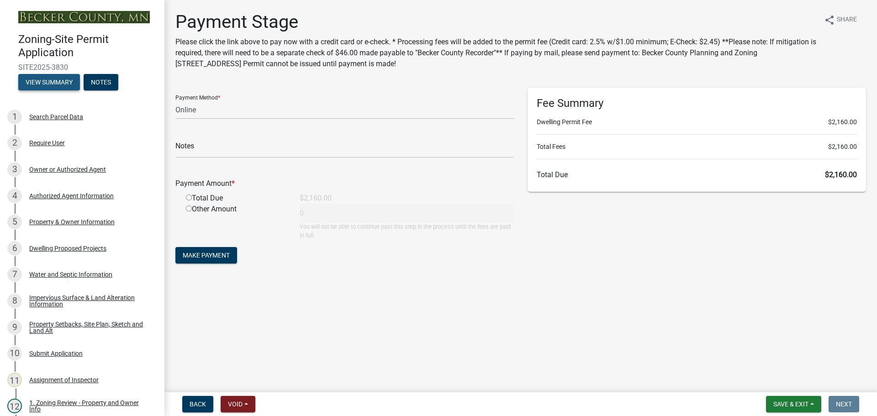
click at [60, 86] on button "View Summary" at bounding box center [49, 82] width 62 height 16
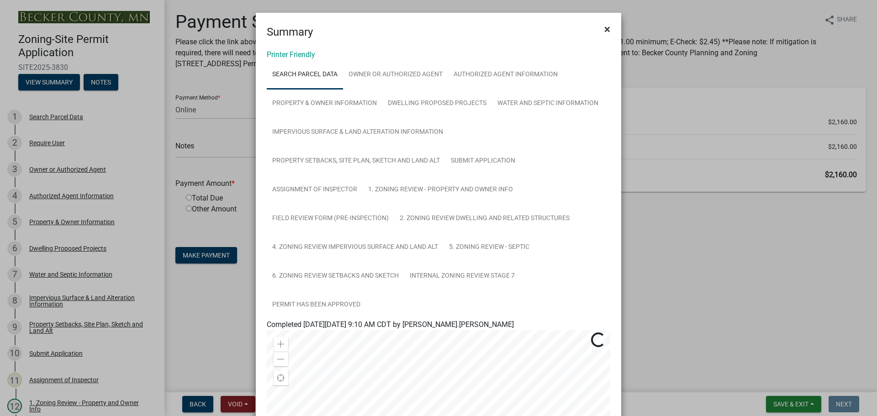
click at [604, 25] on span "×" at bounding box center [607, 29] width 6 height 13
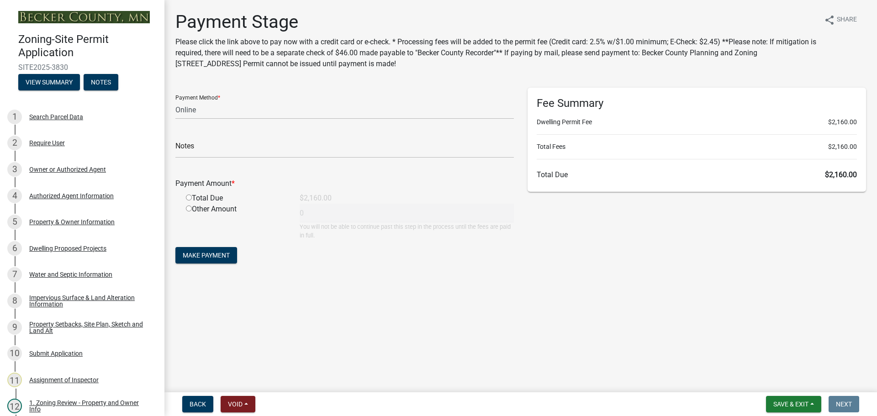
click at [210, 163] on form "Payment Method * Credit Card POS Check Cash Online Notes Payment Amount * Total…" at bounding box center [344, 177] width 338 height 178
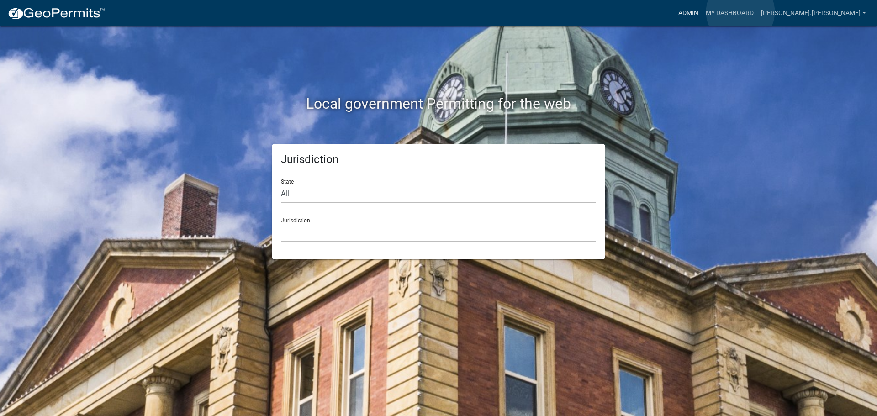
click at [702, 12] on link "Admin" at bounding box center [687, 13] width 27 height 17
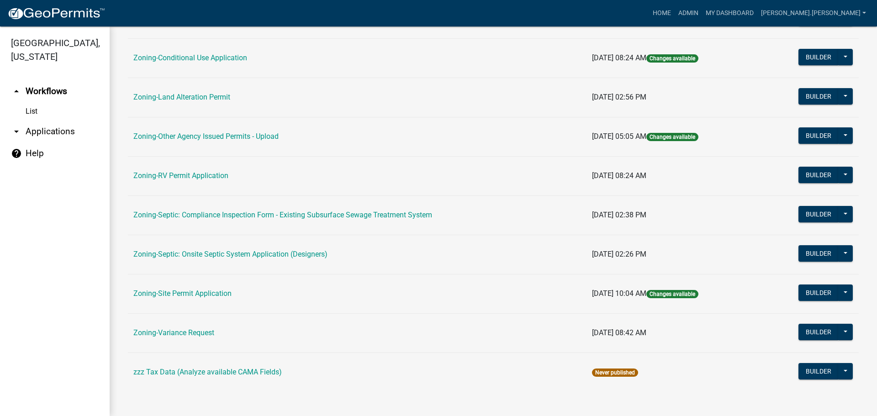
scroll to position [278, 0]
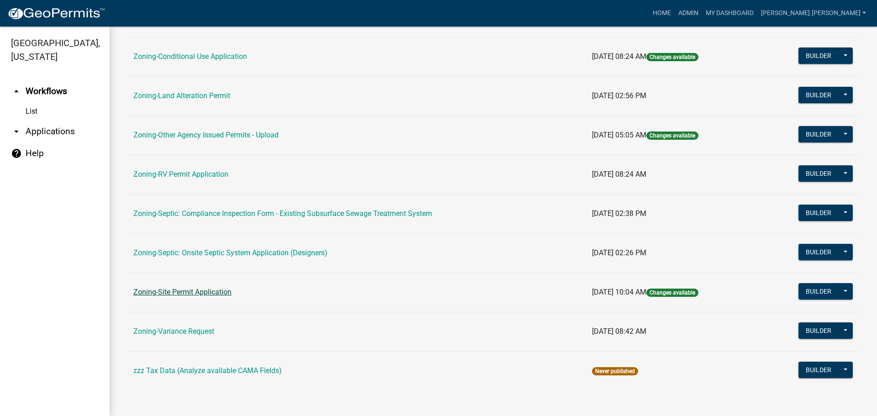
click at [210, 296] on link "Zoning-Site Permit Application" at bounding box center [182, 292] width 98 height 9
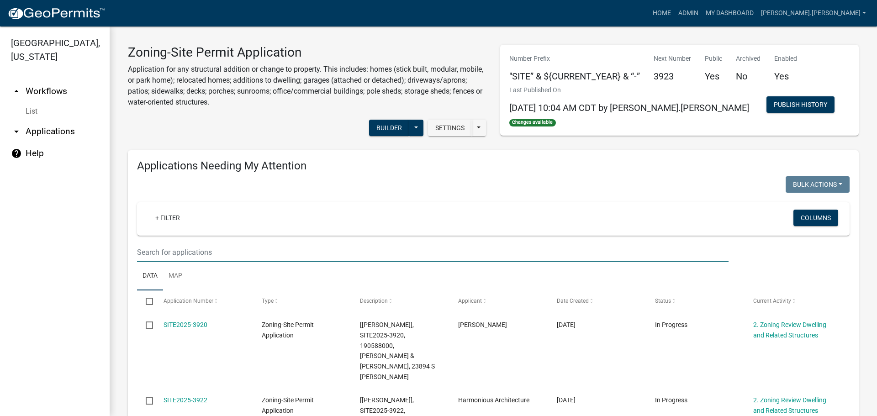
click at [319, 248] on input "text" at bounding box center [432, 252] width 591 height 19
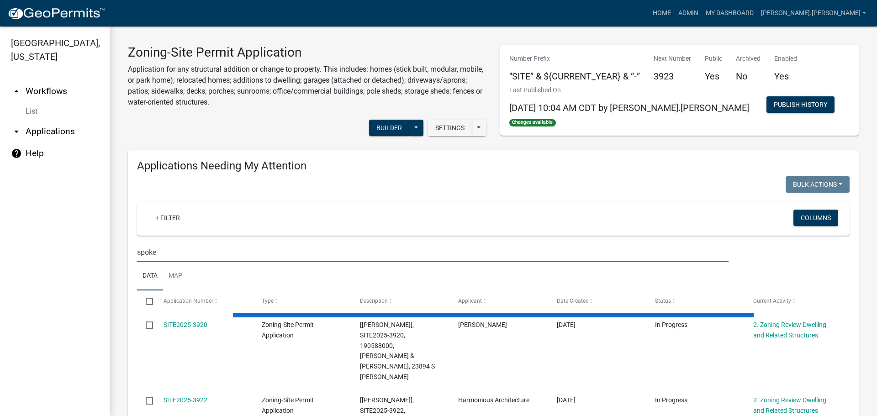
type input "spoke"
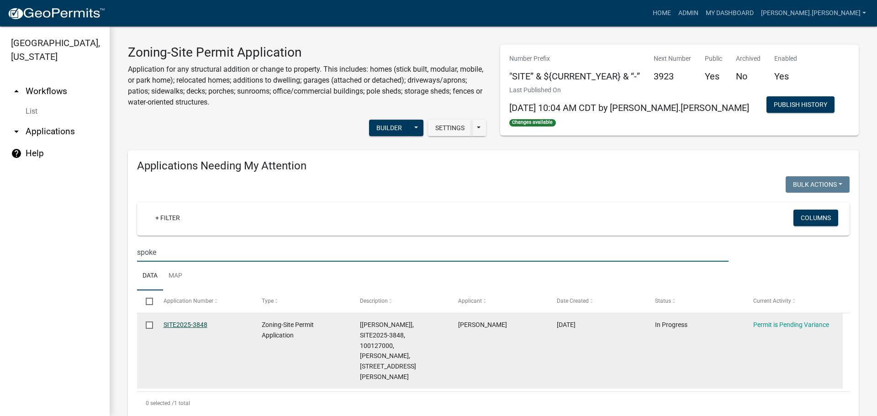
click at [184, 322] on link "SITE2025-3848" at bounding box center [185, 324] width 44 height 7
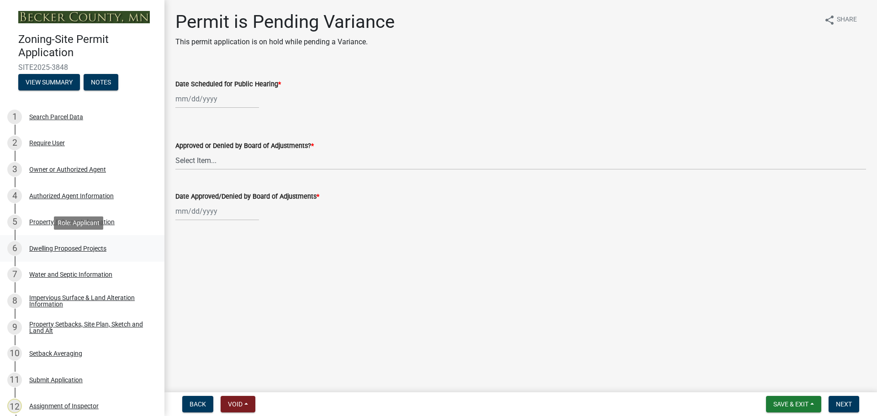
click at [83, 247] on div "Dwelling Proposed Projects" at bounding box center [67, 248] width 77 height 6
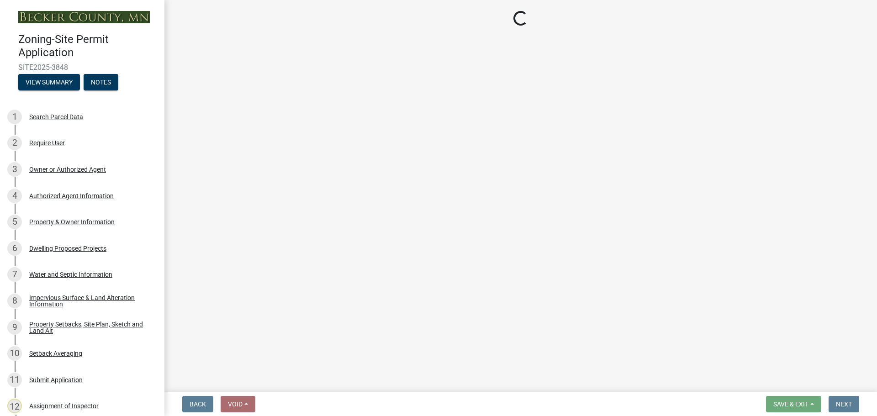
select select "5b8abcc6-67f7-49fb-8f25-c295ccc2b339"
select select "ba56d9f6-ced5-4c38-bdcc-33bfa85ac6de"
select select "f4ae0446-41fa-4afd-99aa-409617c58827"
select select "e13aacd2-5b16-46a8-9c16-26b3d7b1c810"
select select "e5b6e178-1d4e-46f3-8fba-19f7851c487a"
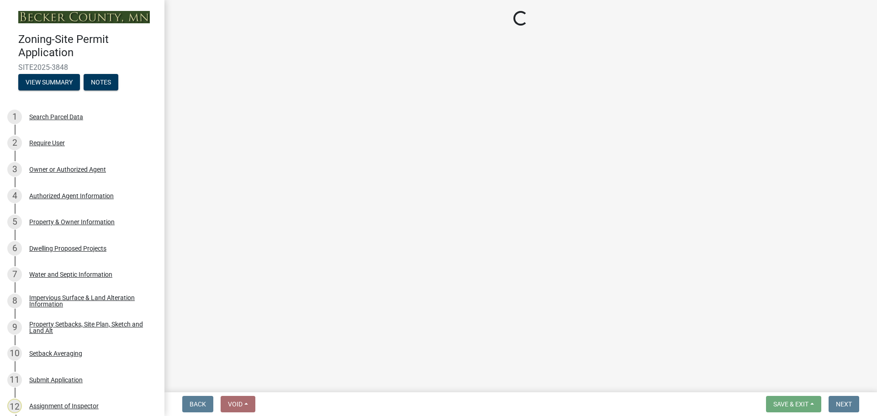
select select "1a903929-ca60-4f1e-8afa-8a841f04a978"
select select "c6a0a915-8859-4117-97a8-42e675f9bace"
select select "638dddef-31f4-4d73-b0b5-0ffc7b344434"
select select "43dc438e-12cf-4fa6-b4ef-a236ffc627d7"
select select "8786fdd2-7f96-462d-8069-e958fae6b9a0"
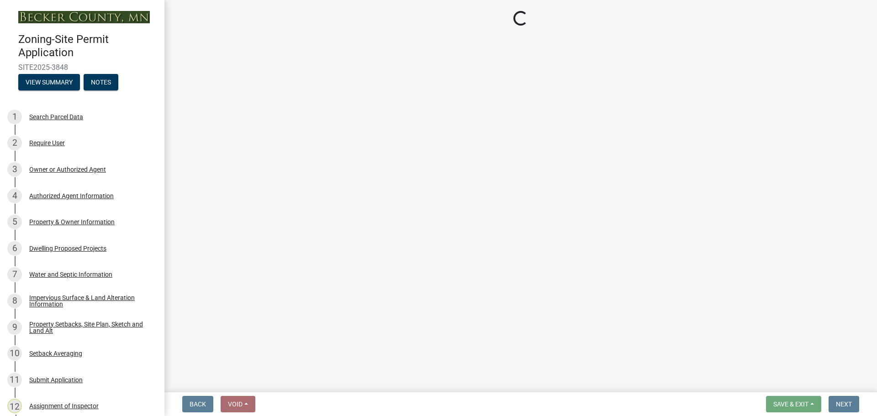
select select "256d326d-7a65-4b43-bb27-2952fbe4c534"
select select "75cb6c0c-1bab-4101-a7ce-eb87cbd598c1"
select select "b73c0820-a4c6-4370-a211-12dbb2d2833e"
select select "574dab0a-a2f9-4f32-a930-7f8884412bac"
select select "7f420323-49a9-4fd0-9441-05b3dc777552"
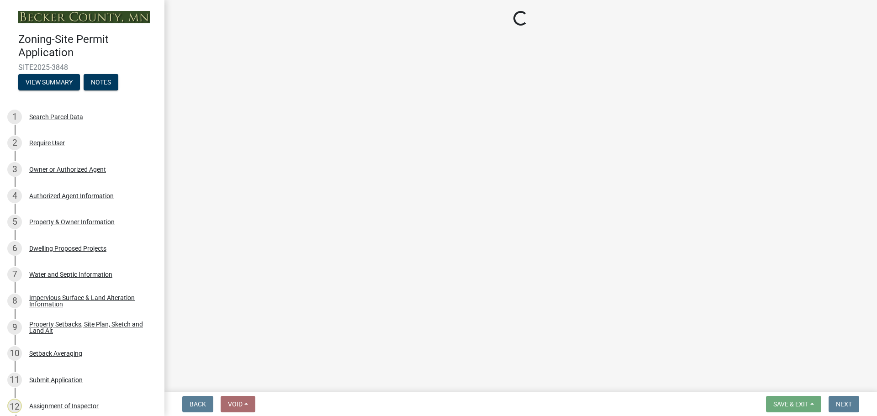
select select "ec305202-ae01-487b-b5e4-3a5aacc1e384"
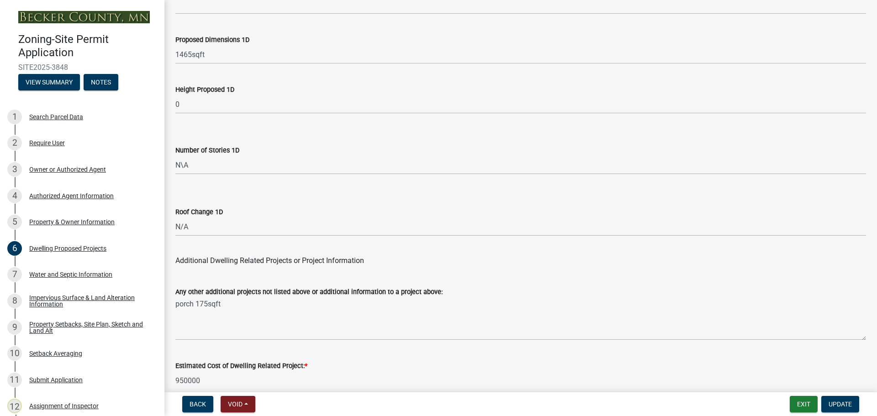
scroll to position [2189, 0]
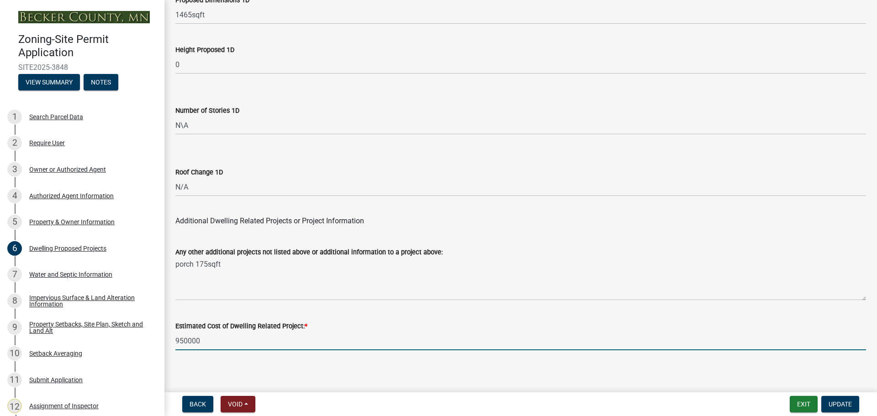
click at [186, 339] on input "950000" at bounding box center [520, 340] width 690 height 19
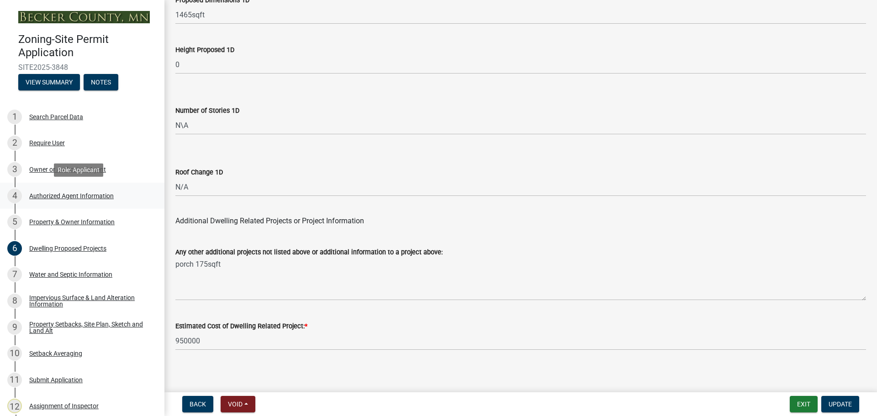
click at [80, 194] on div "Authorized Agent Information" at bounding box center [71, 196] width 84 height 6
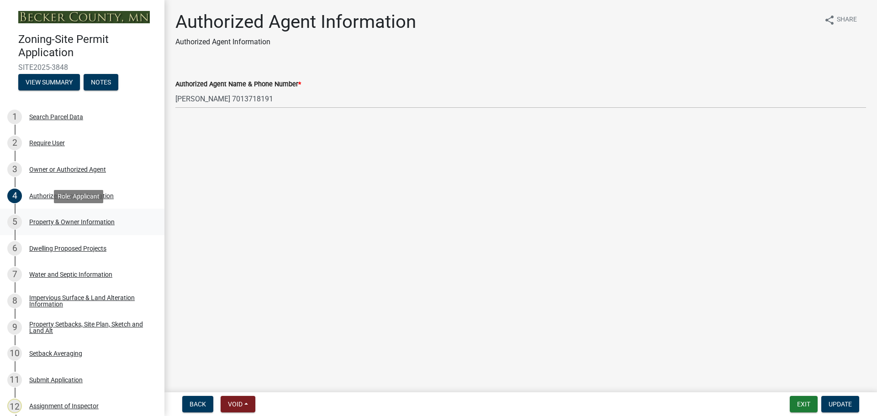
click at [77, 222] on div "Property & Owner Information" at bounding box center [71, 222] width 85 height 6
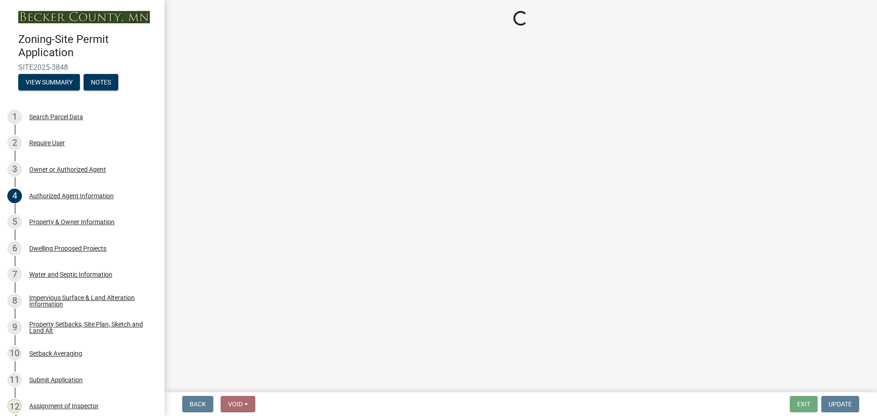
select select "7495cd23-7925-4583-9785-3065799a1be4"
select select "f87eba17-8ed9-4ad8-aefc-fe36a3f3544b"
select select "393a978c-6bd5-4cb2-a6a0-db6feb8732b8"
